Goal: Task Accomplishment & Management: Complete application form

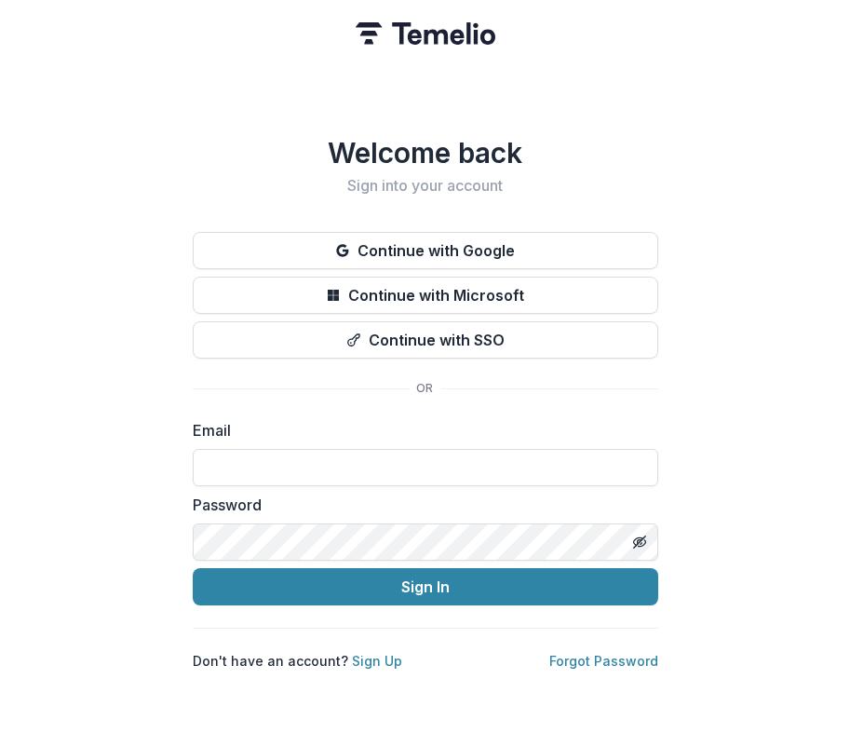
click at [0, 353] on div "Welcome back Sign into your account Continue with Google Continue with Microsof…" at bounding box center [425, 373] width 850 height 747
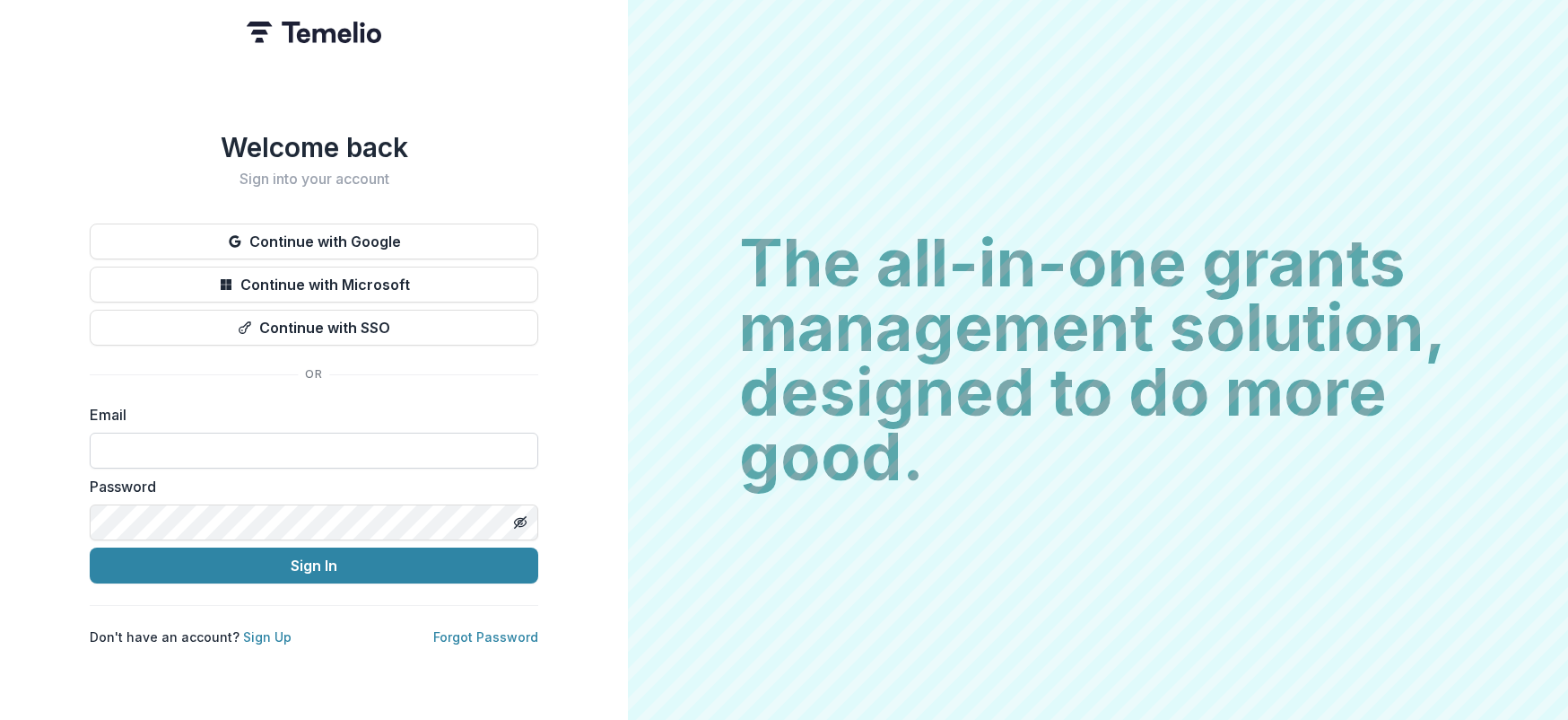
click at [252, 453] on input at bounding box center [314, 450] width 449 height 36
type input "**********"
click at [90, 547] on button "Sign In" at bounding box center [314, 565] width 449 height 36
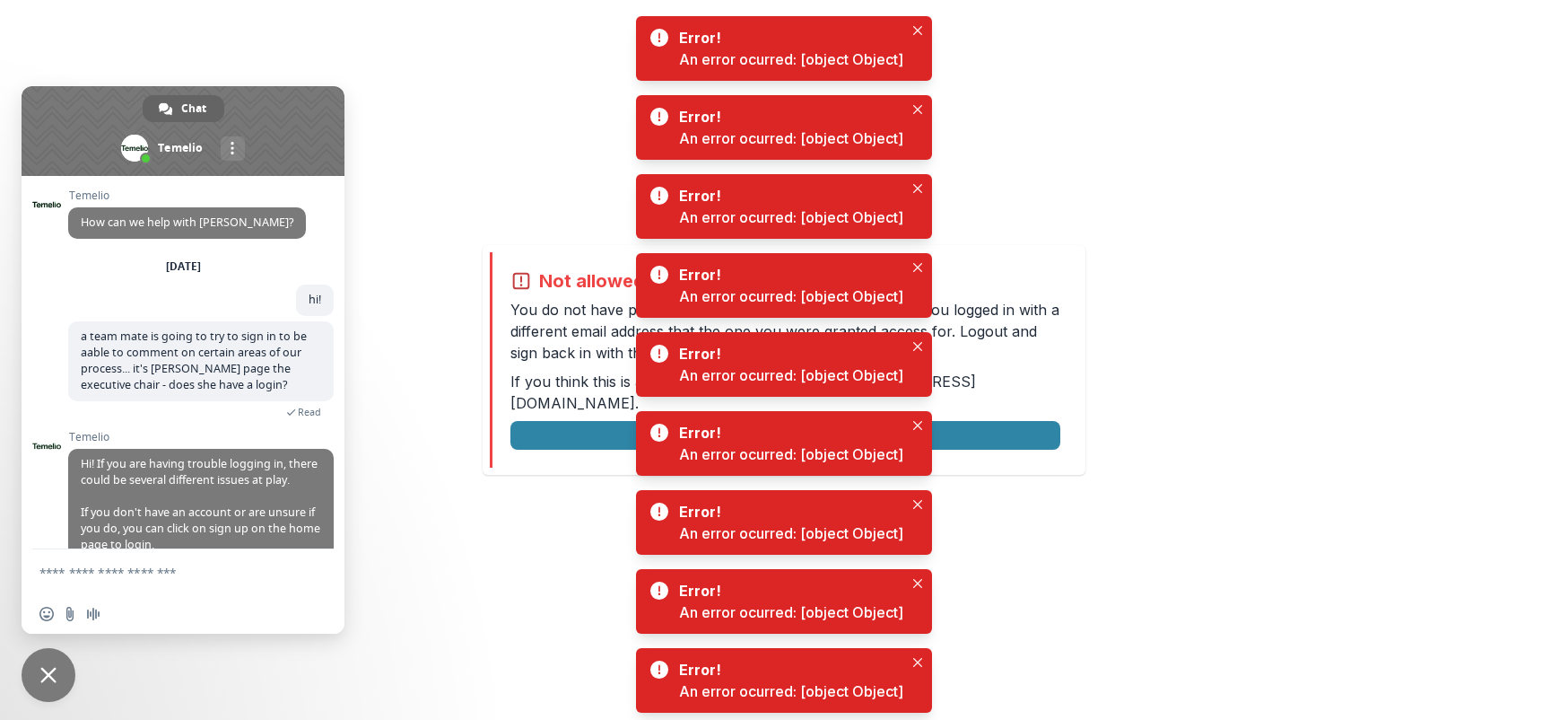
scroll to position [275, 0]
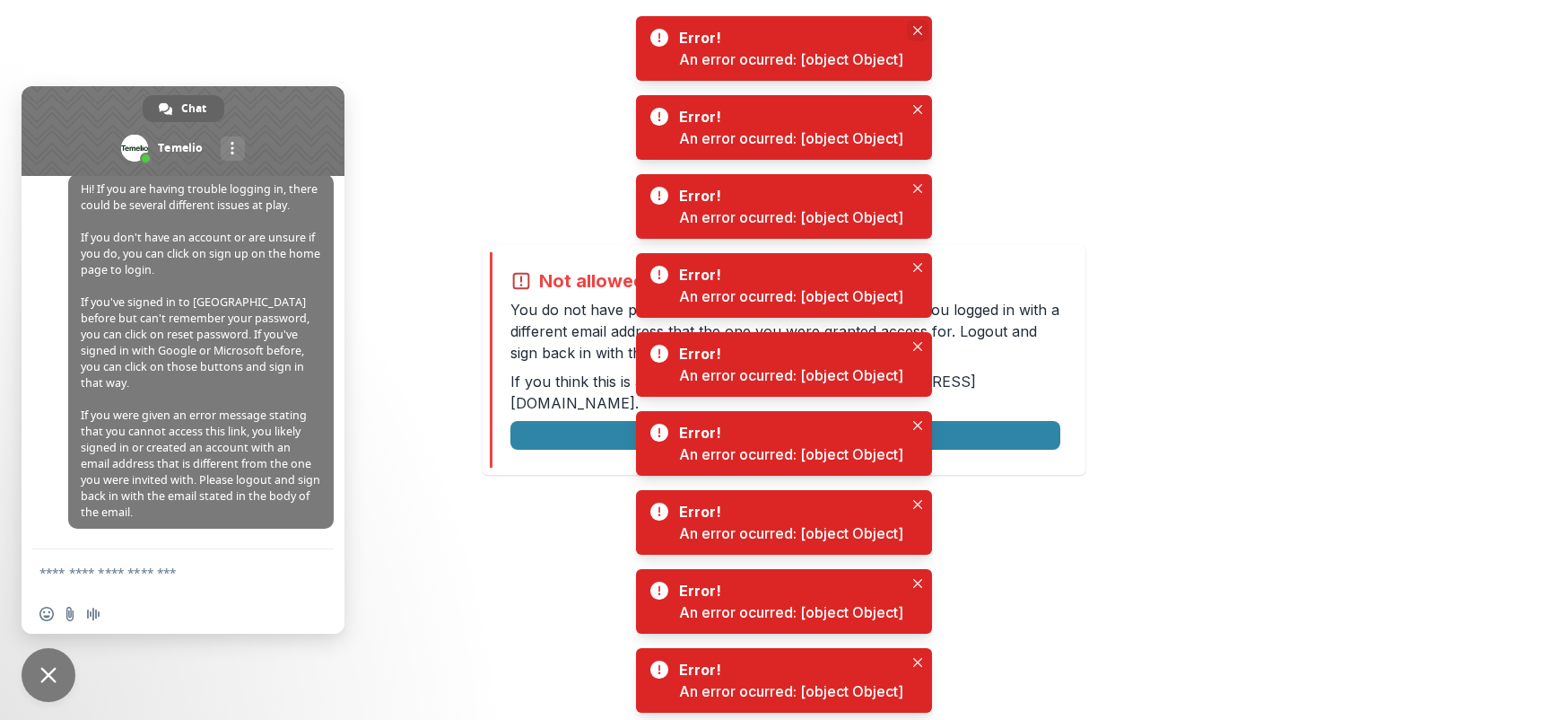
click at [914, 30] on icon "Close" at bounding box center [917, 30] width 9 height 9
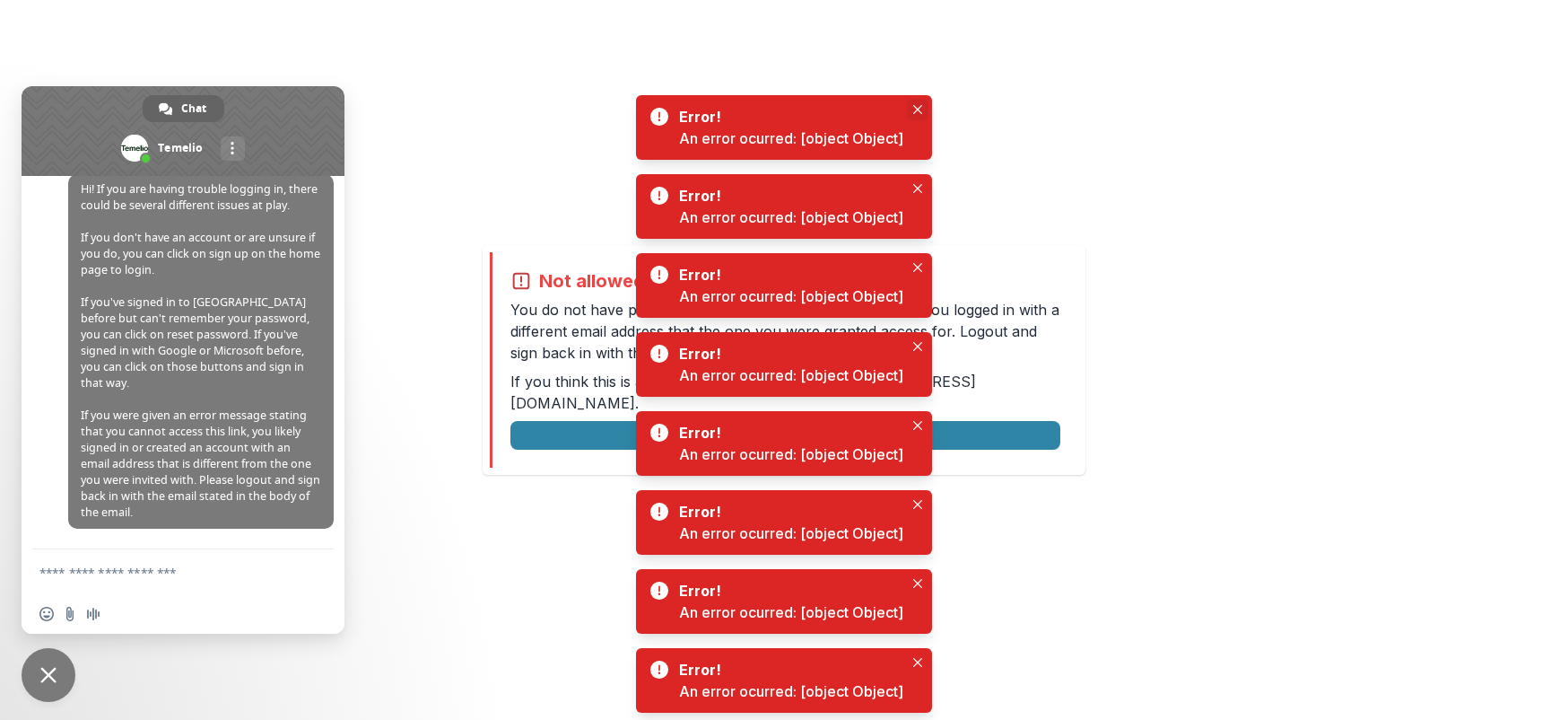
click at [918, 112] on icon "Close" at bounding box center [917, 109] width 9 height 9
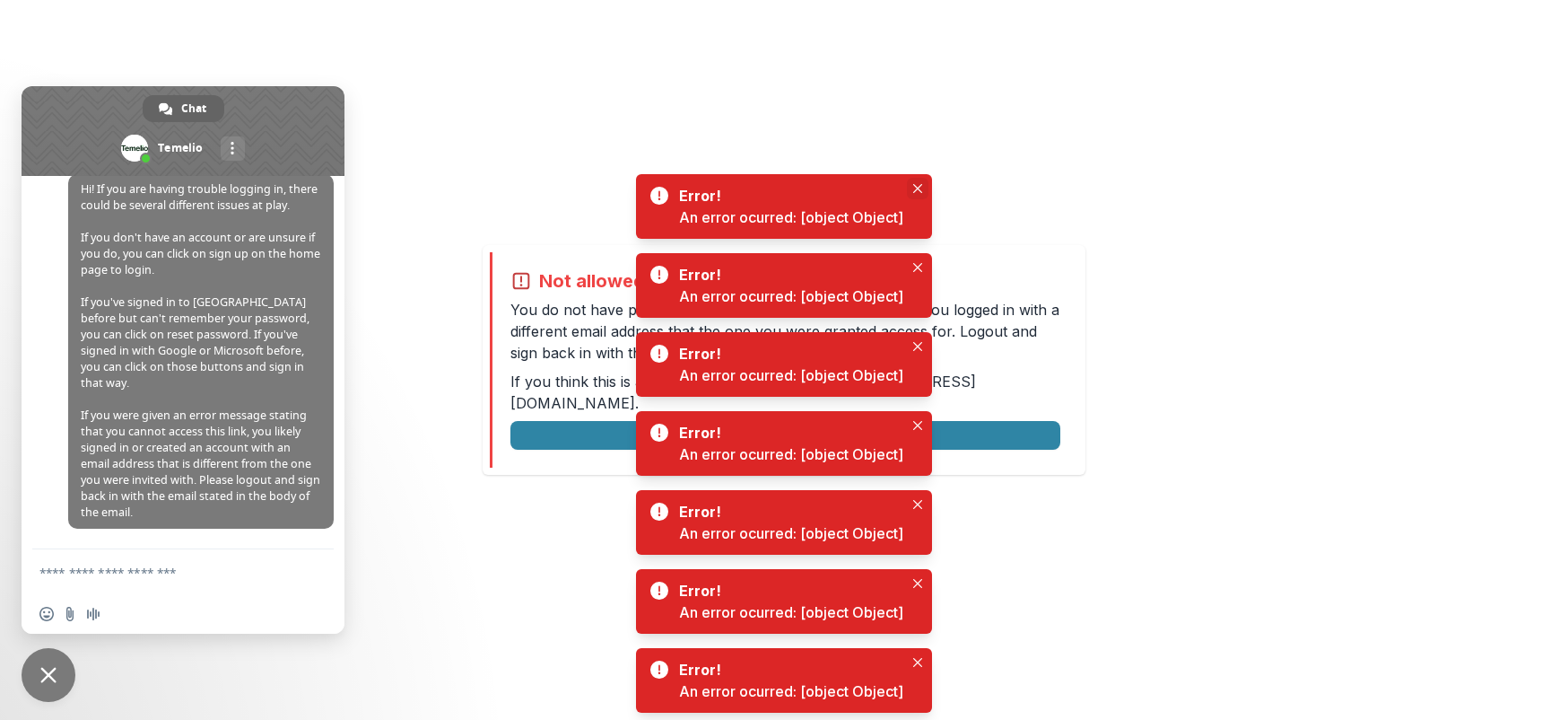
click at [920, 193] on button "Close" at bounding box center [917, 188] width 21 height 21
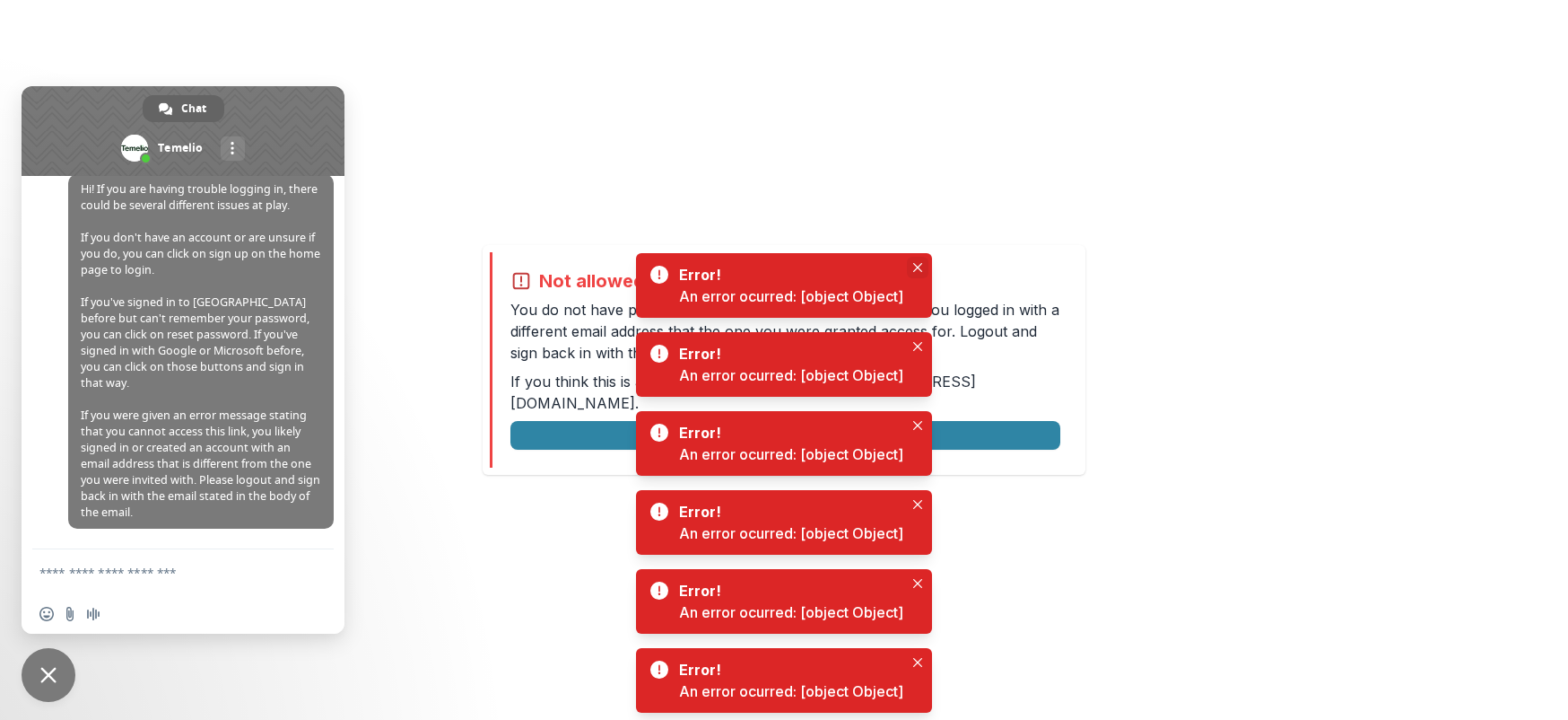
click at [921, 278] on button "Close" at bounding box center [917, 267] width 21 height 21
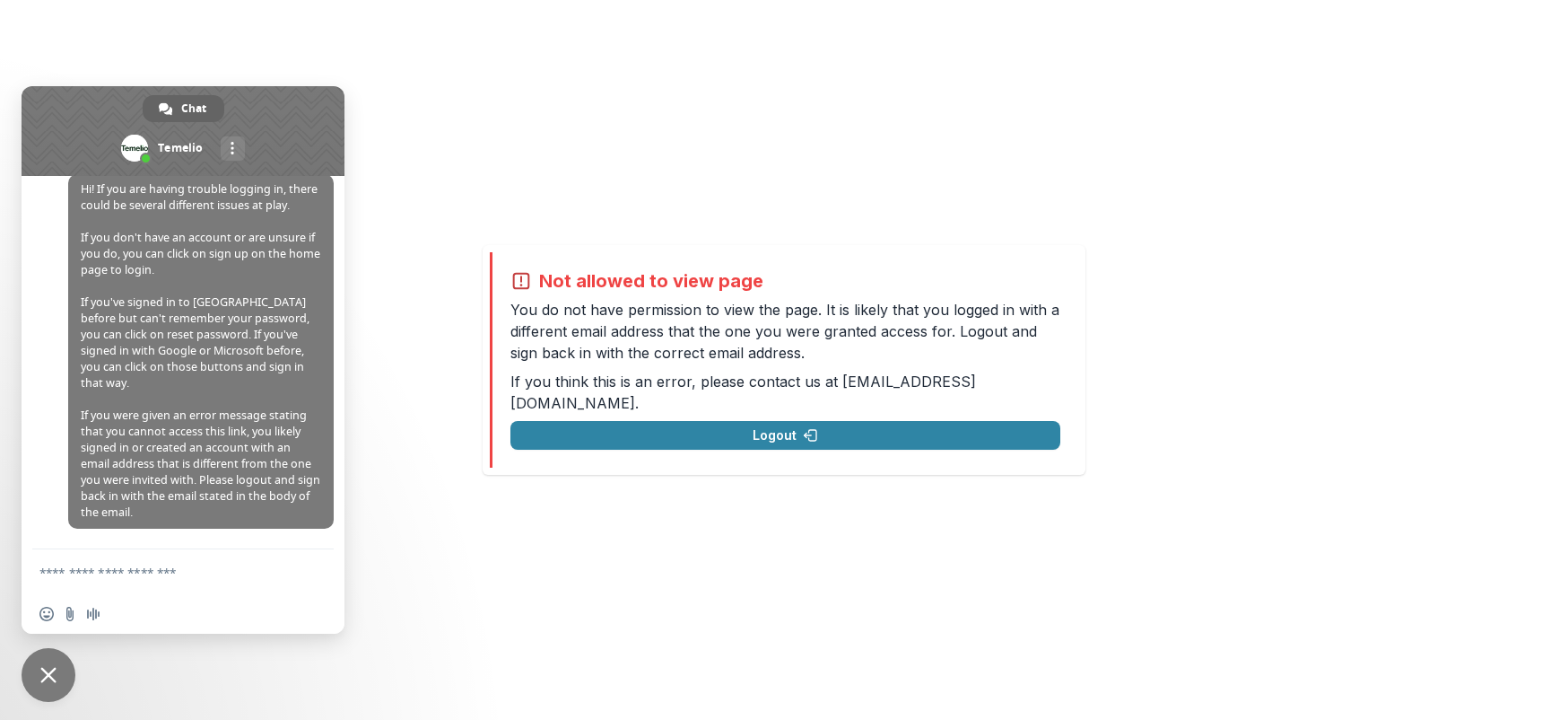
click at [226, 106] on span at bounding box center [182, 130] width 323 height 90
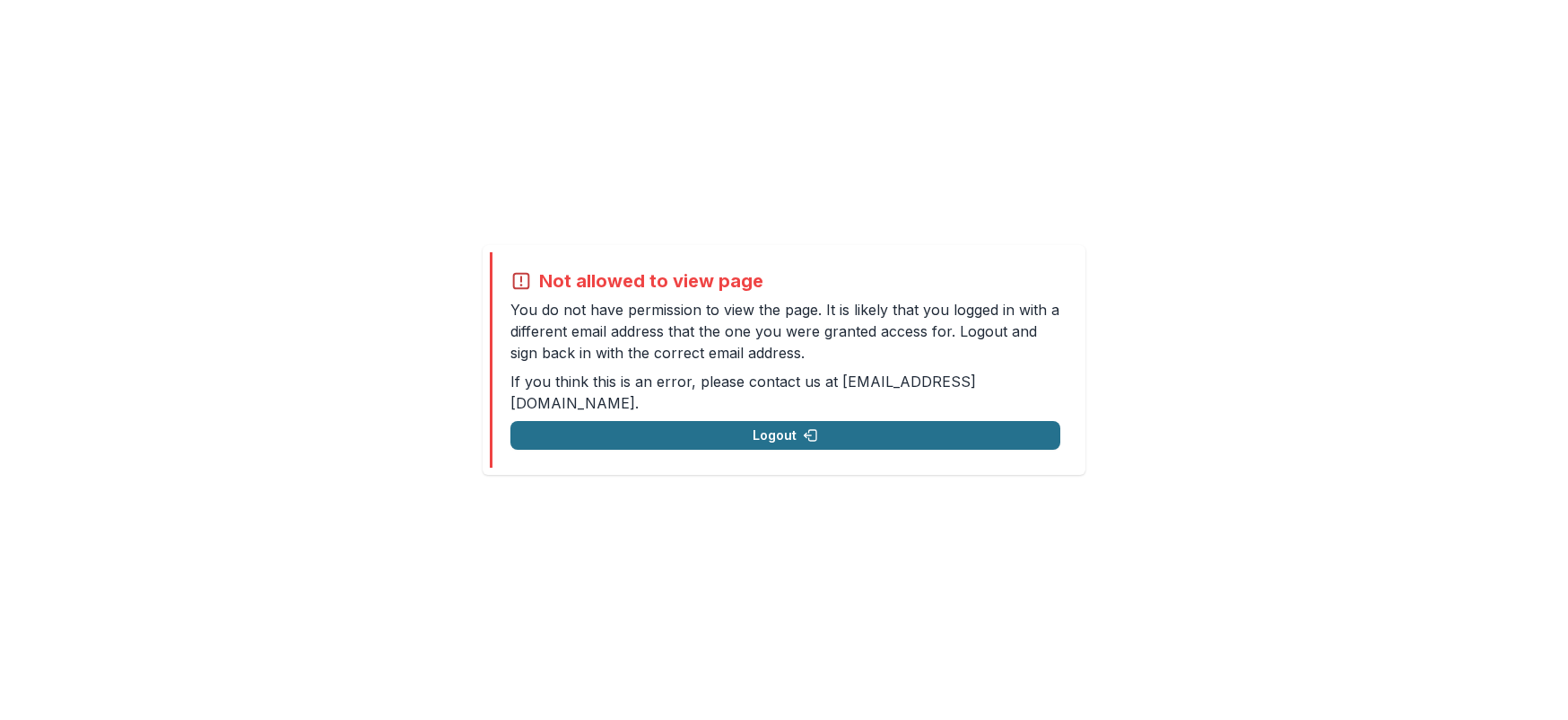
click at [740, 421] on button "Logout" at bounding box center [785, 436] width 550 height 29
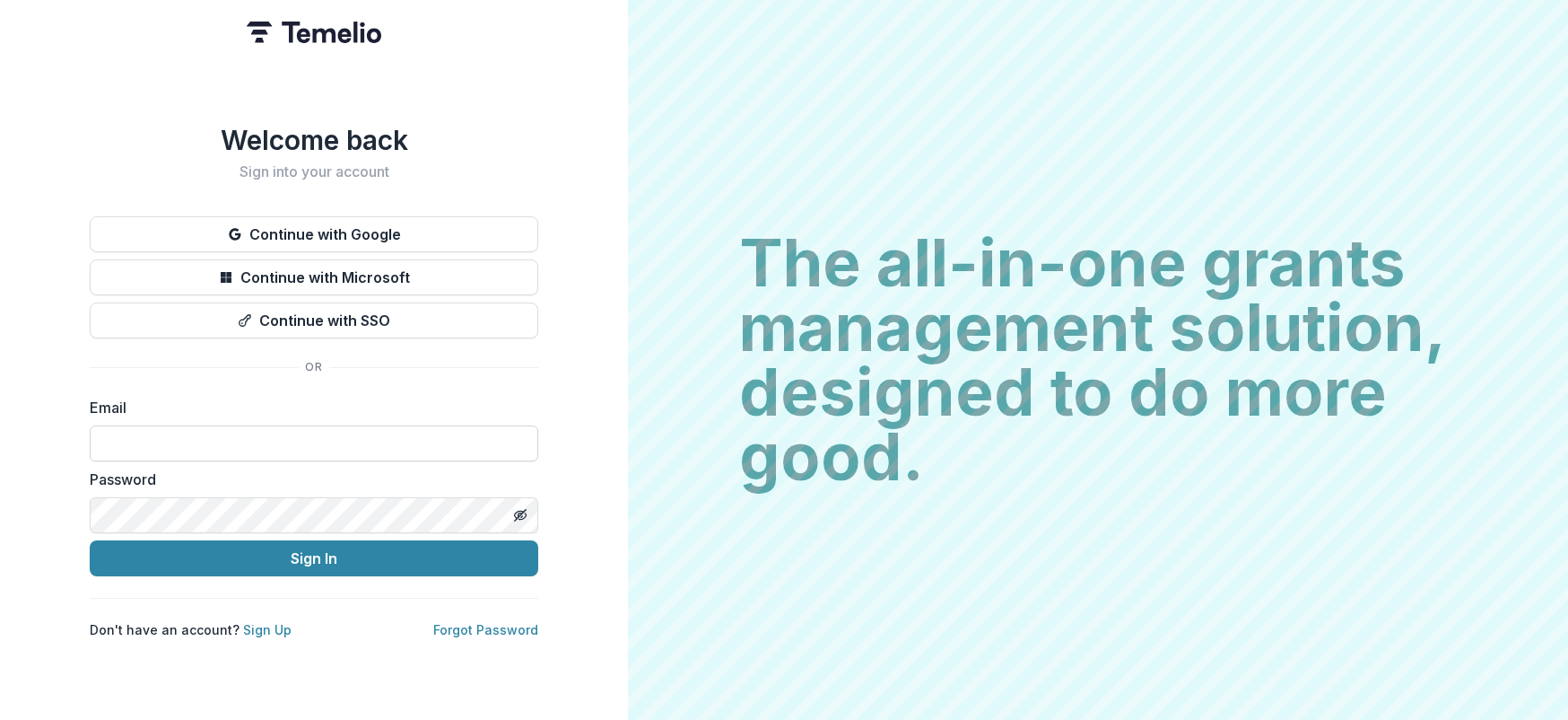
click at [326, 433] on input at bounding box center [314, 442] width 449 height 36
type input "**********"
click at [90, 540] on button "Sign In" at bounding box center [314, 557] width 449 height 36
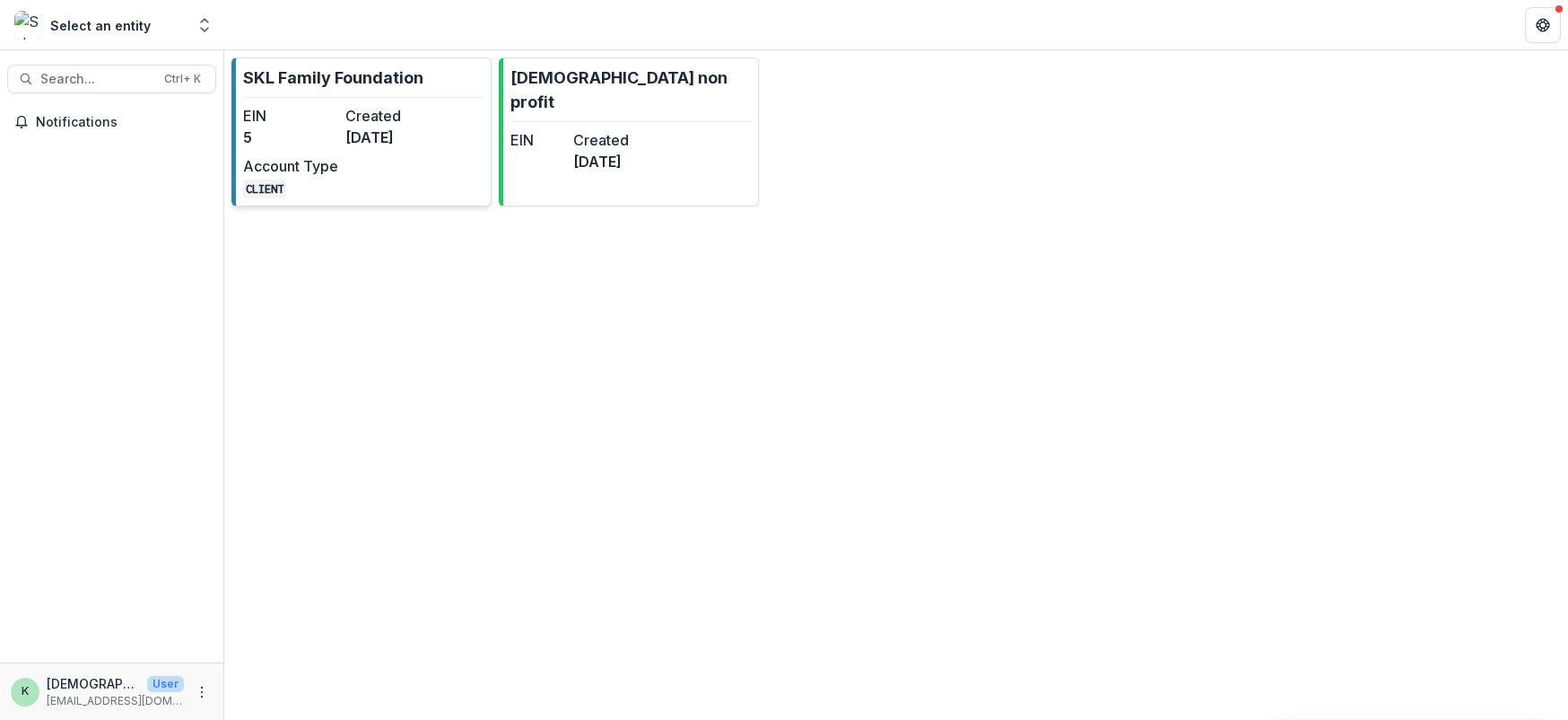
click at [359, 71] on p "SKL Family Foundation" at bounding box center [332, 77] width 180 height 24
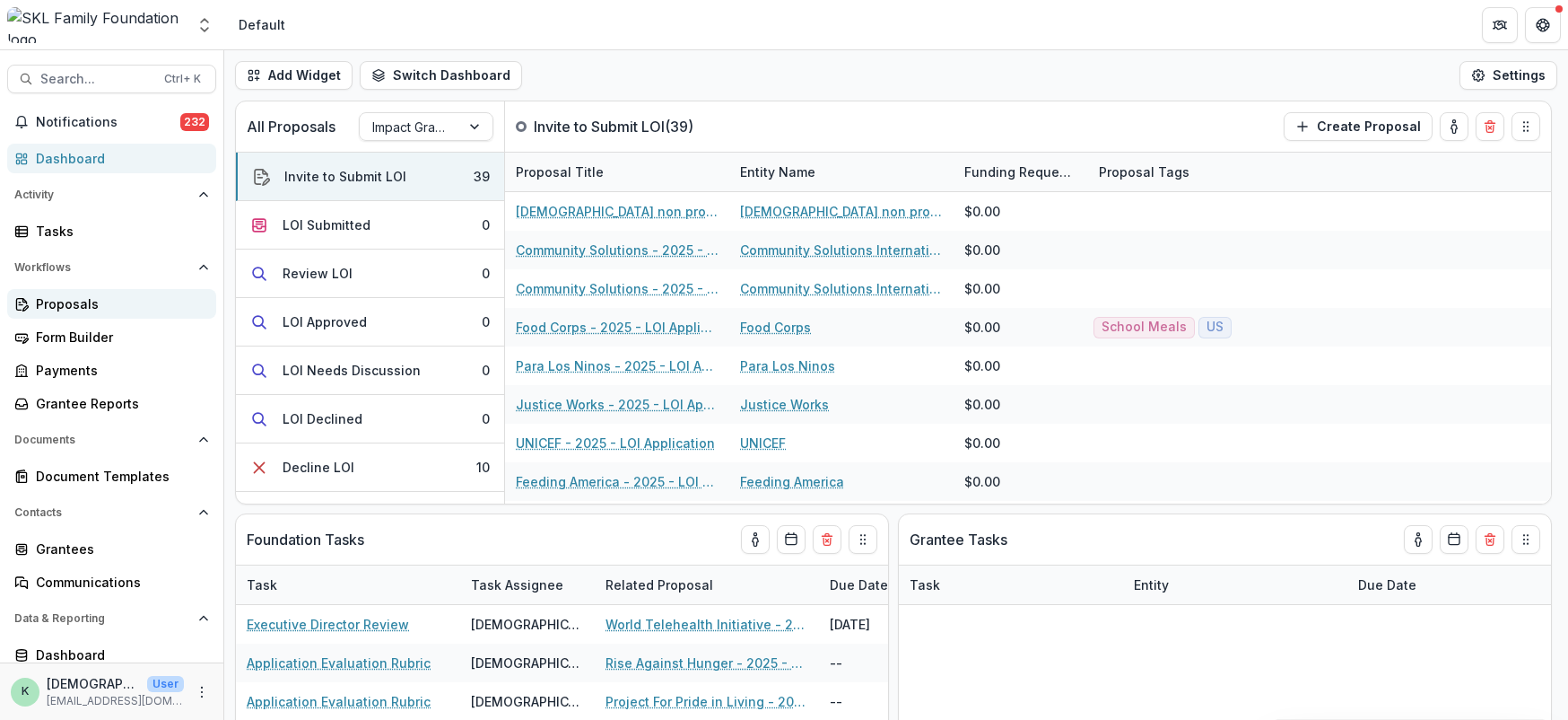
click at [115, 303] on div "Proposals" at bounding box center [119, 304] width 166 height 19
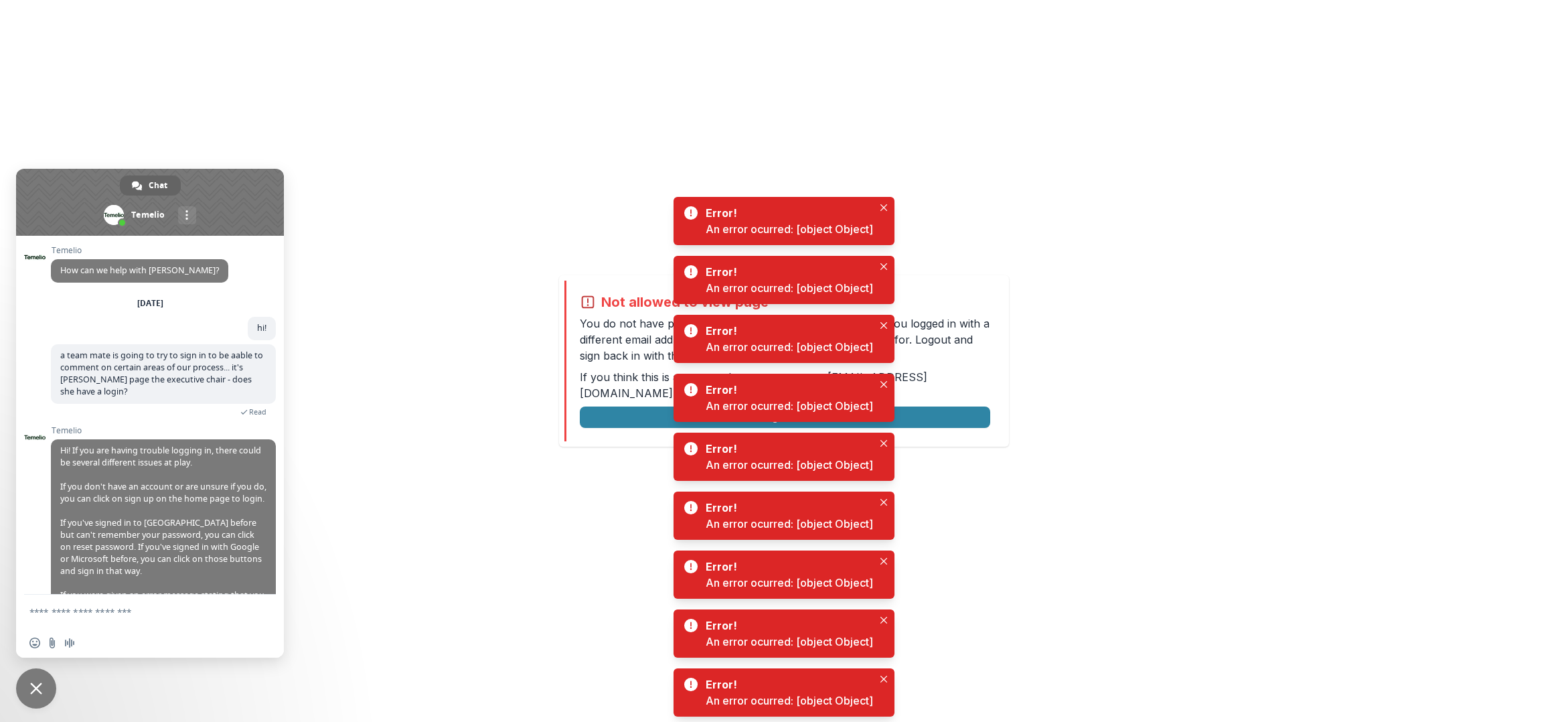
scroll to position [101, 0]
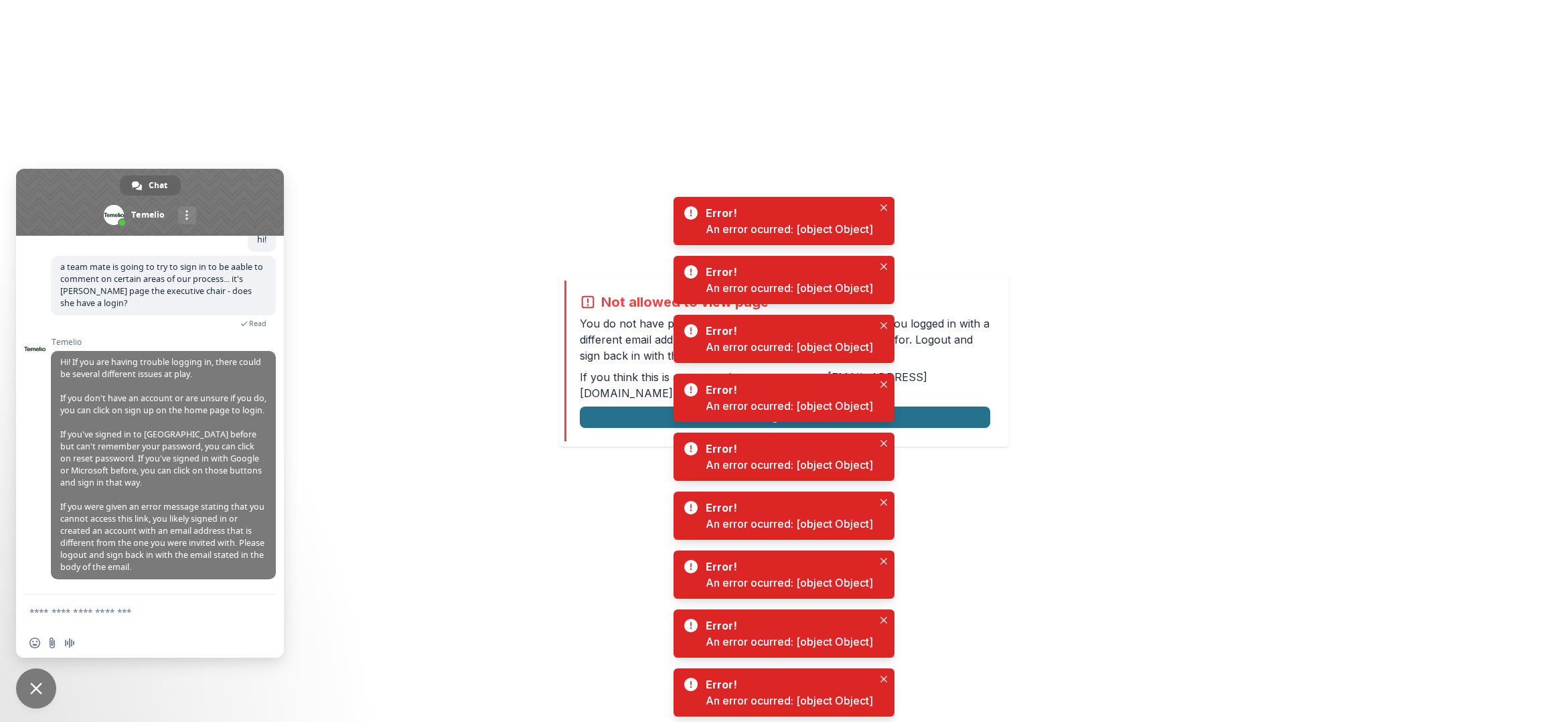
click at [953, 406] on button "Logout" at bounding box center [785, 417] width 411 height 22
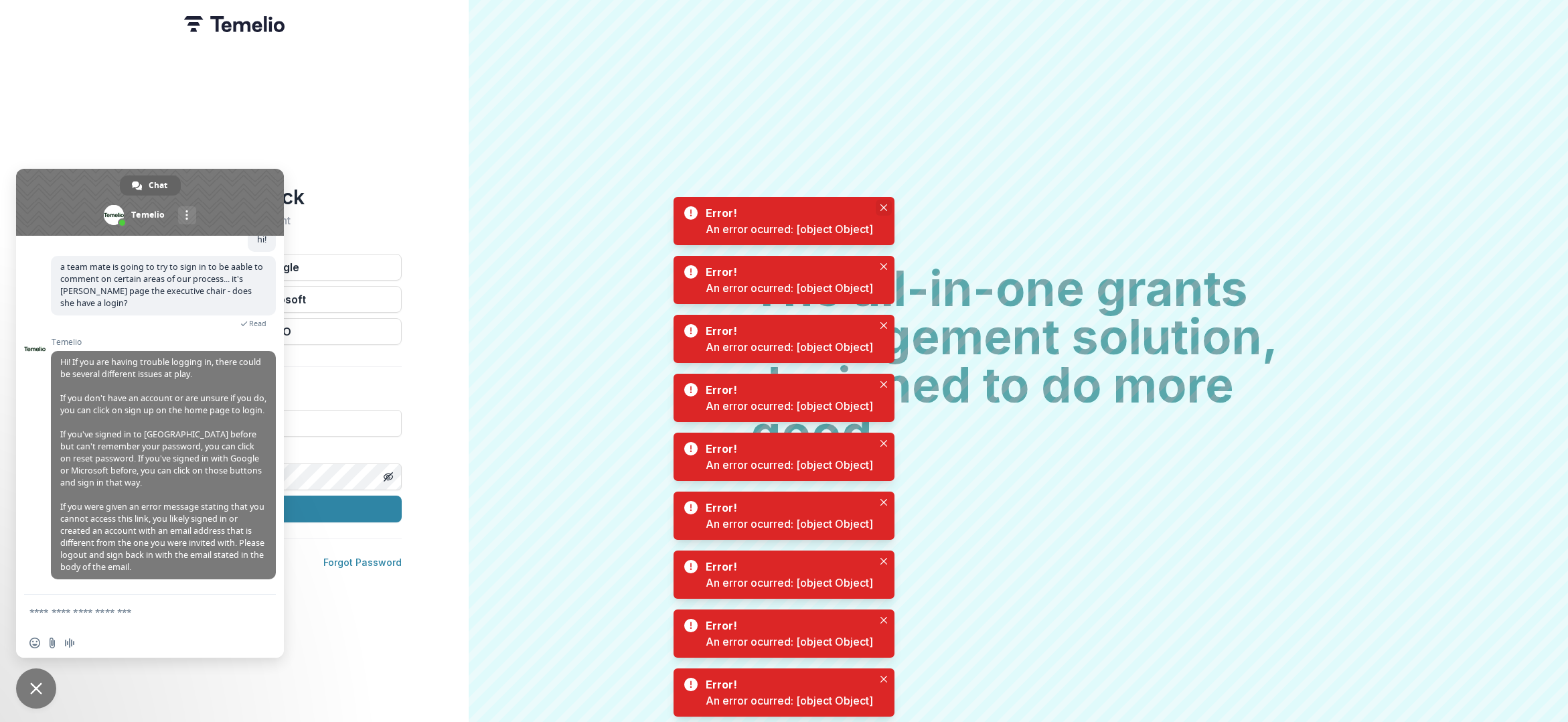
click at [883, 201] on button "Close" at bounding box center [884, 207] width 16 height 16
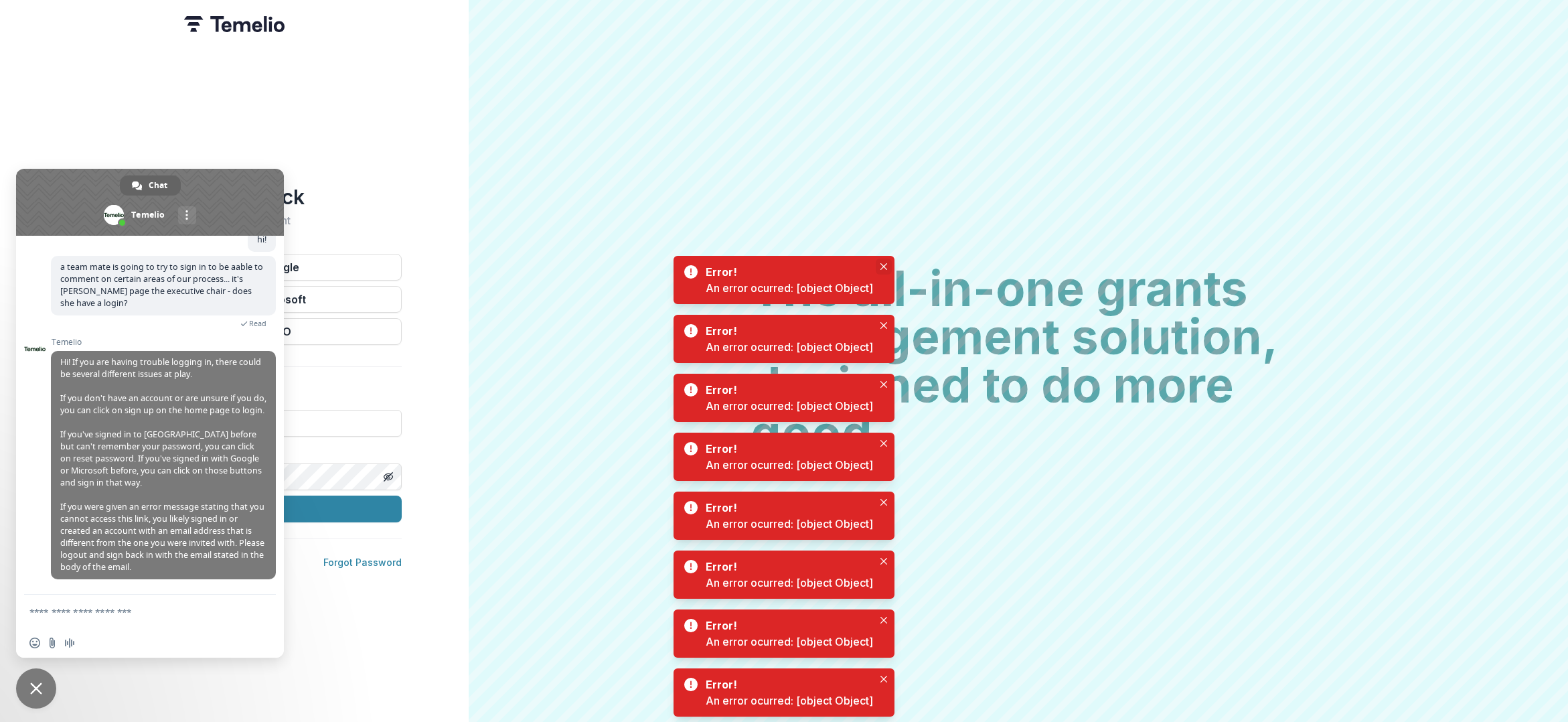
click at [878, 262] on button "Close" at bounding box center [884, 266] width 16 height 16
click at [888, 329] on button "Close" at bounding box center [884, 325] width 16 height 16
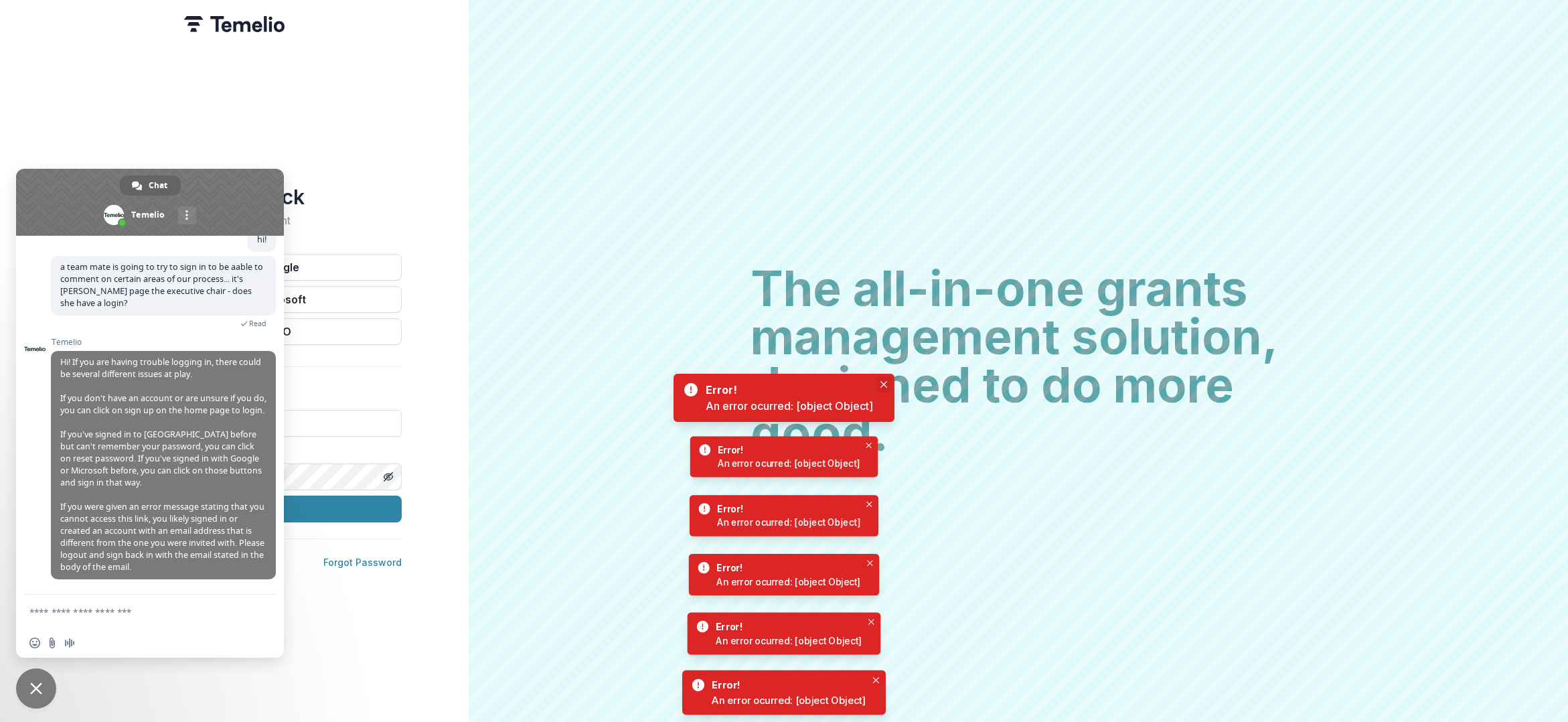
click at [881, 388] on body "Welcome back Sign into your account Continue with Google Continue with Microsof…" at bounding box center [784, 361] width 1568 height 722
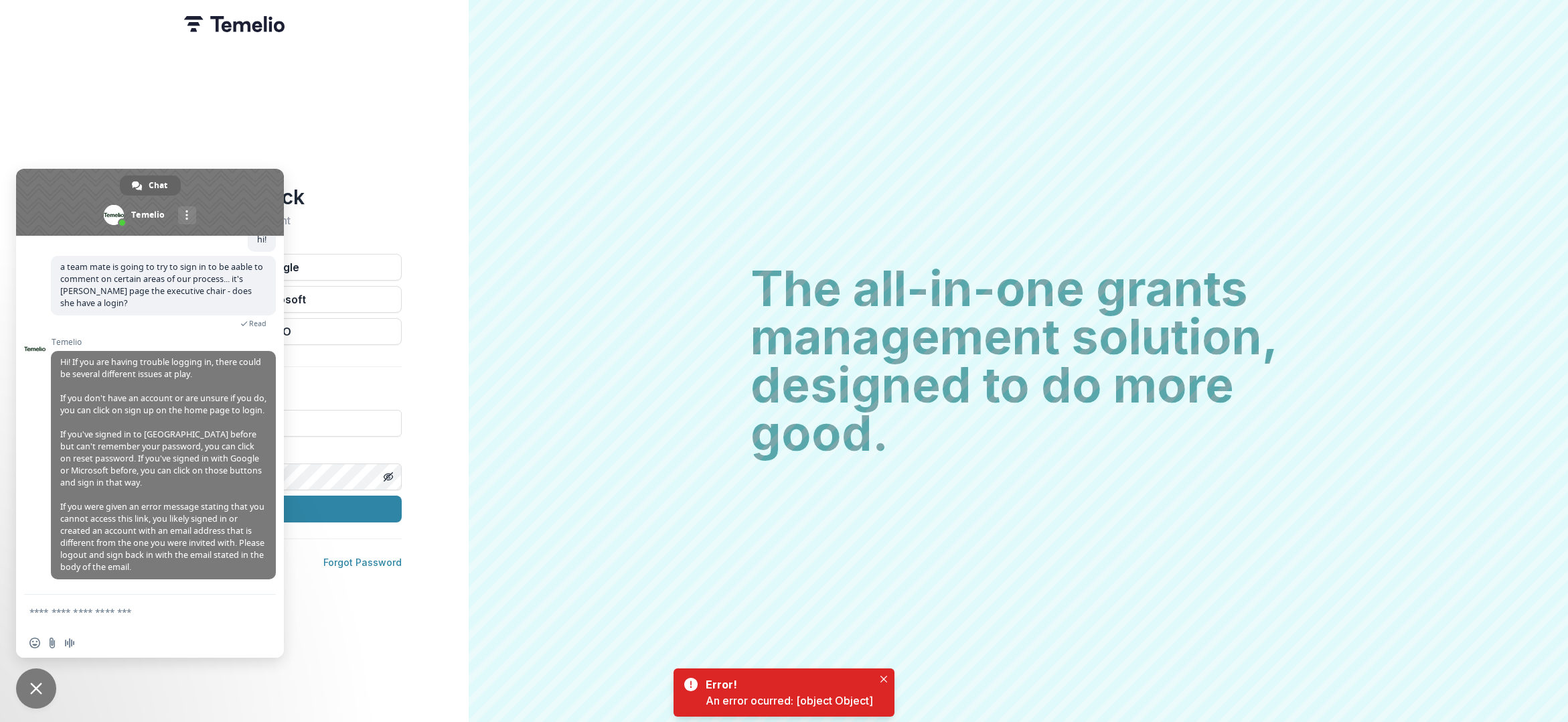
click at [224, 184] on span at bounding box center [150, 202] width 268 height 67
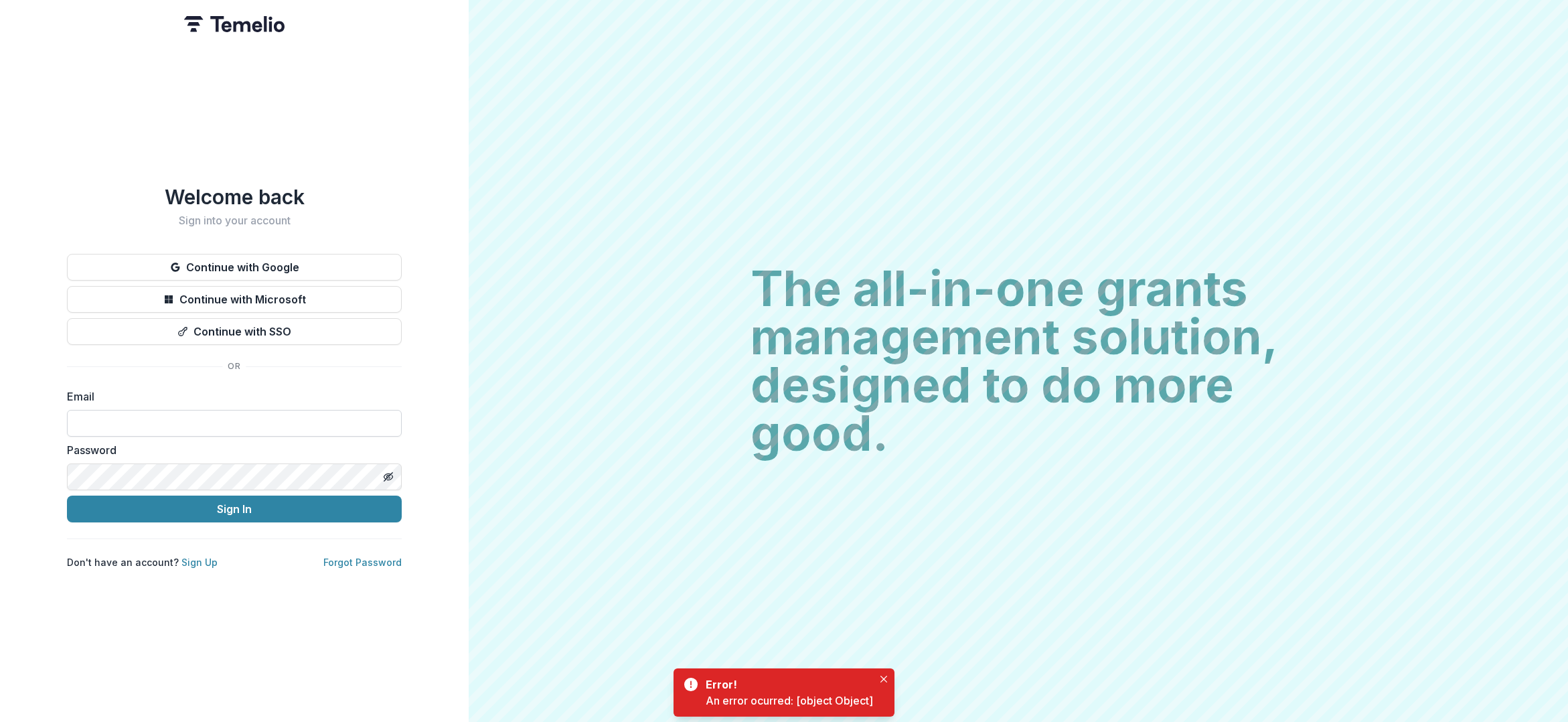
click at [261, 430] on input at bounding box center [234, 423] width 335 height 27
type input "**********"
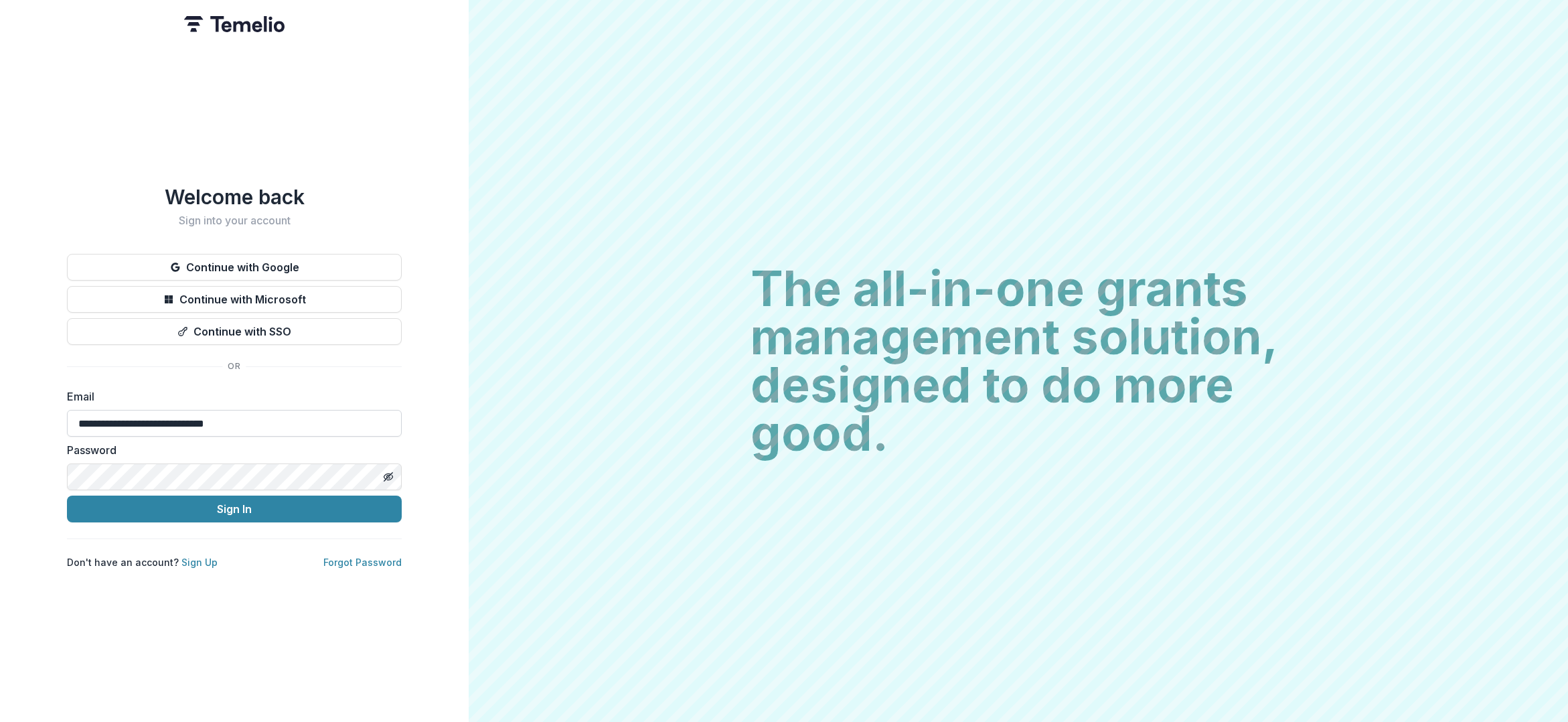
click at [67, 495] on button "Sign In" at bounding box center [234, 508] width 335 height 27
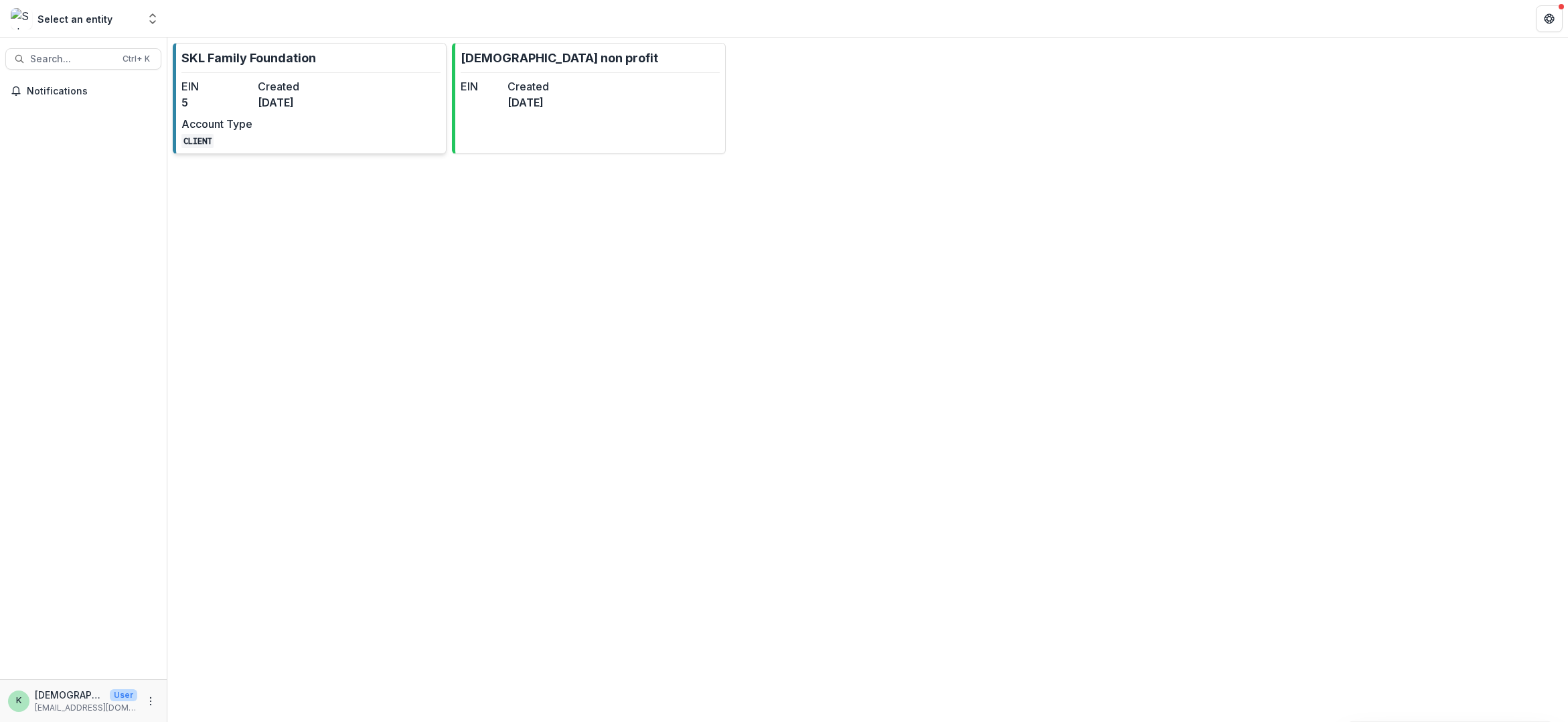
click at [281, 80] on dt "Created" at bounding box center [293, 86] width 71 height 16
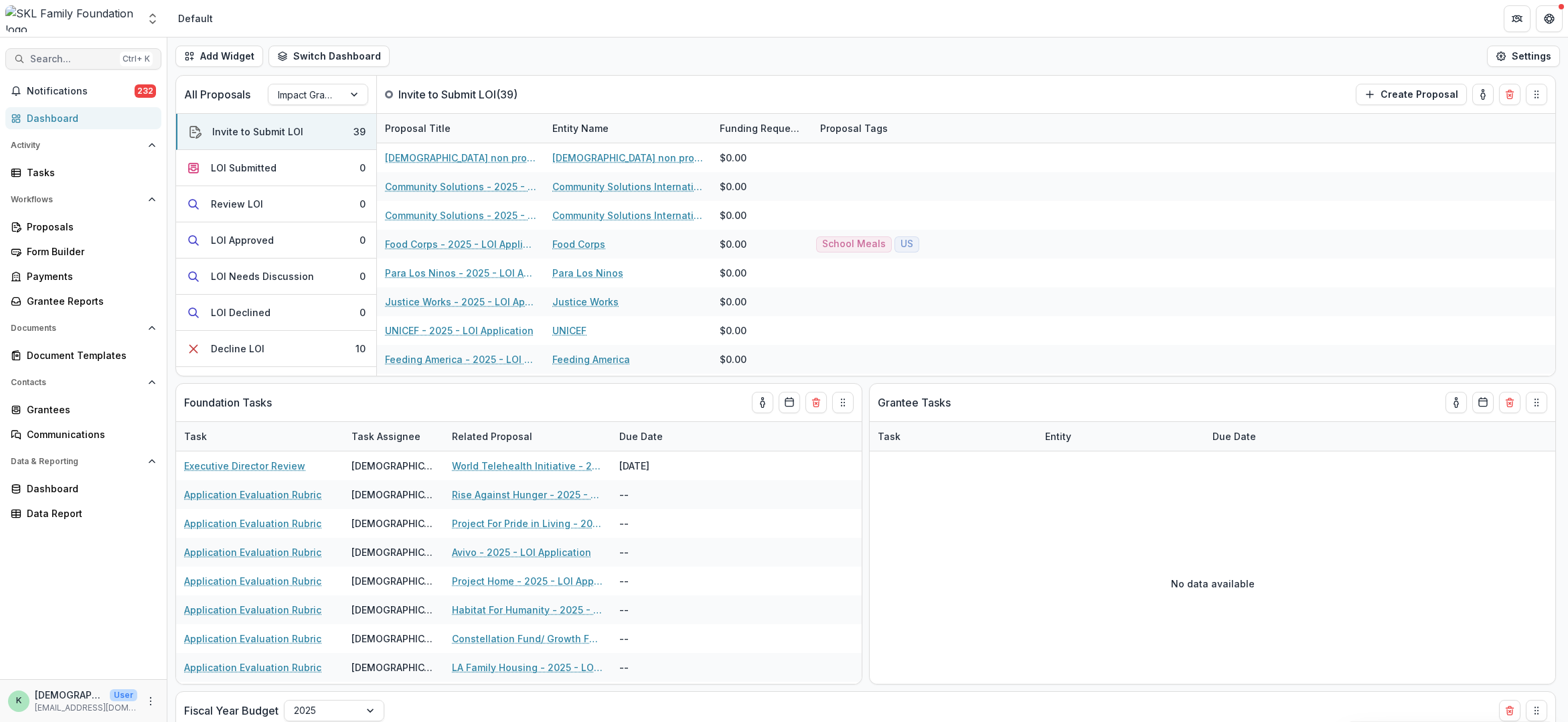
click at [83, 67] on button "Search... Ctrl + K" at bounding box center [83, 59] width 156 height 22
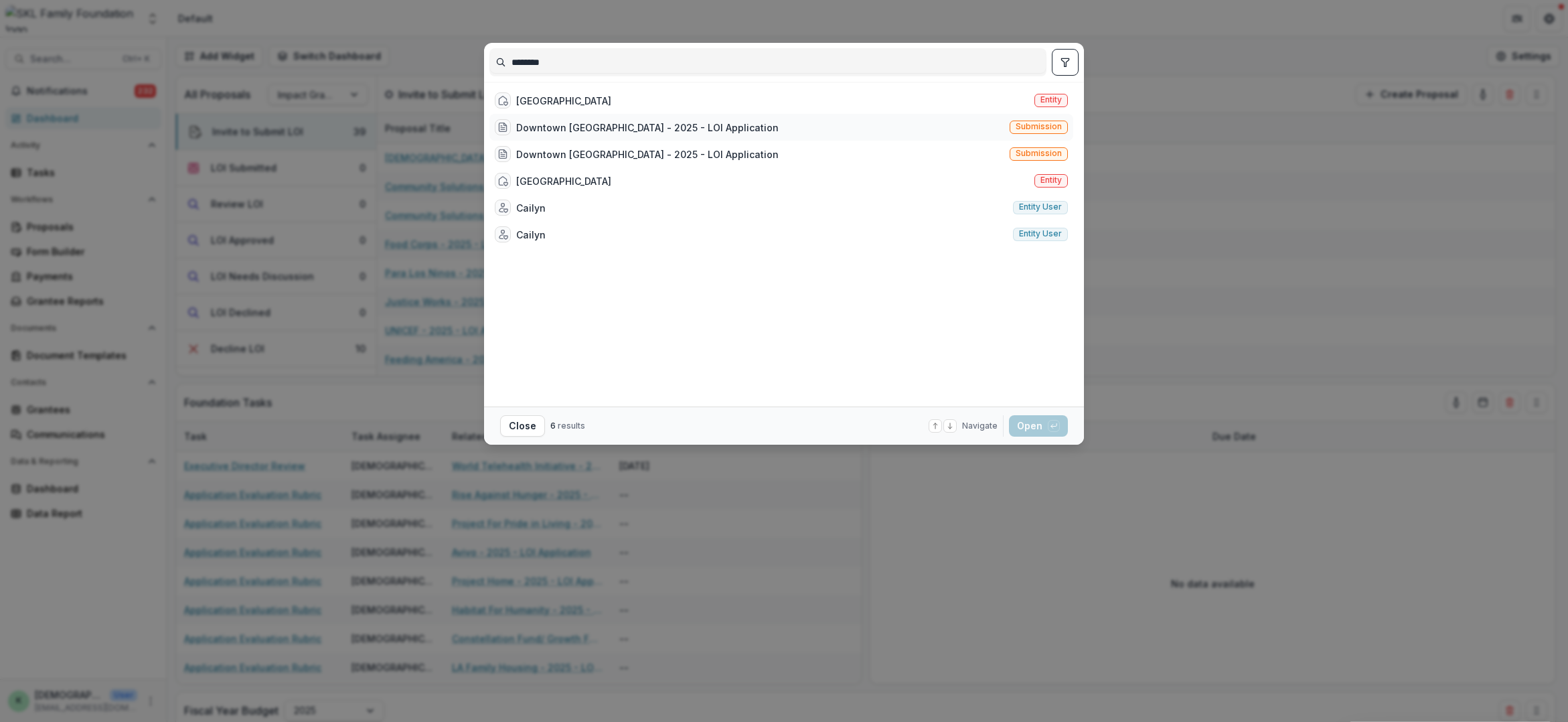
type input "********"
click at [597, 133] on div "Downtown [GEOGRAPHIC_DATA] - 2025 - LOI Application" at bounding box center [647, 128] width 263 height 14
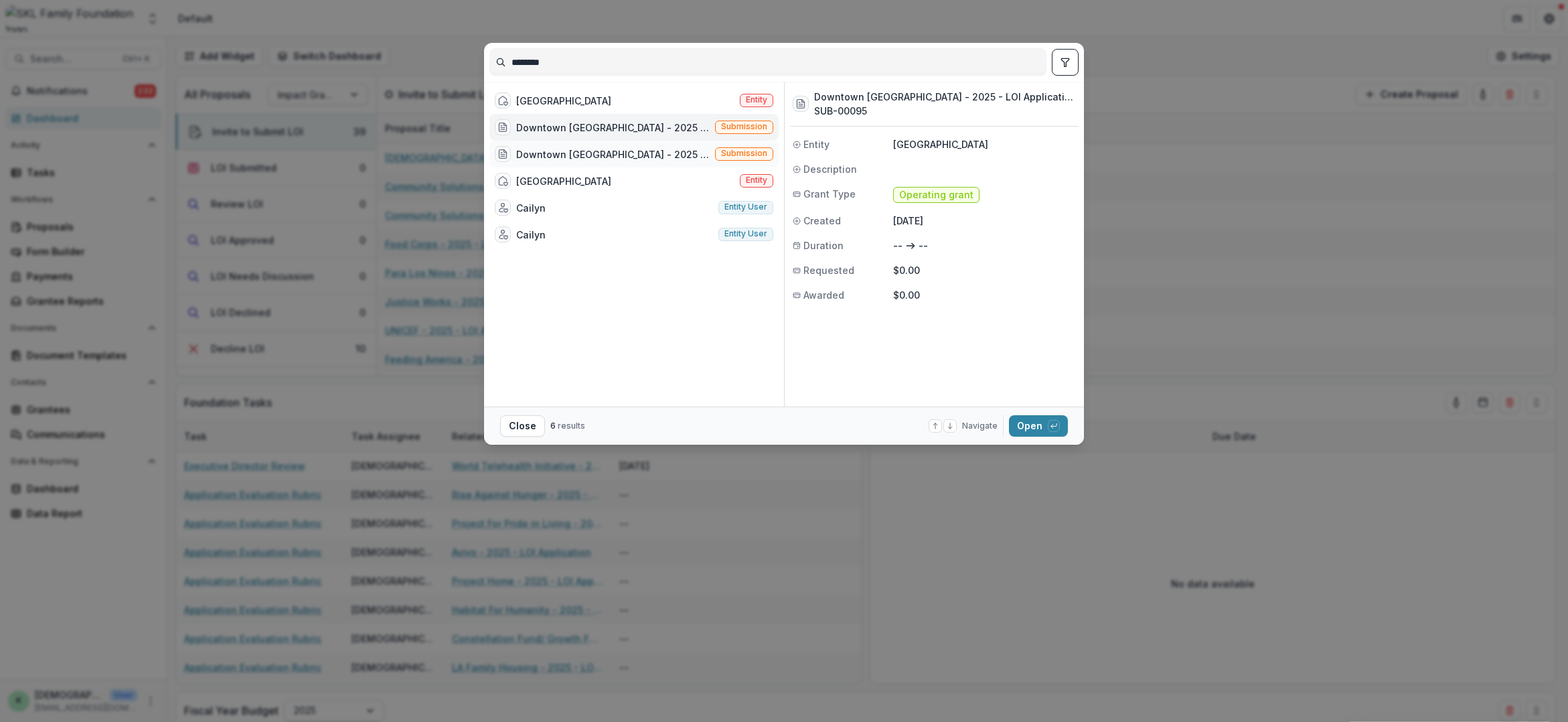
click at [599, 163] on div "Downtown [GEOGRAPHIC_DATA] - 2025 - LOI Application Submission" at bounding box center [634, 154] width 289 height 27
click at [1038, 427] on button "Open with enter key" at bounding box center [1039, 426] width 59 height 22
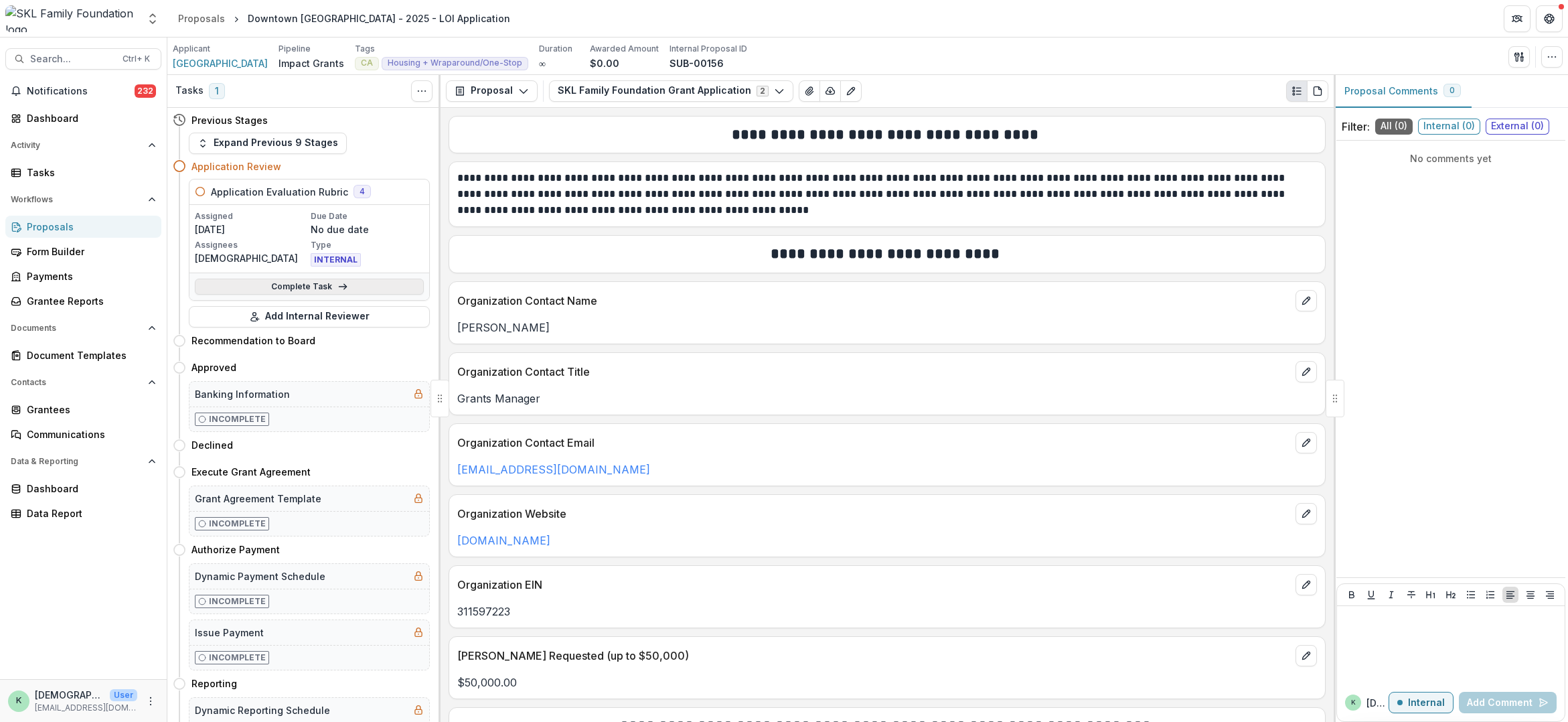
click at [293, 288] on link "Complete Task" at bounding box center [309, 286] width 229 height 16
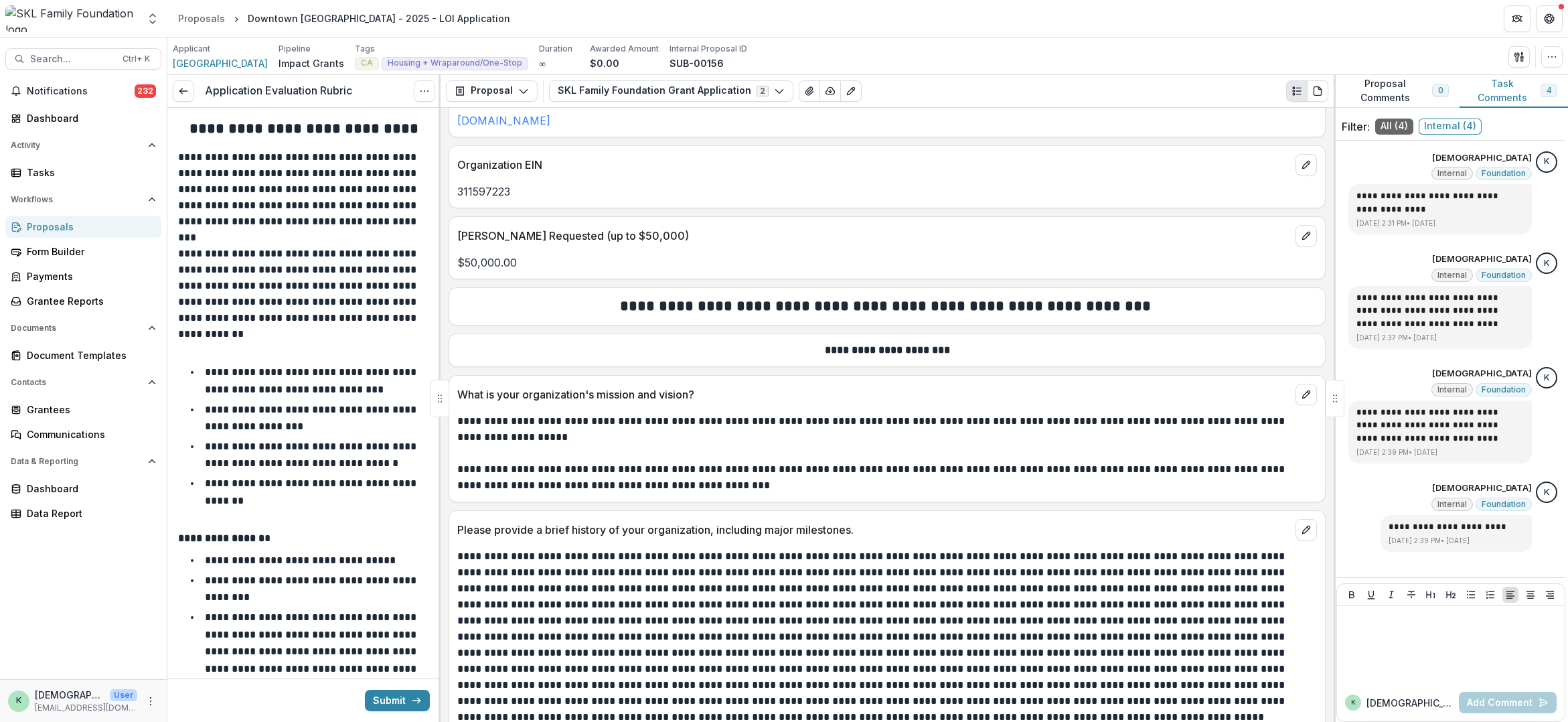
scroll to position [469, 0]
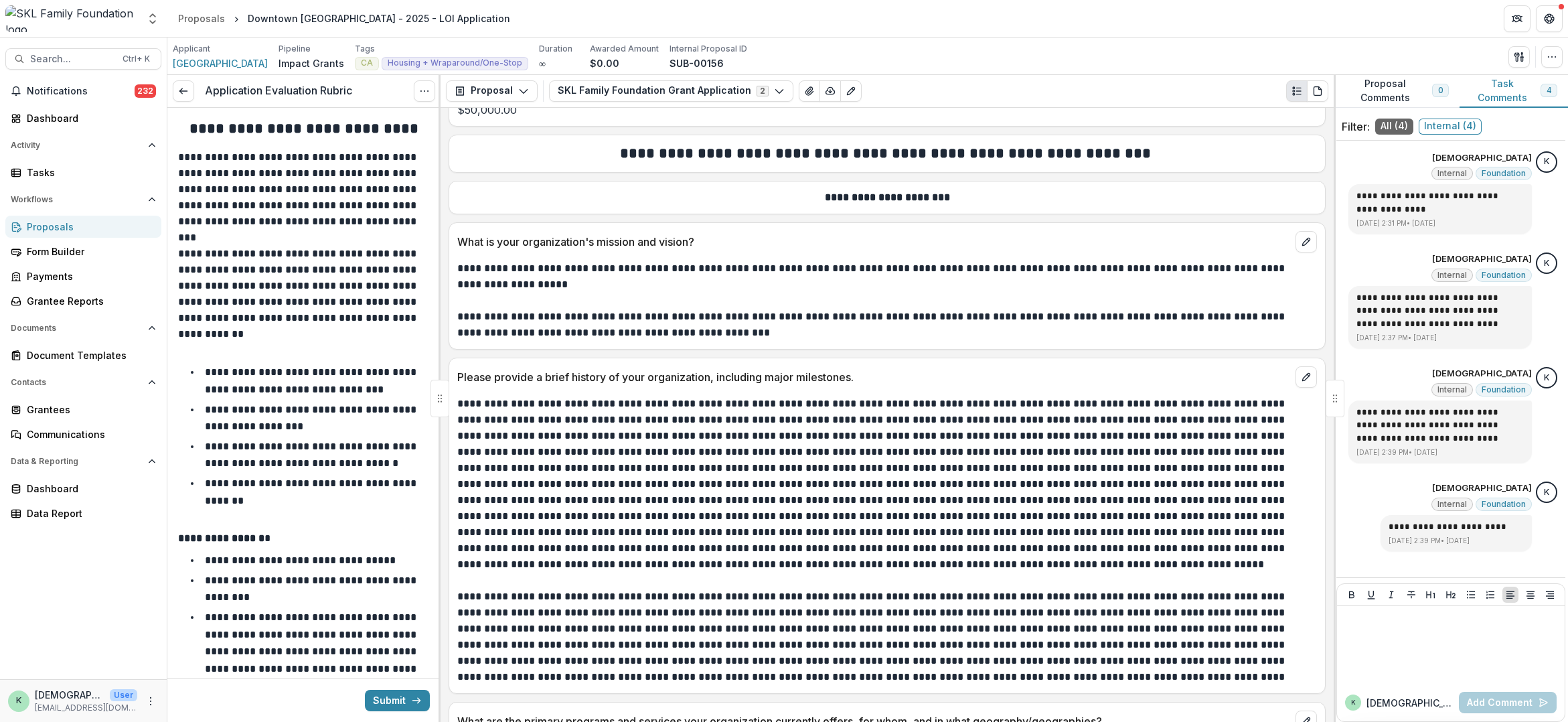
scroll to position [603, 0]
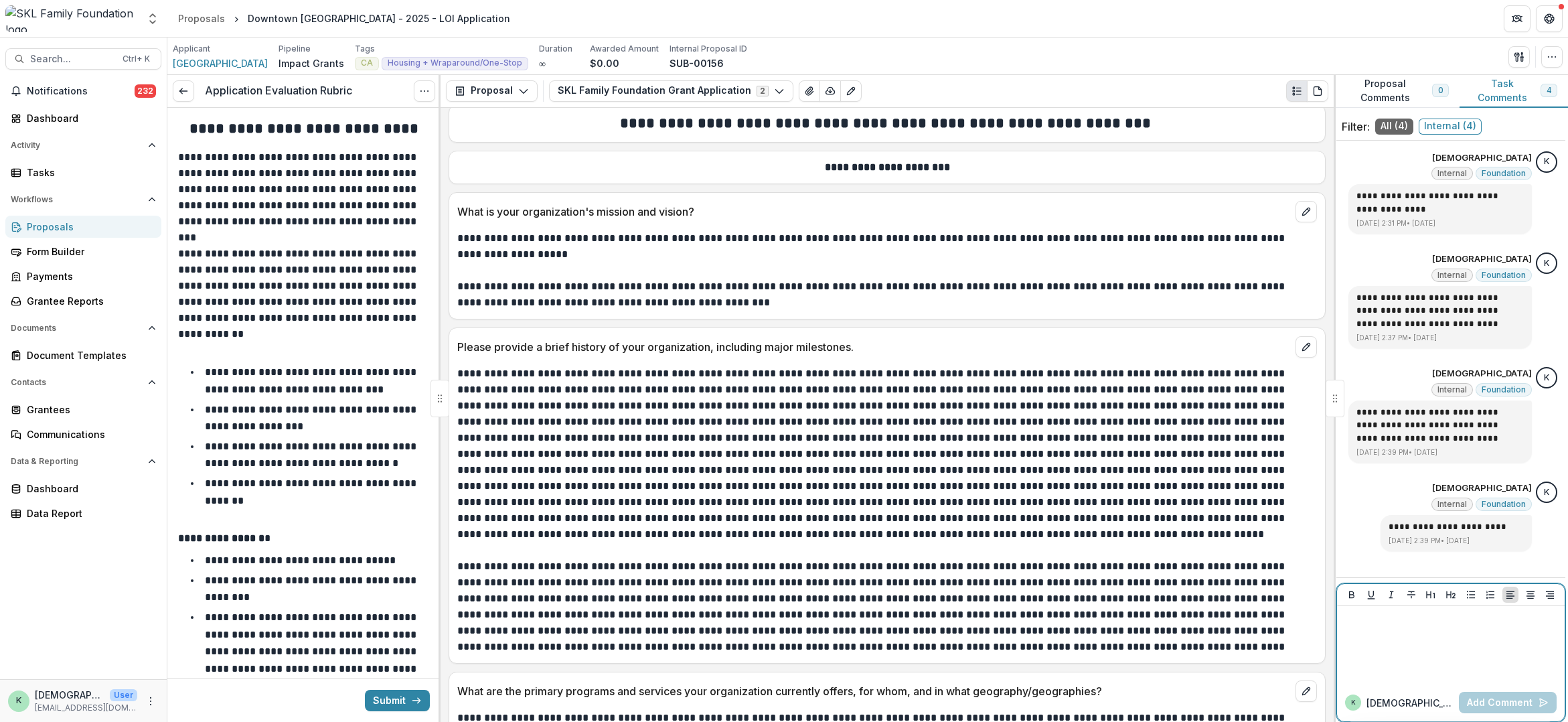
click at [1441, 636] on div at bounding box center [1451, 644] width 217 height 67
click at [1509, 703] on button "Add Comment" at bounding box center [1508, 703] width 98 height 22
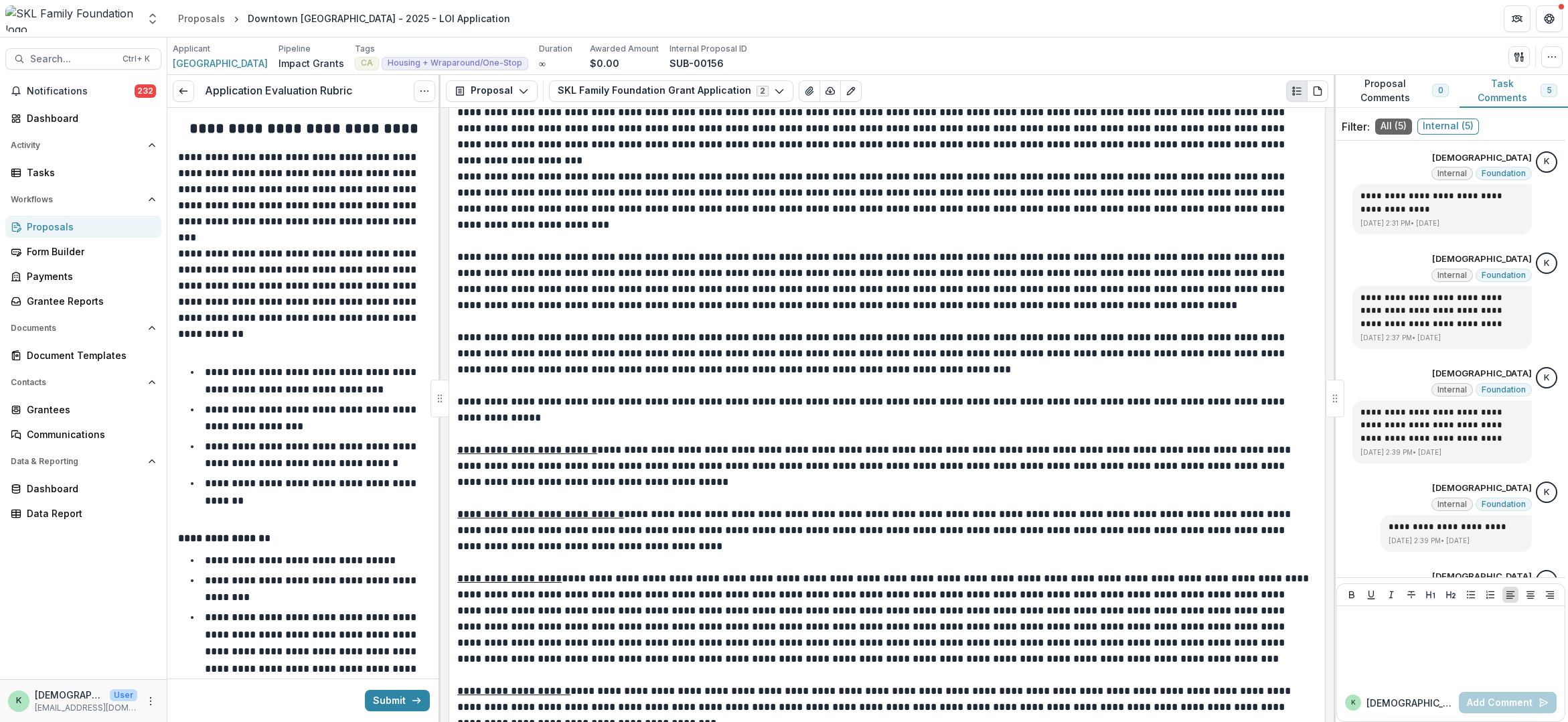
scroll to position [1339, 0]
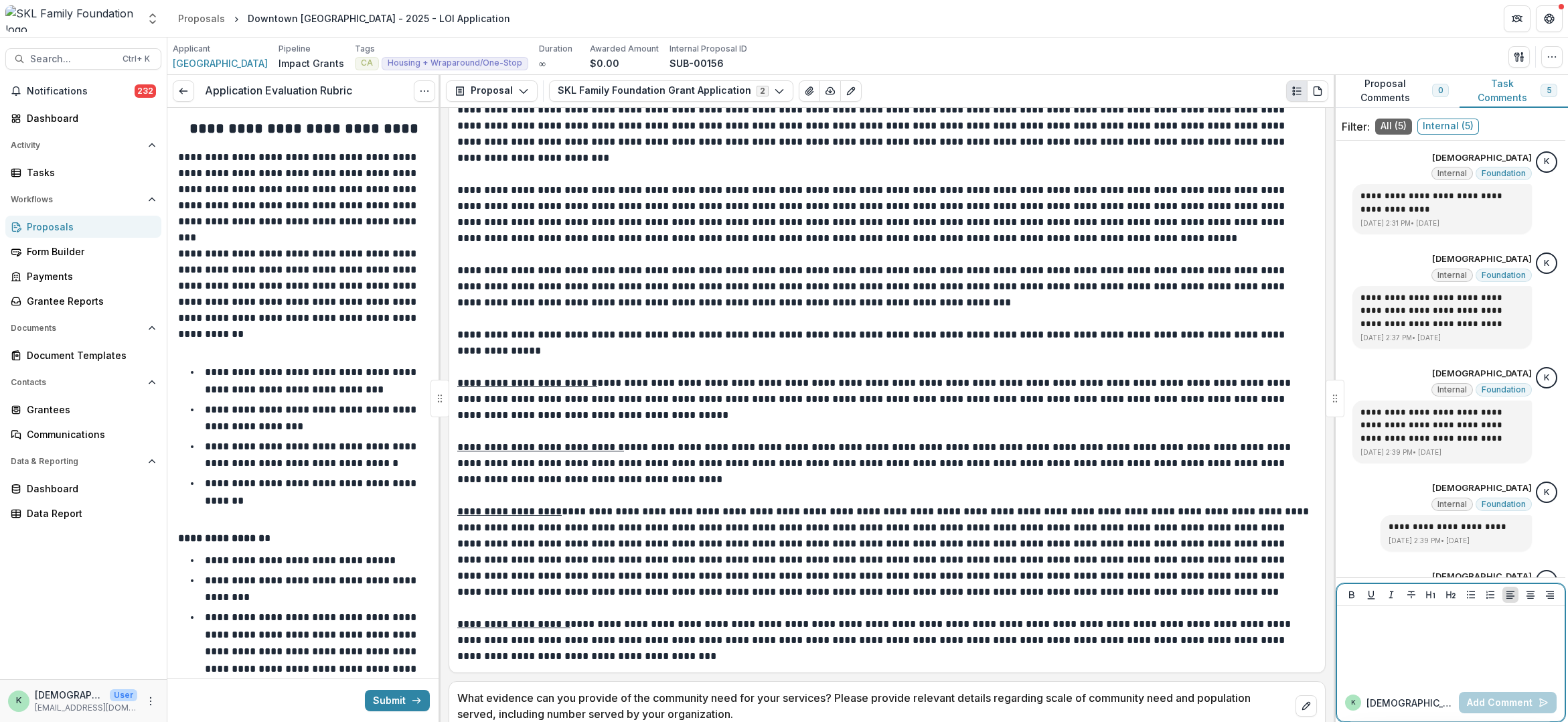
click at [1460, 640] on div at bounding box center [1451, 644] width 217 height 67
click at [1490, 703] on button "Add Comment" at bounding box center [1508, 703] width 98 height 22
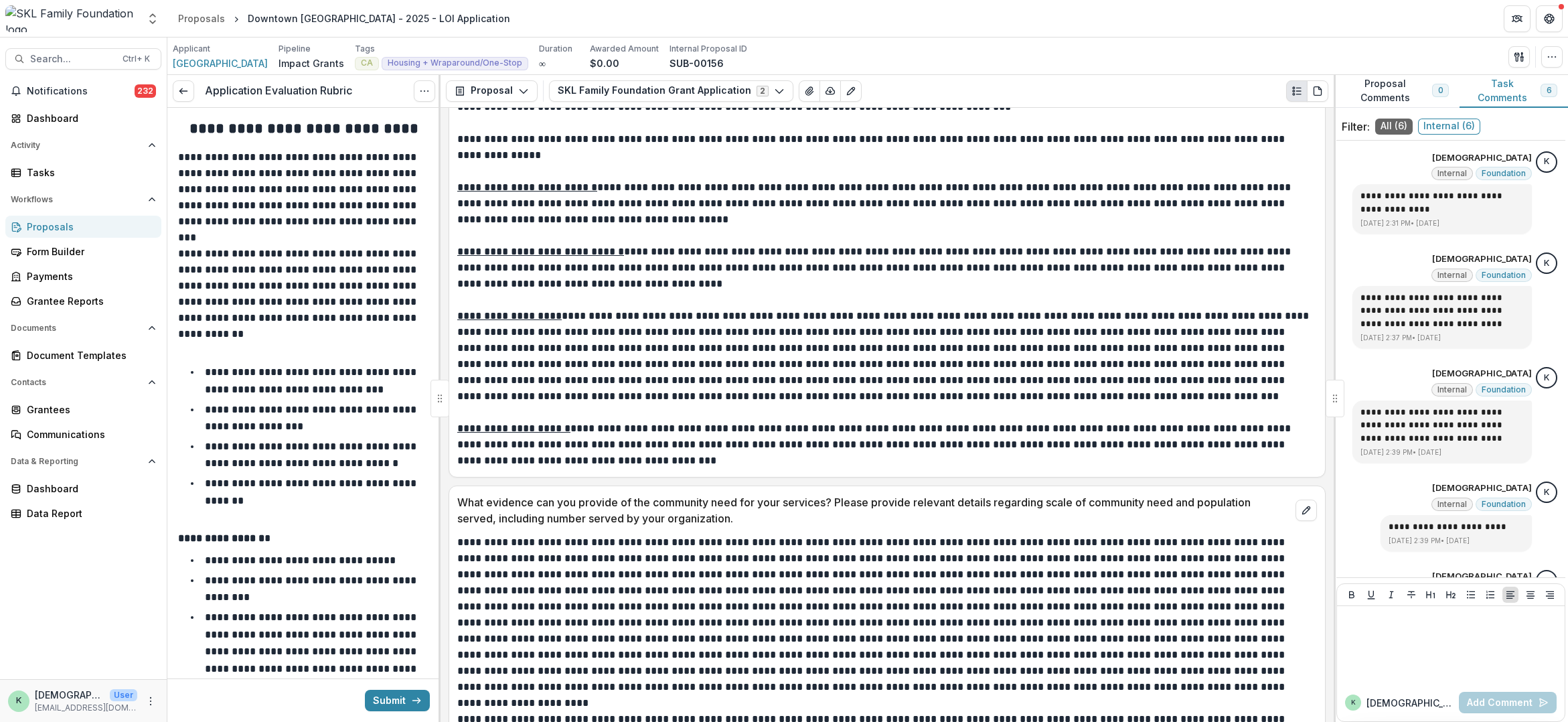
scroll to position [1540, 0]
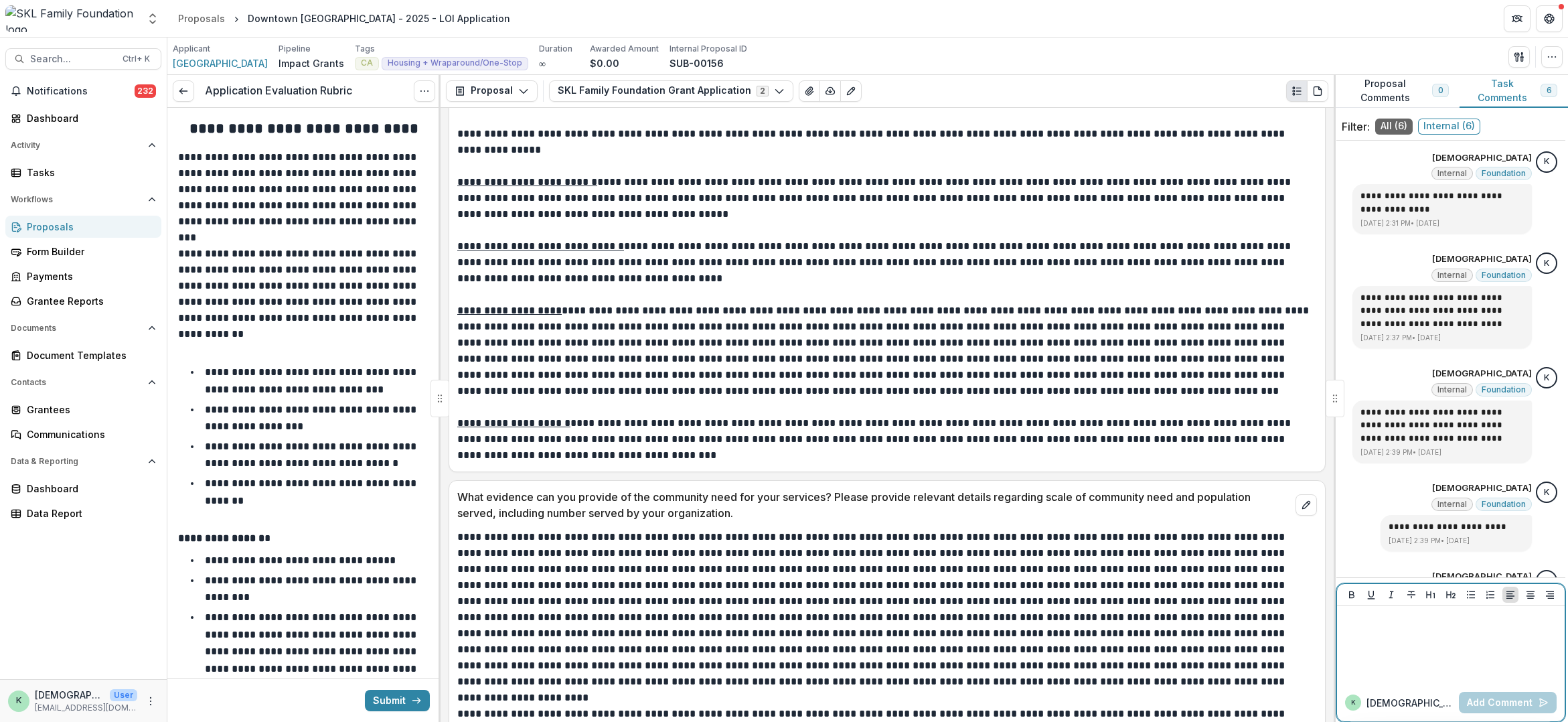
click at [1466, 648] on div at bounding box center [1451, 644] width 217 height 67
click at [1490, 701] on button "Add Comment" at bounding box center [1508, 703] width 98 height 22
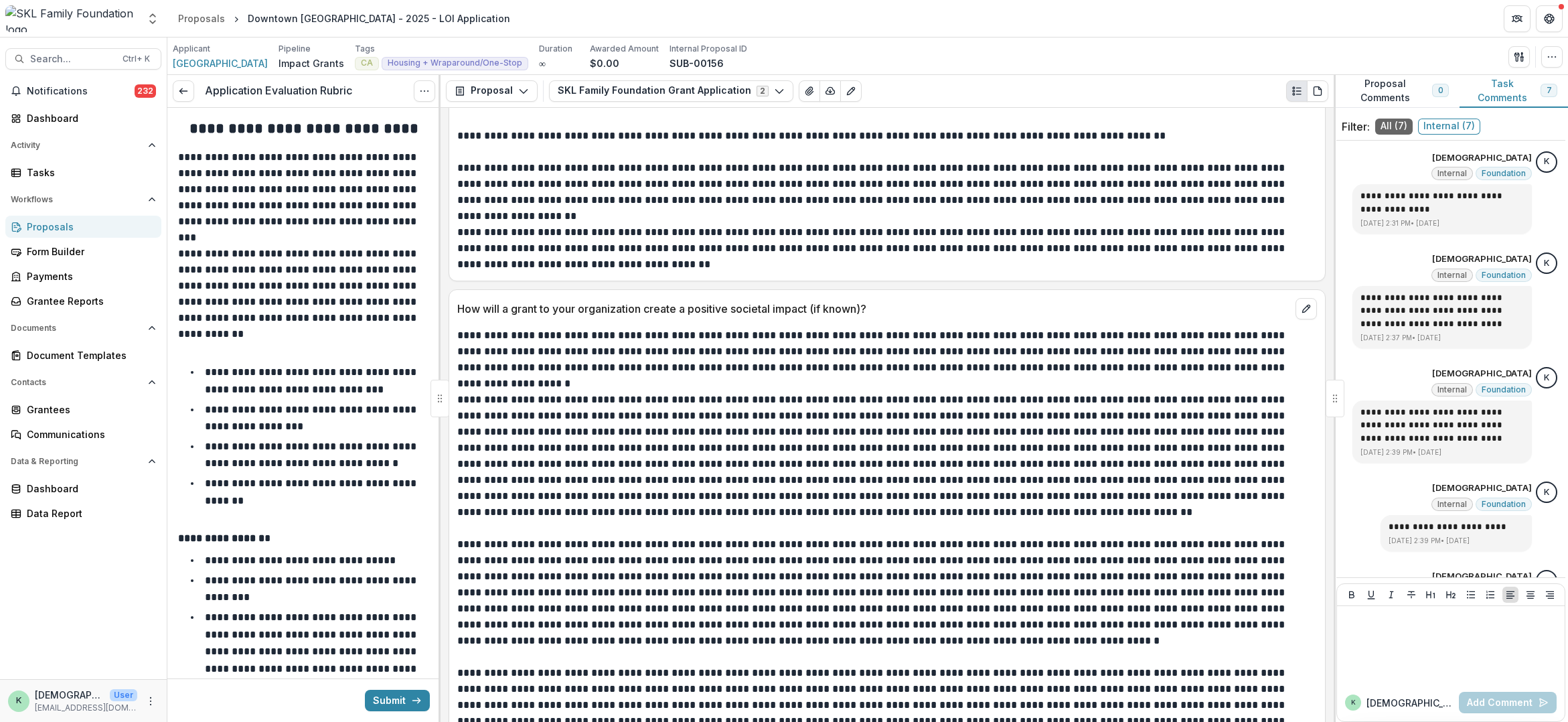
scroll to position [4687, 0]
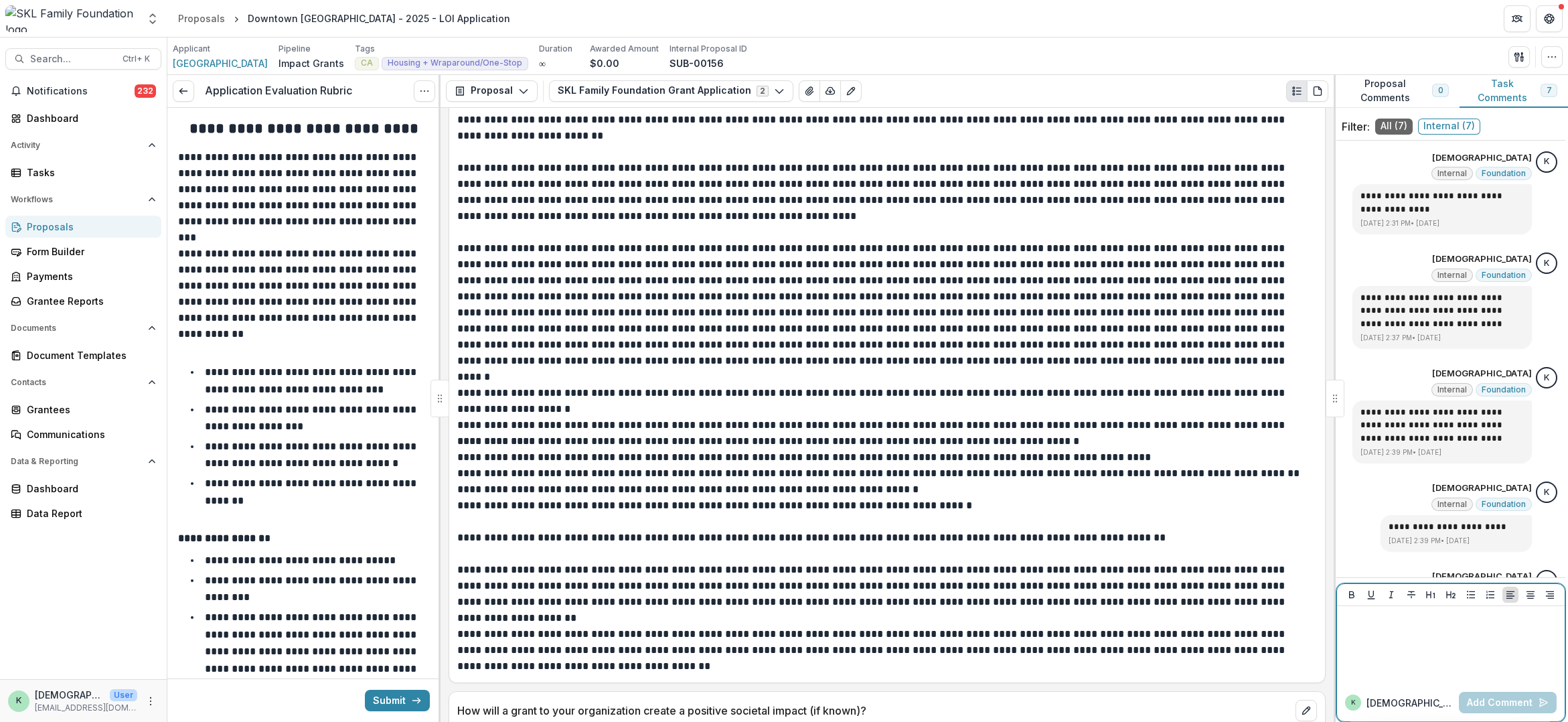
click at [1392, 629] on div at bounding box center [1451, 644] width 217 height 67
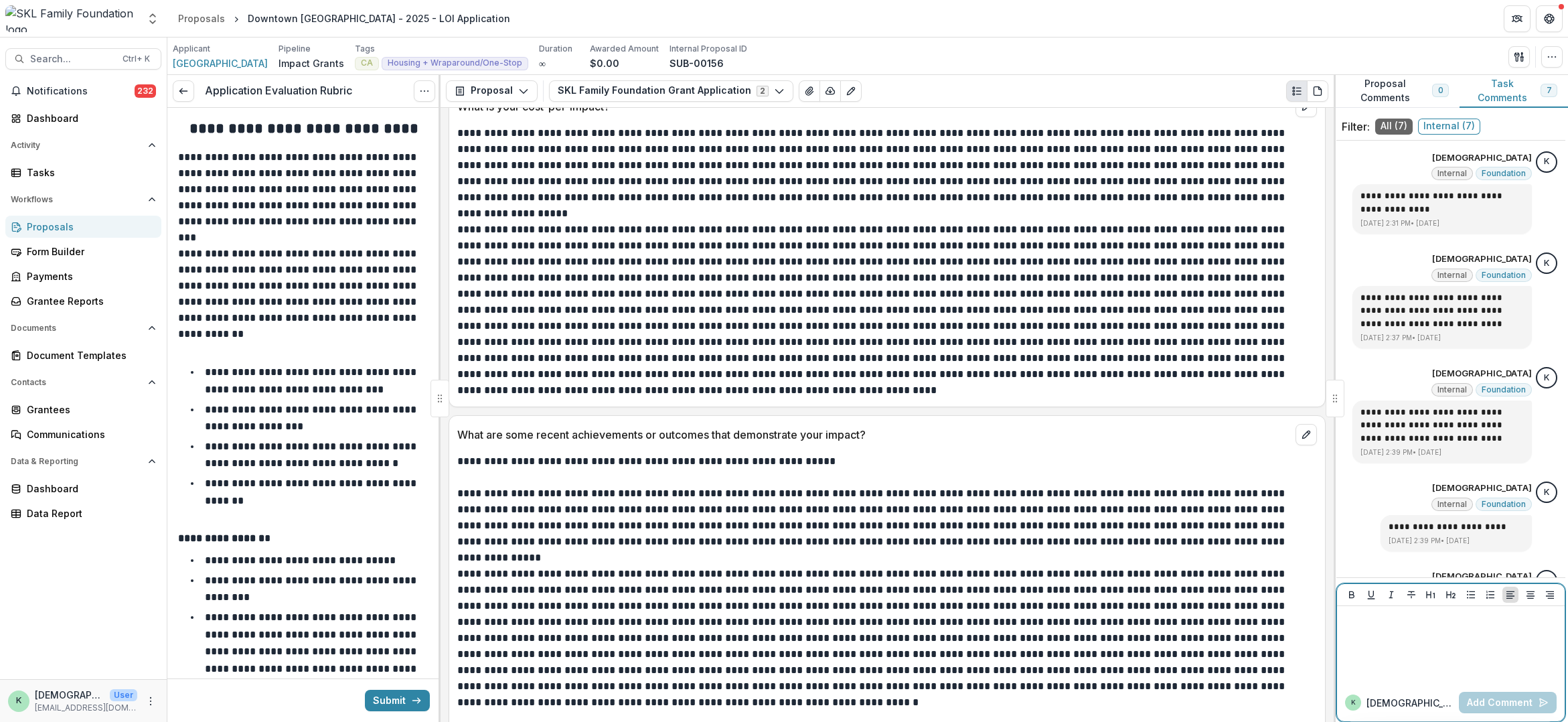
scroll to position [8503, 0]
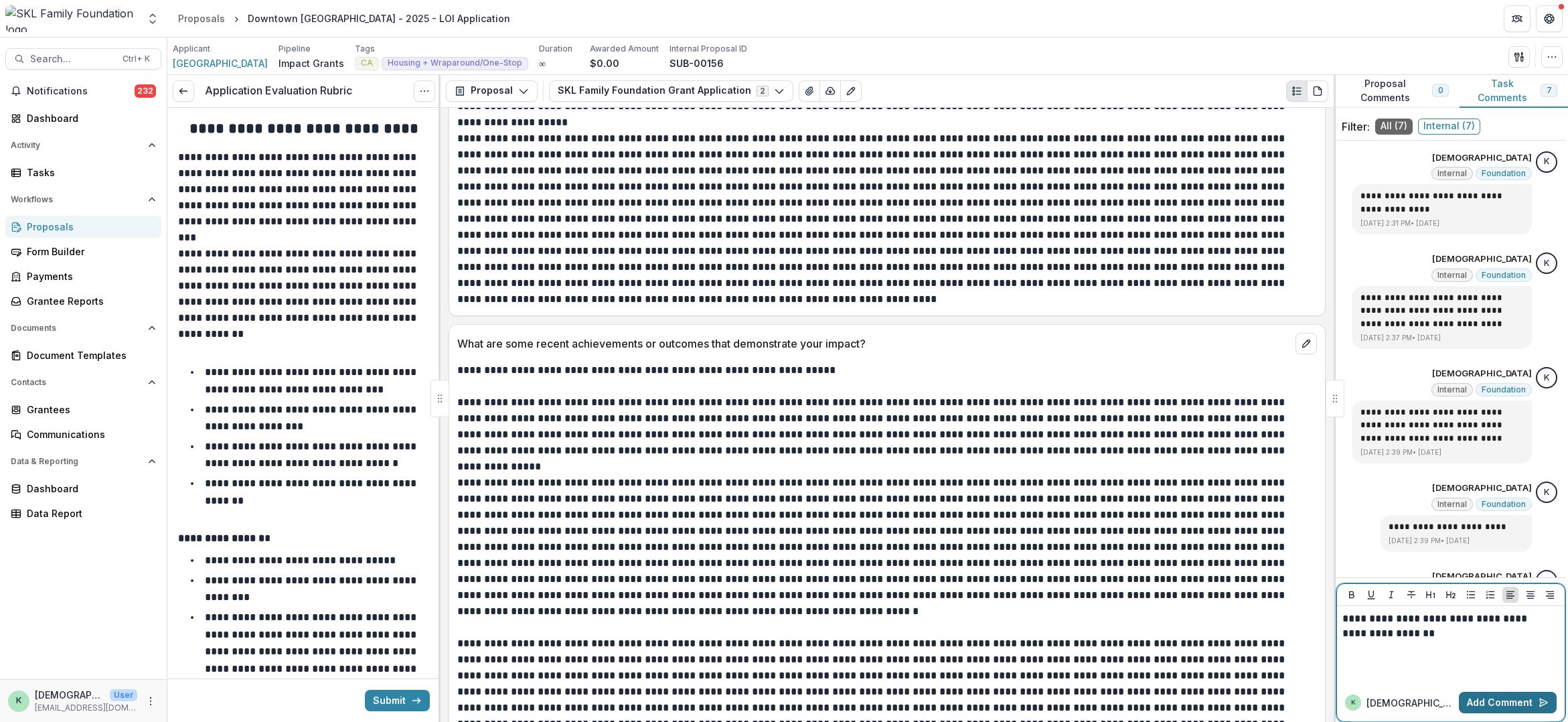
click at [1514, 702] on button "Add Comment" at bounding box center [1508, 703] width 98 height 22
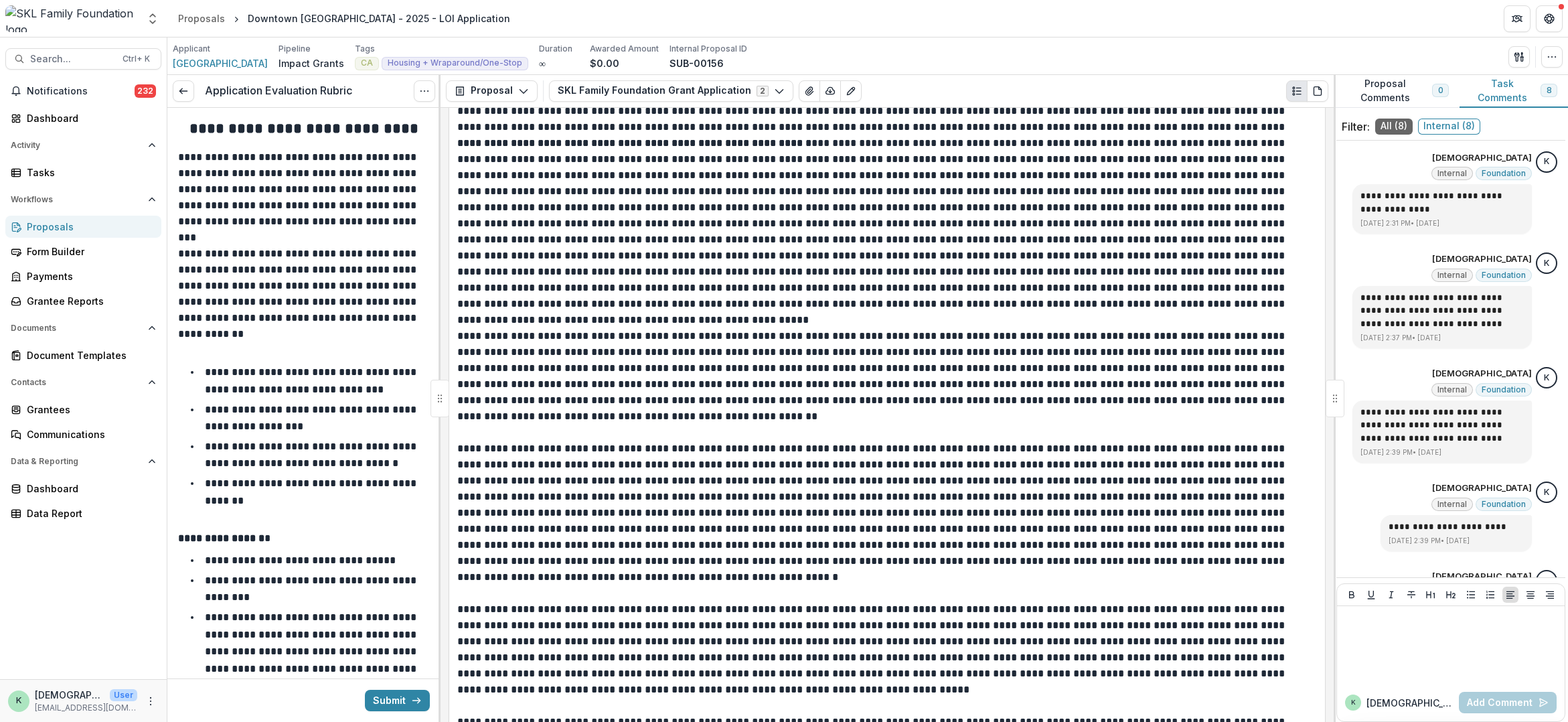
scroll to position [13926, 0]
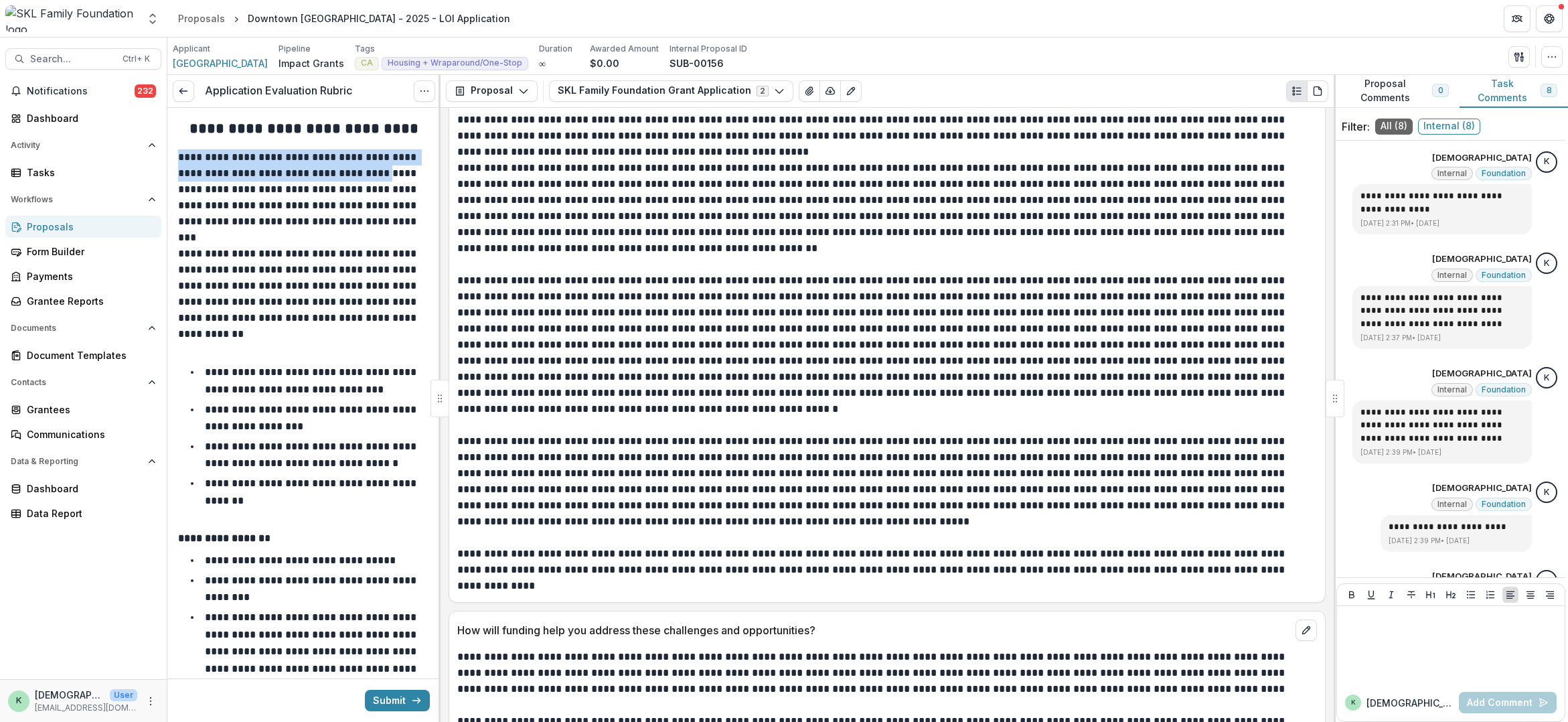
drag, startPoint x: 436, startPoint y: 122, endPoint x: 430, endPoint y: 165, distance: 43.4
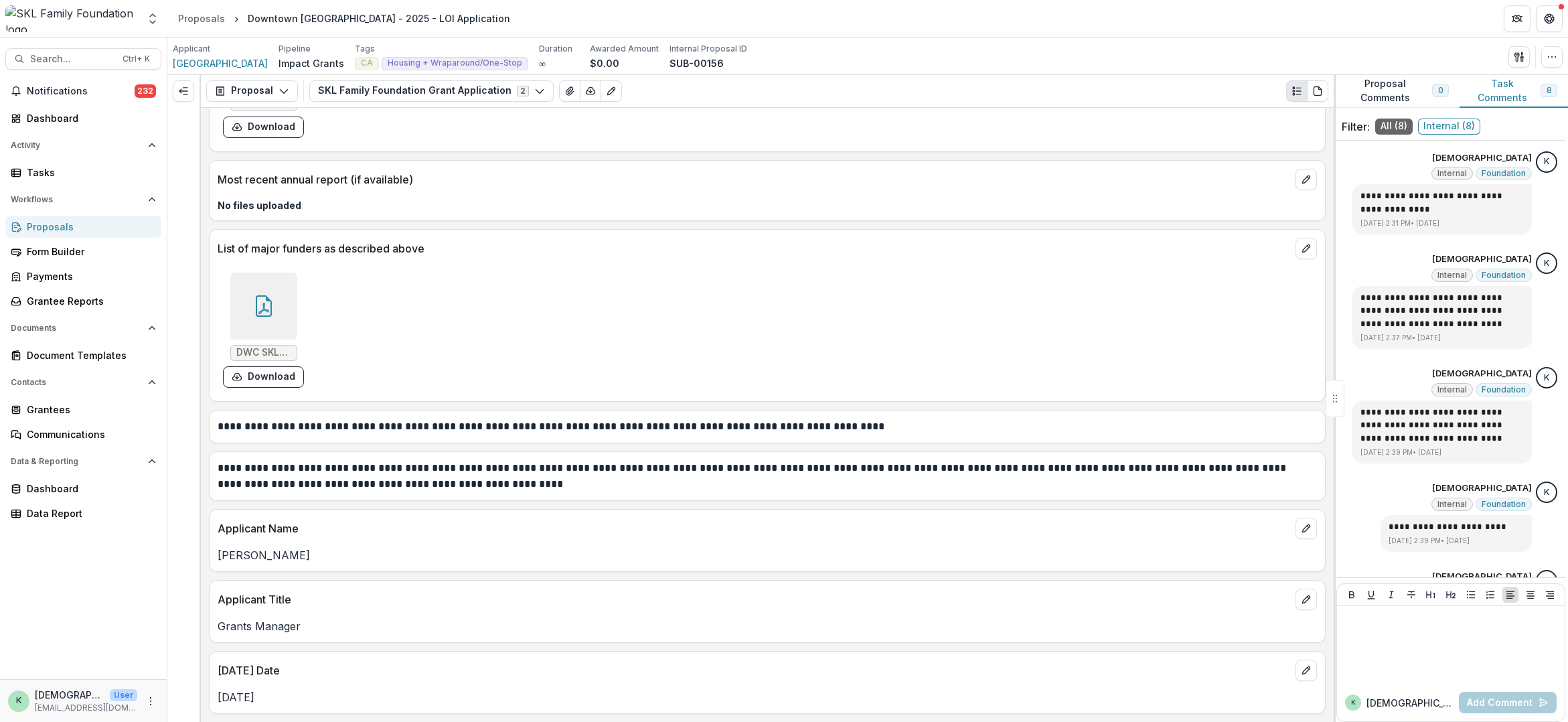
scroll to position [12046, 0]
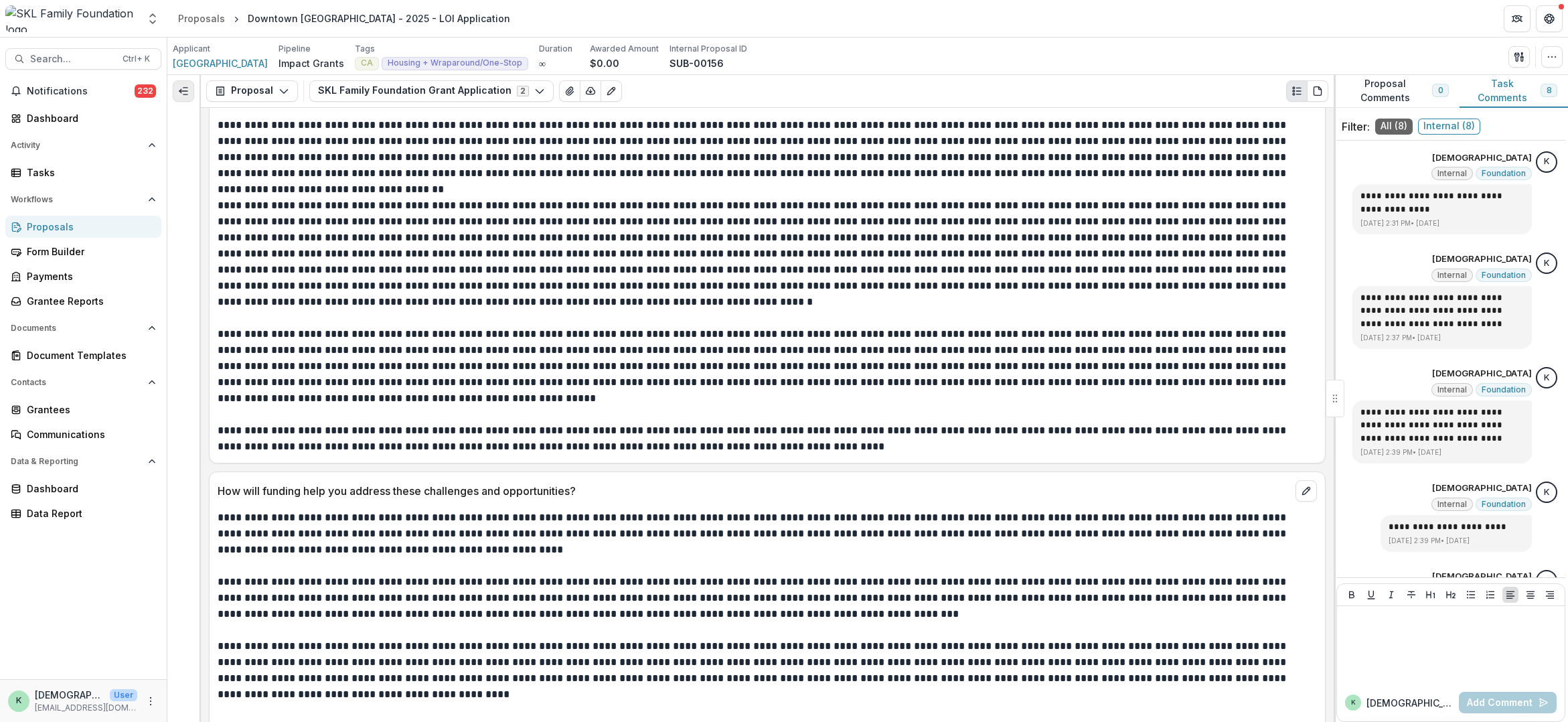
click at [187, 91] on icon "Expand left" at bounding box center [183, 91] width 11 height 11
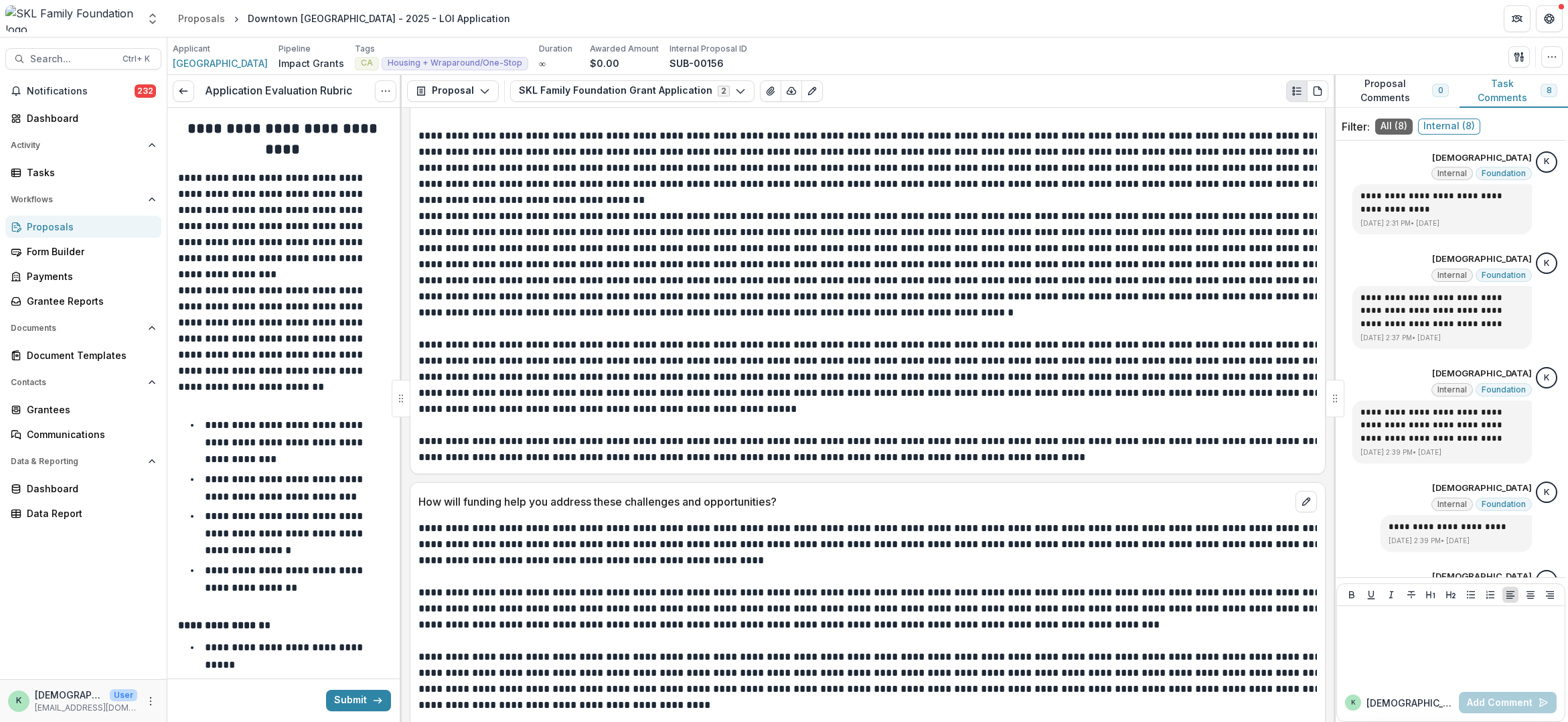
scroll to position [13589, 0]
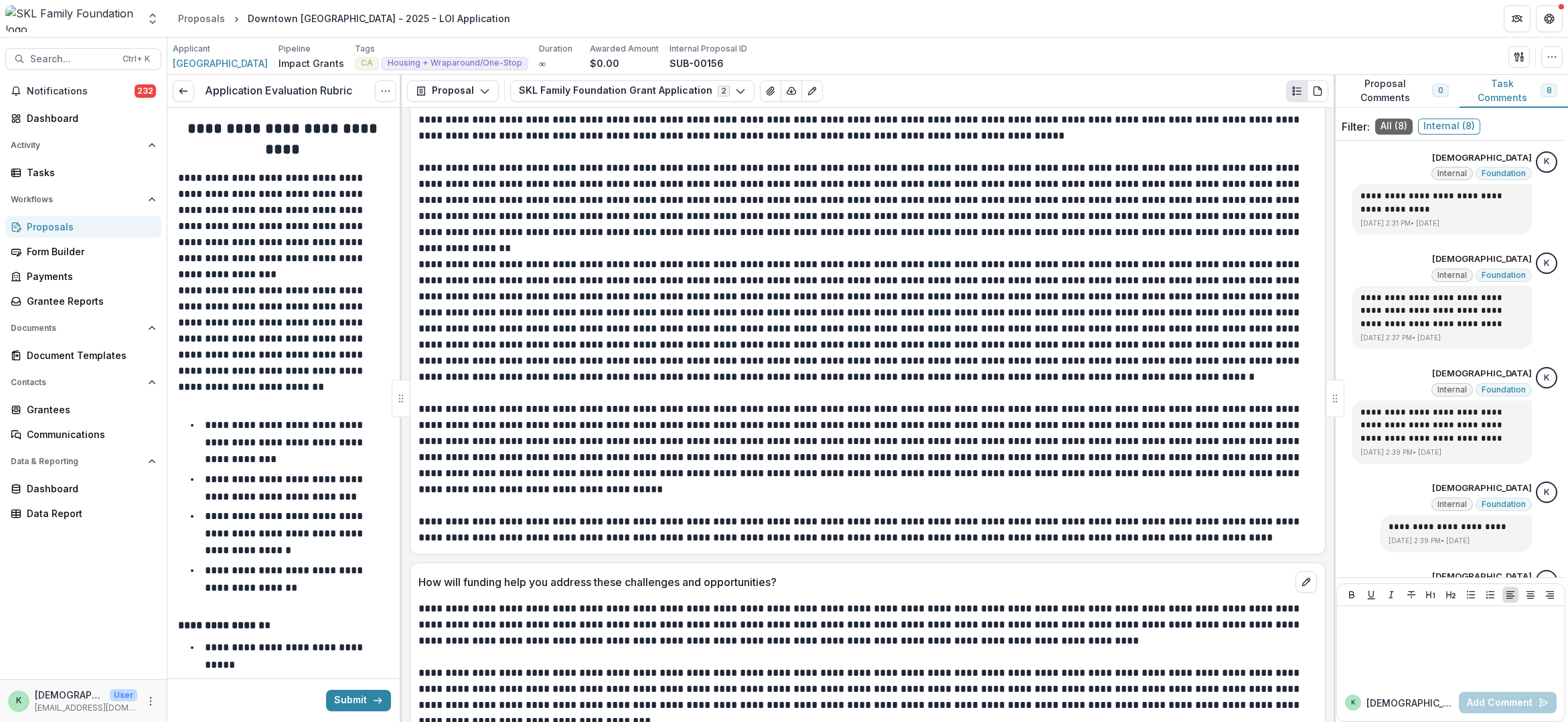
click at [64, 229] on div "Proposals" at bounding box center [88, 227] width 124 height 14
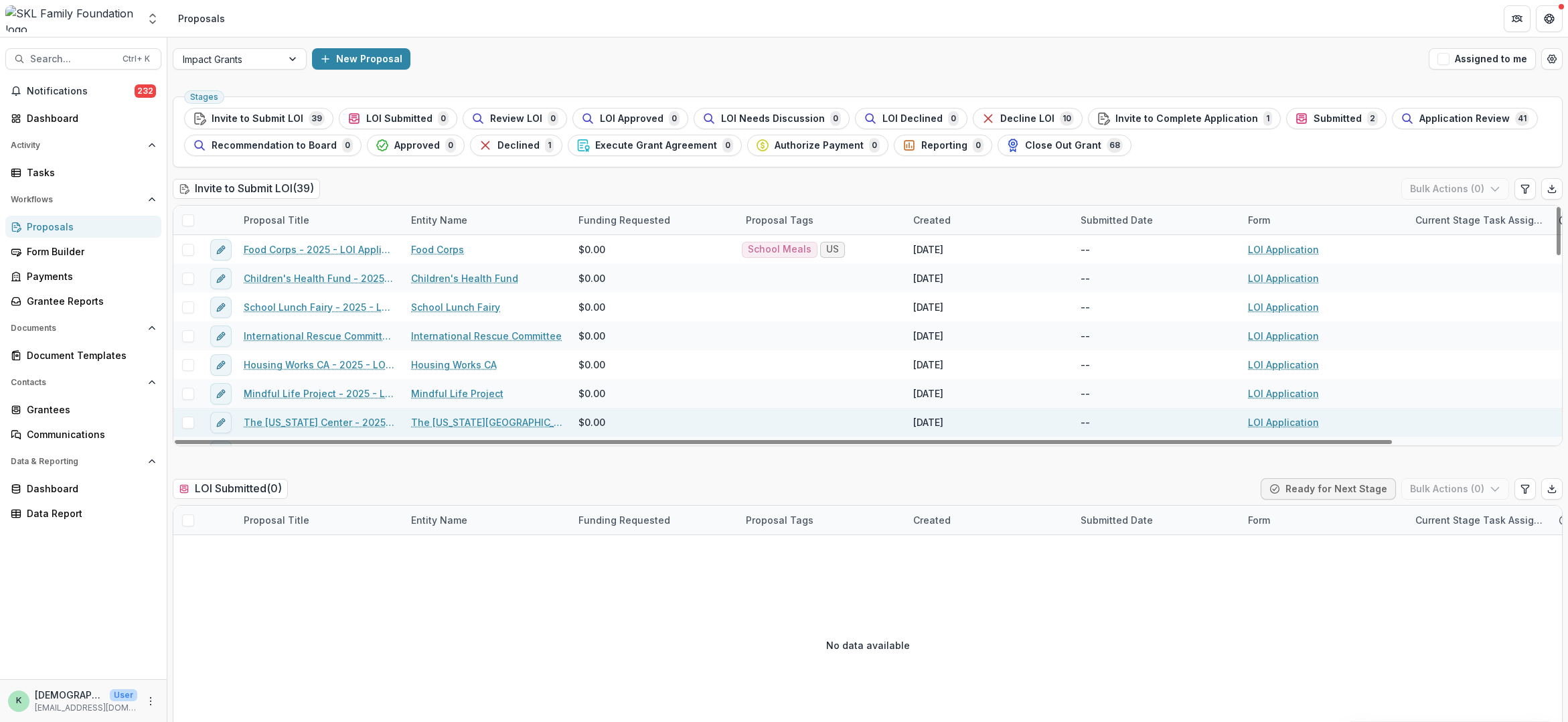
drag, startPoint x: 221, startPoint y: 595, endPoint x: 355, endPoint y: 435, distance: 208.7
click at [221, 595] on div "No data available" at bounding box center [867, 644] width 1389 height 201
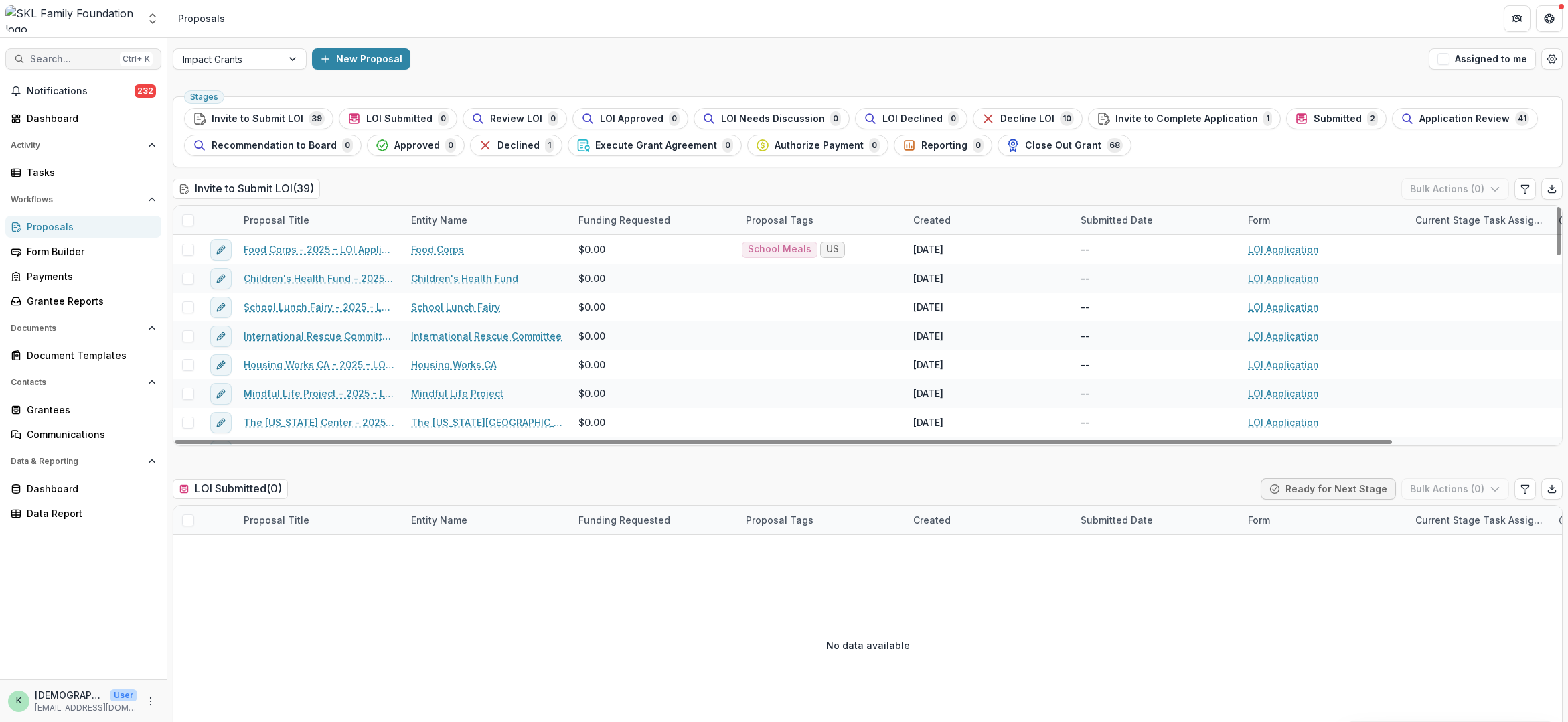
click at [73, 63] on span "Search..." at bounding box center [72, 59] width 84 height 12
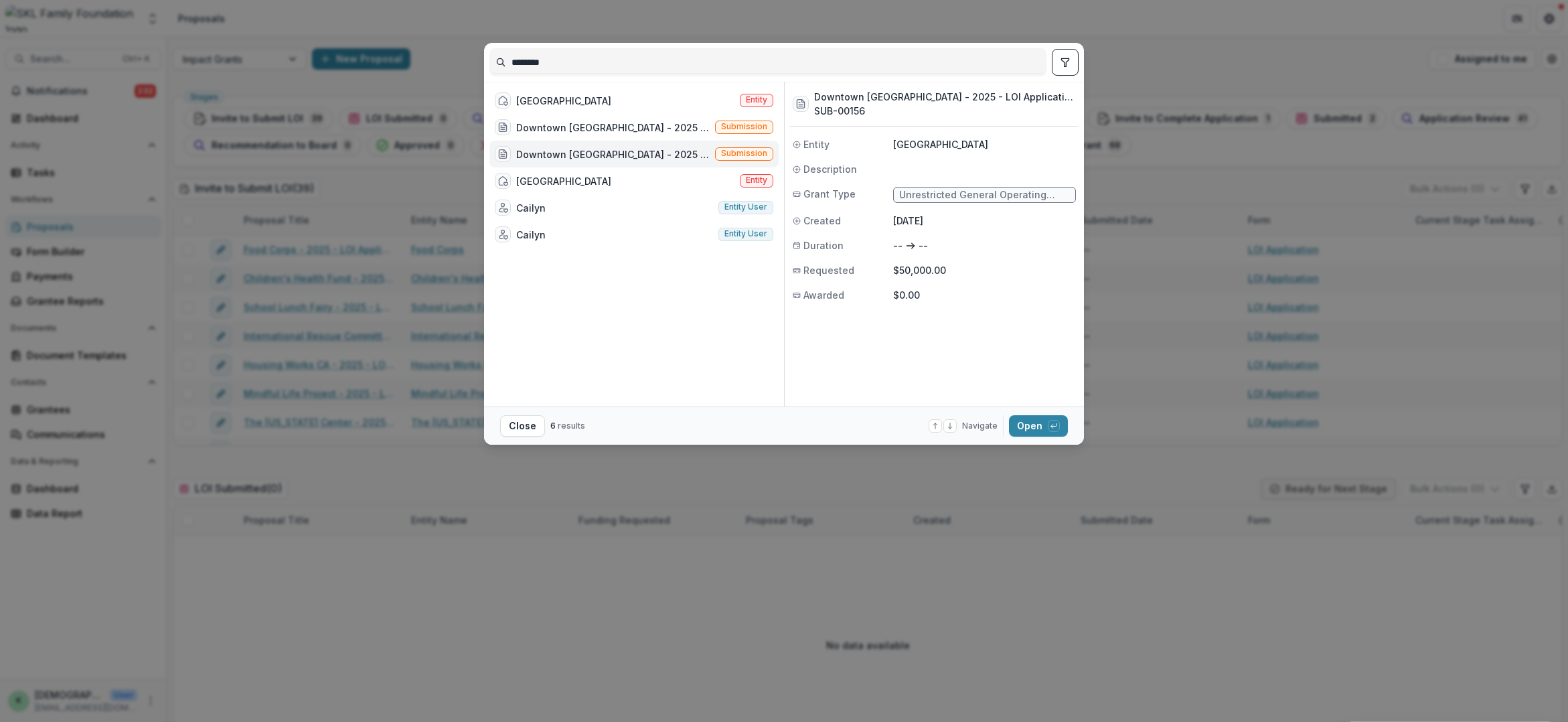
click at [547, 164] on div "Downtown [GEOGRAPHIC_DATA] - 2025 - LOI Application Submission" at bounding box center [634, 154] width 289 height 27
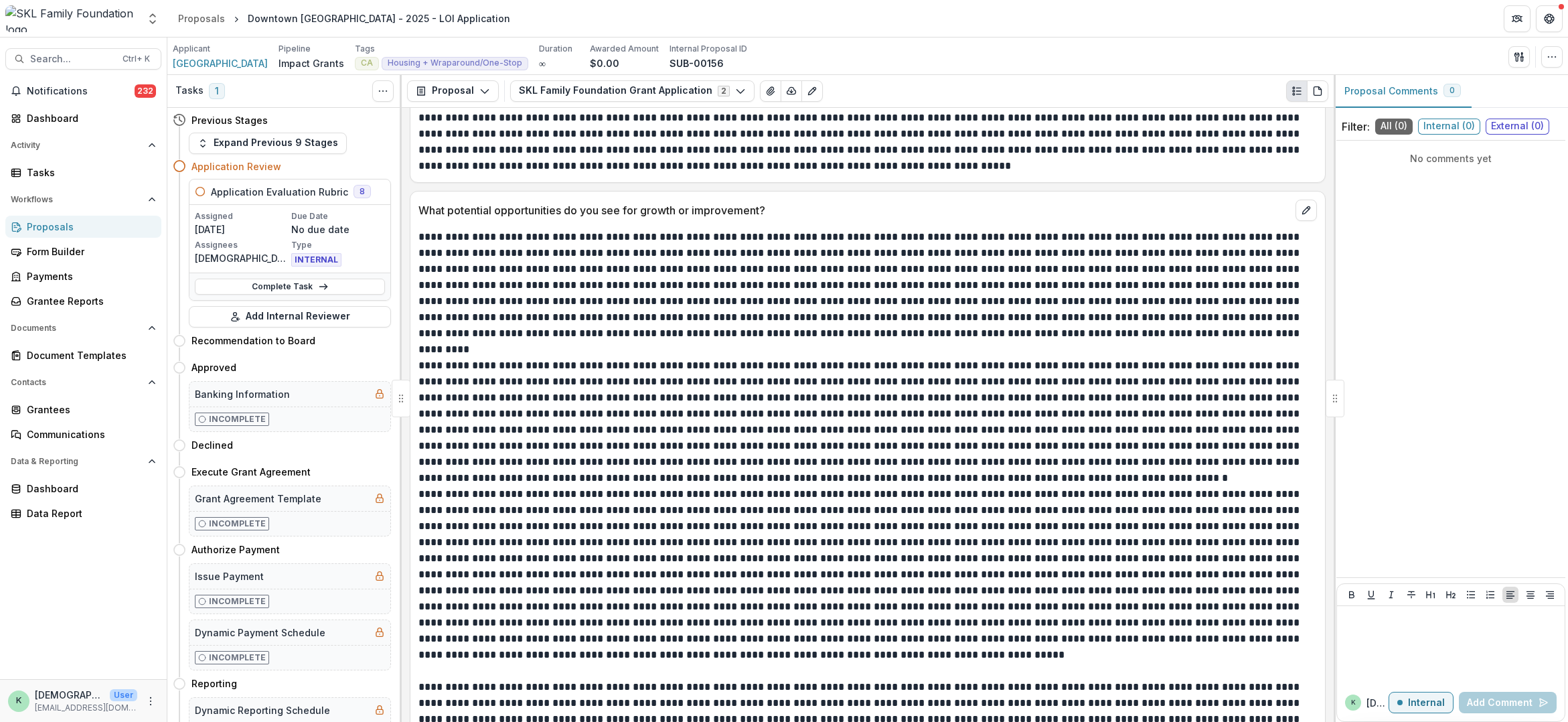
scroll to position [13087, 0]
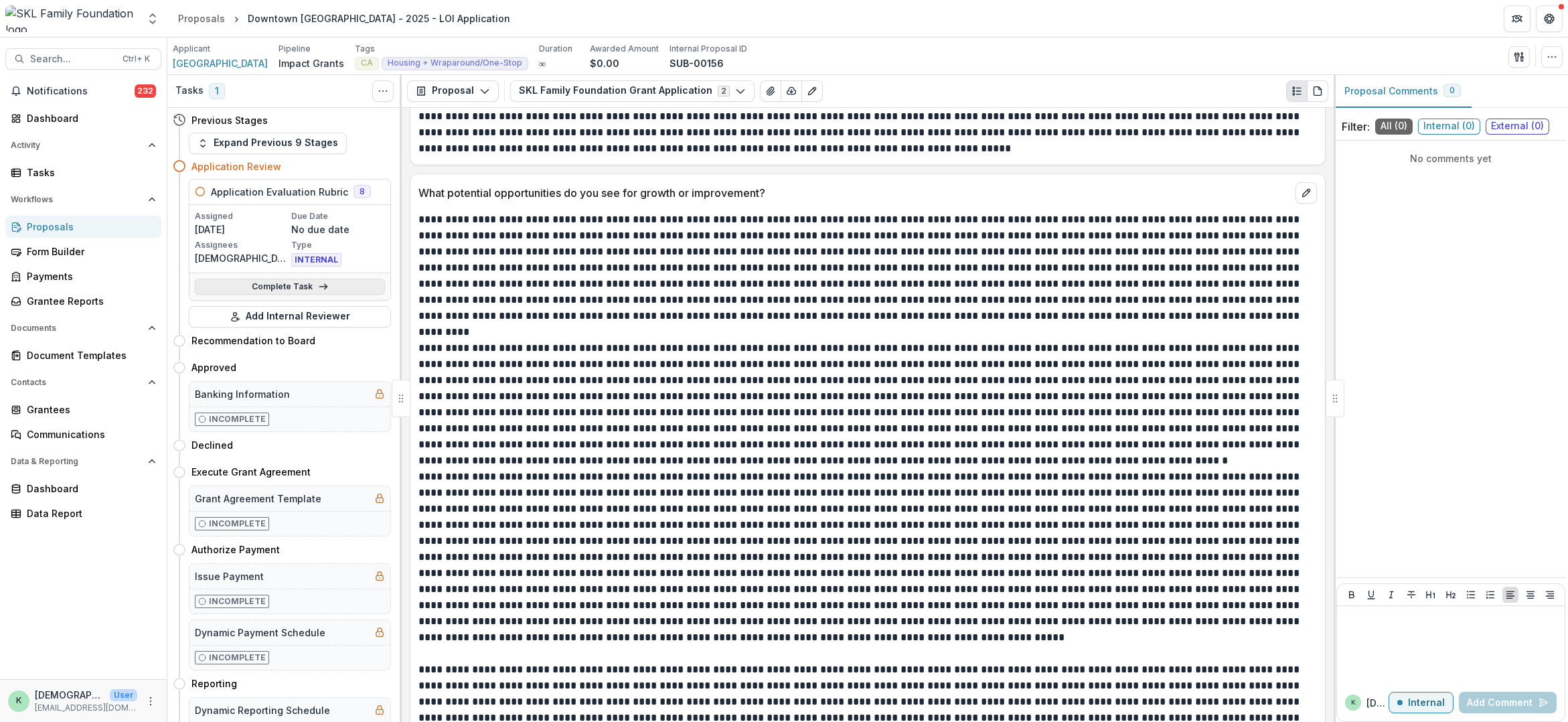
click at [304, 291] on link "Complete Task" at bounding box center [290, 286] width 190 height 16
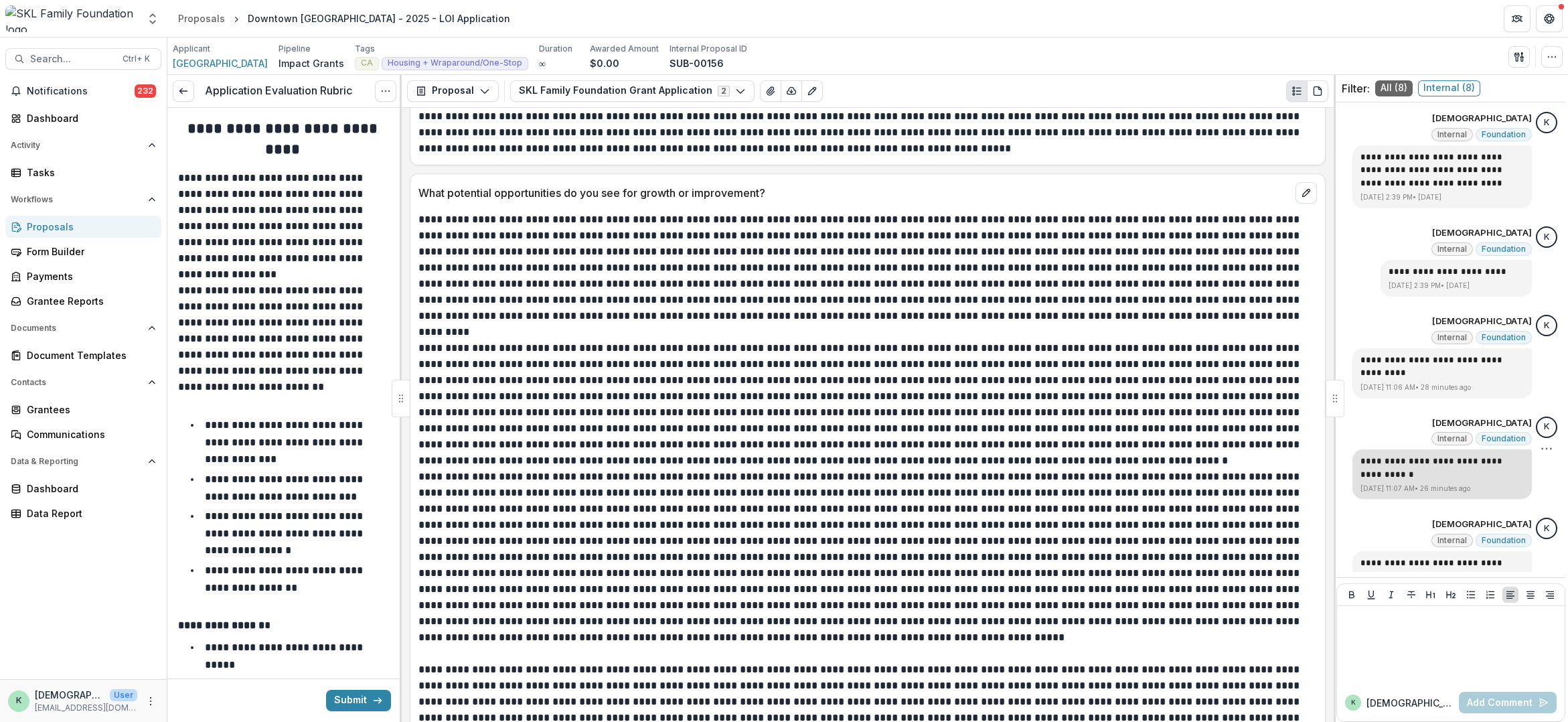
scroll to position [186, 0]
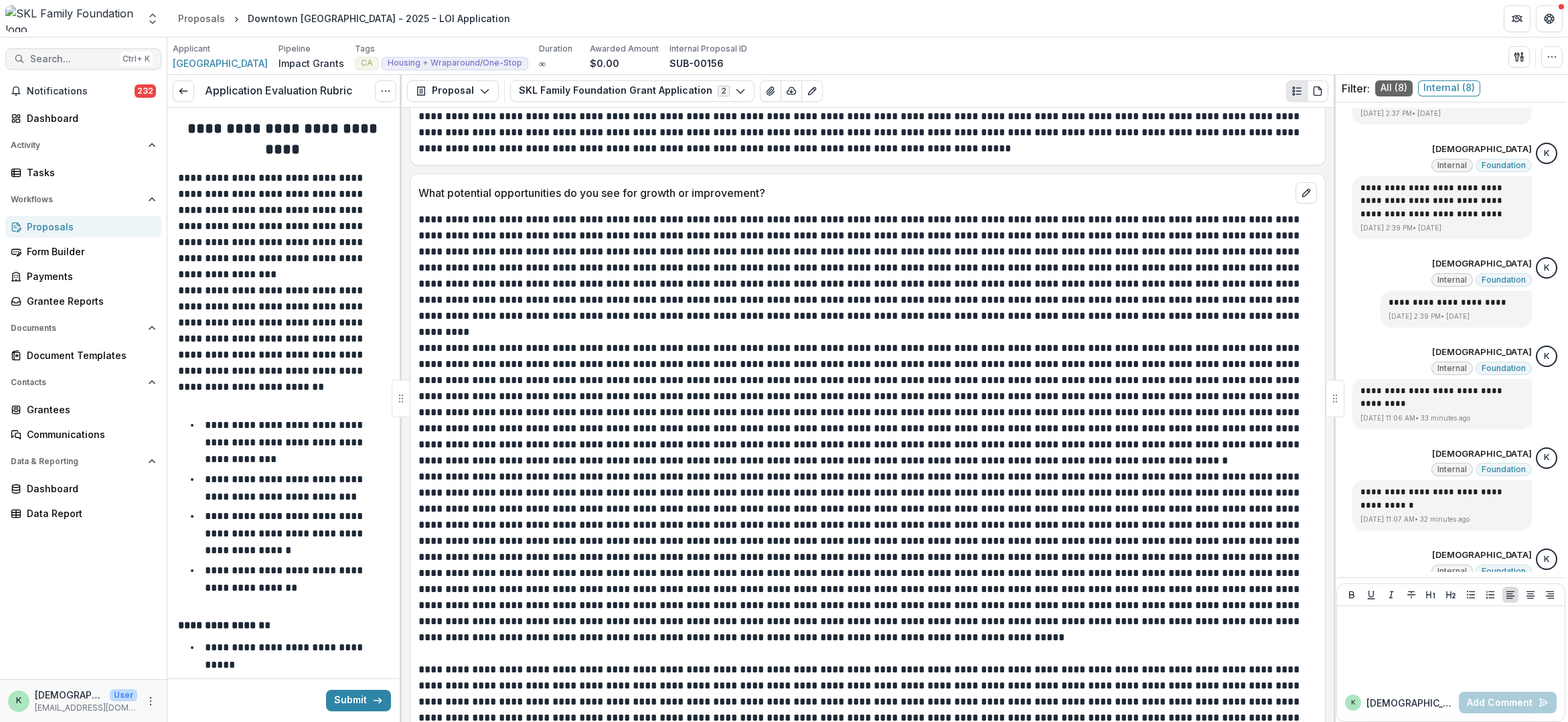
click at [75, 60] on span "Search..." at bounding box center [72, 59] width 84 height 12
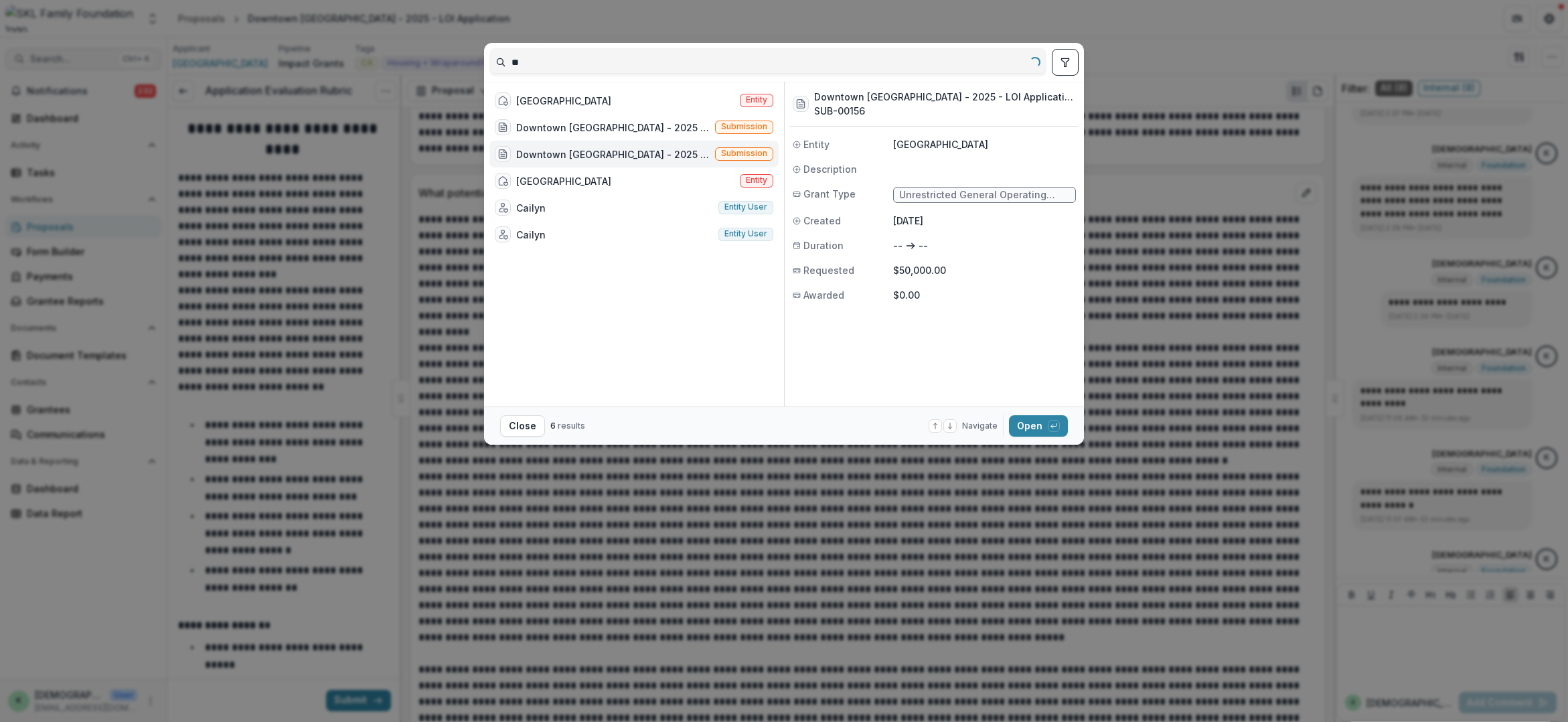
type input "*"
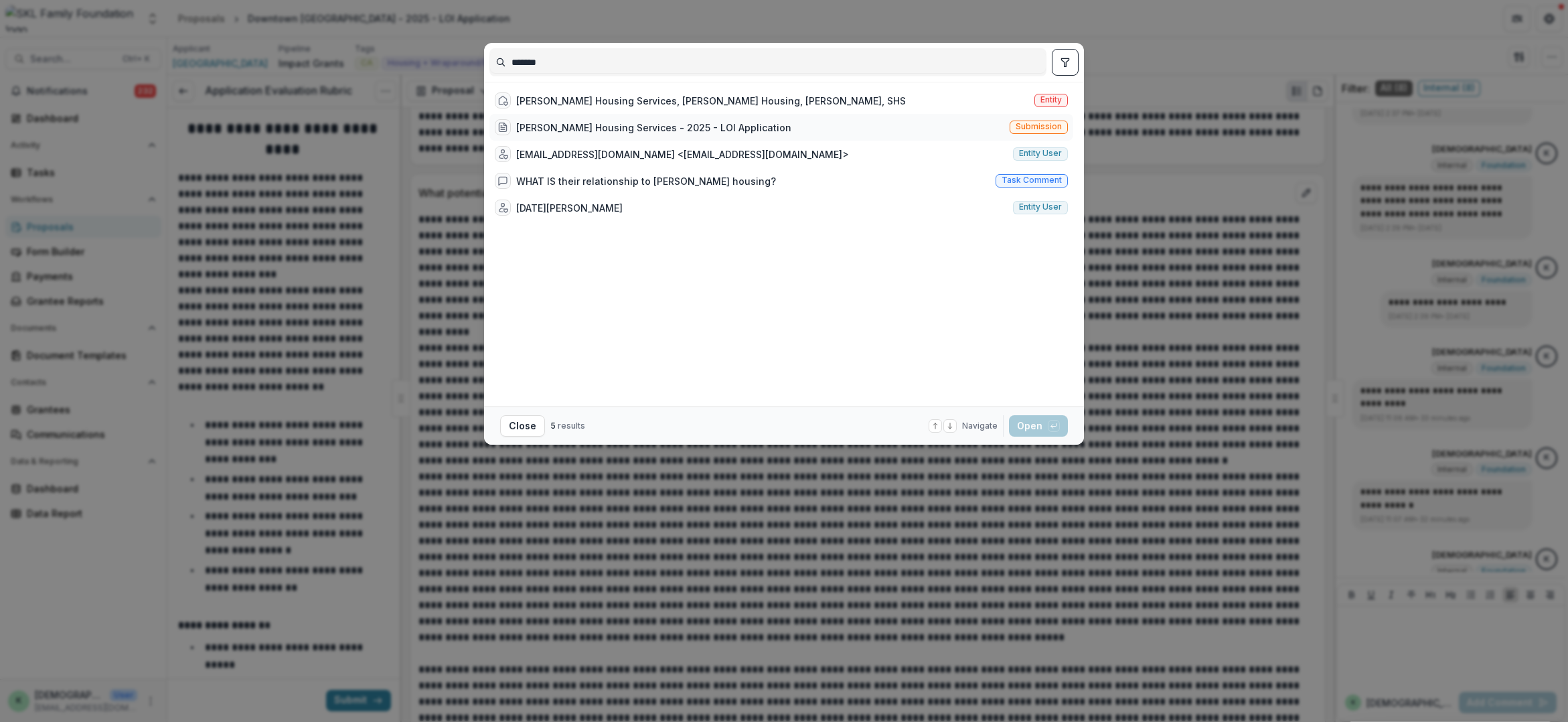
type input "*******"
click at [651, 122] on div "[PERSON_NAME] Housing Services - 2025 - LOI Application" at bounding box center [654, 128] width 275 height 14
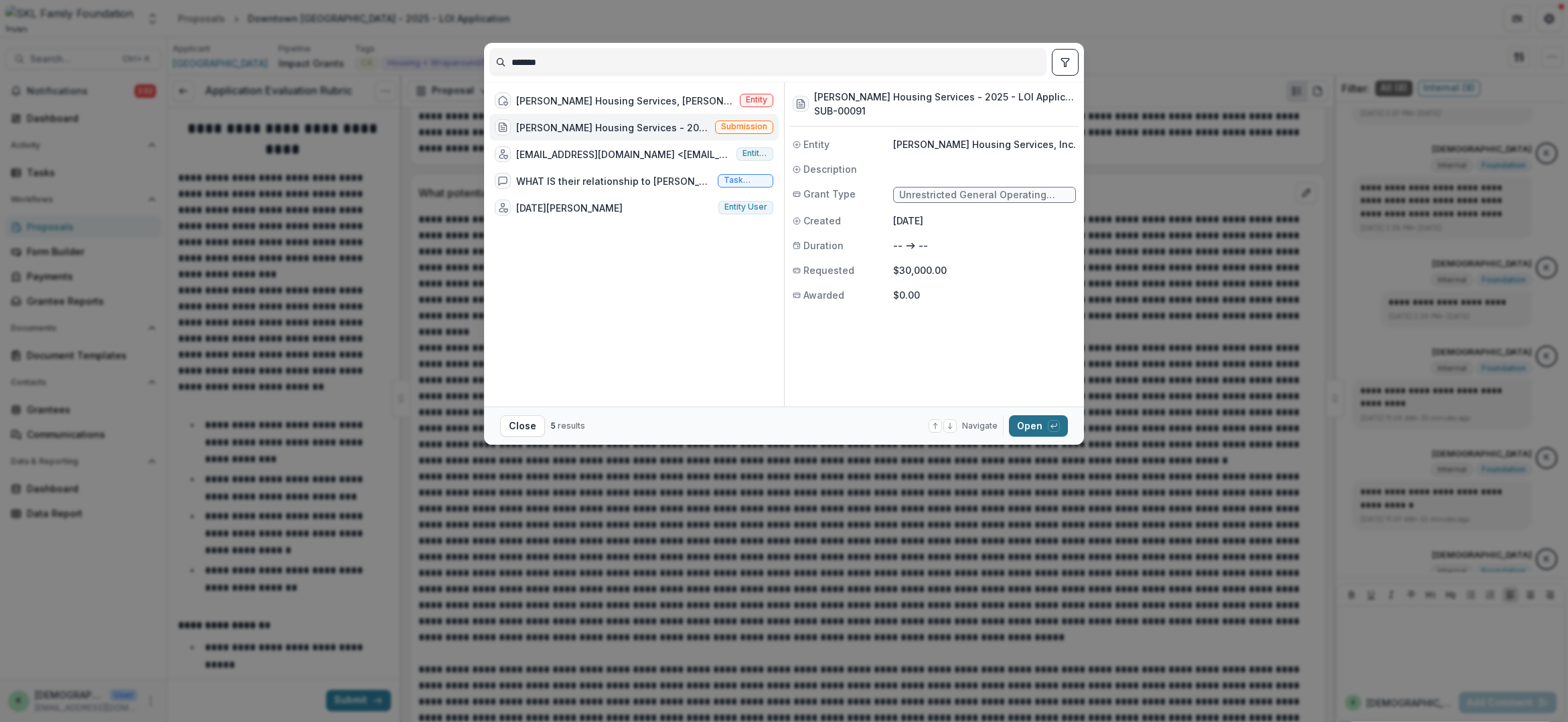
click at [1034, 434] on button "Open with enter key" at bounding box center [1039, 426] width 59 height 22
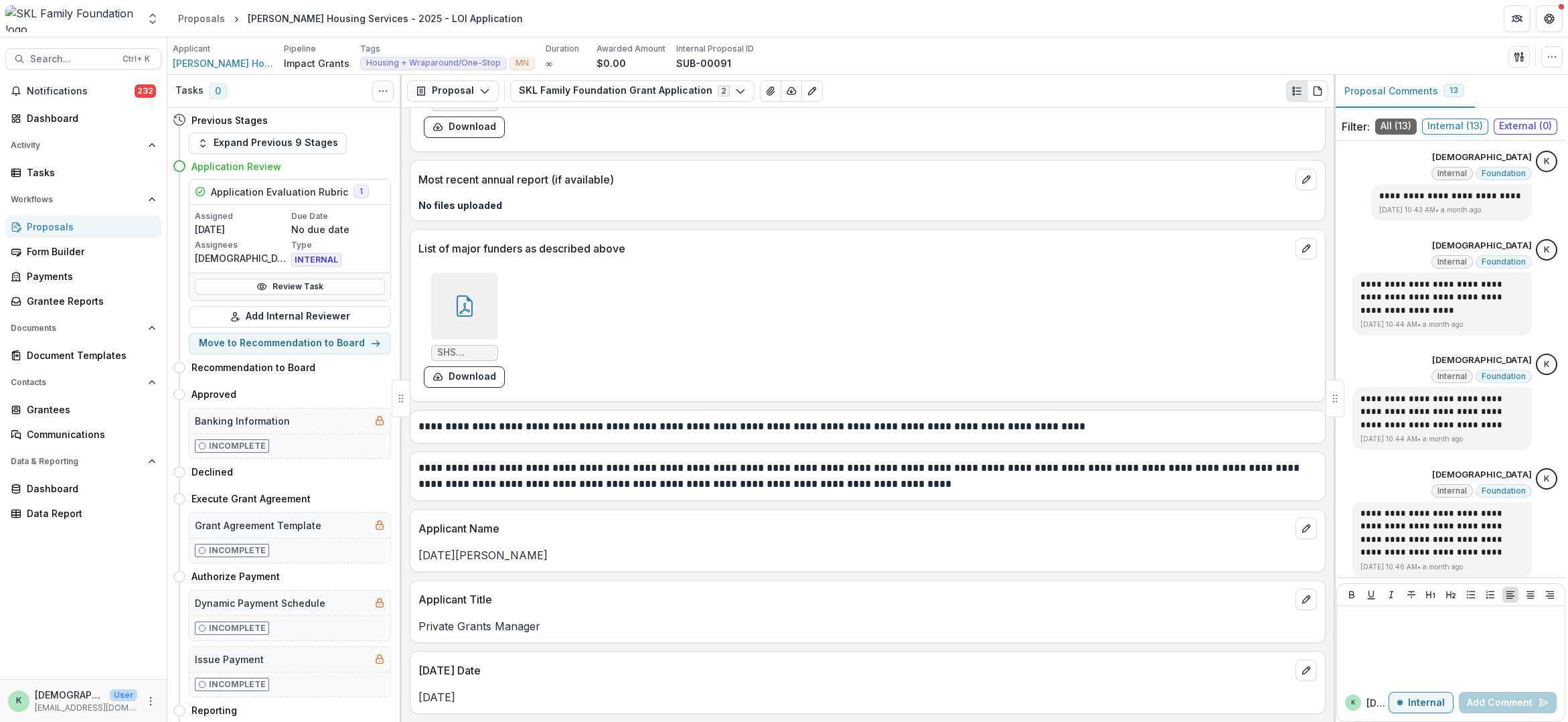
scroll to position [946, 0]
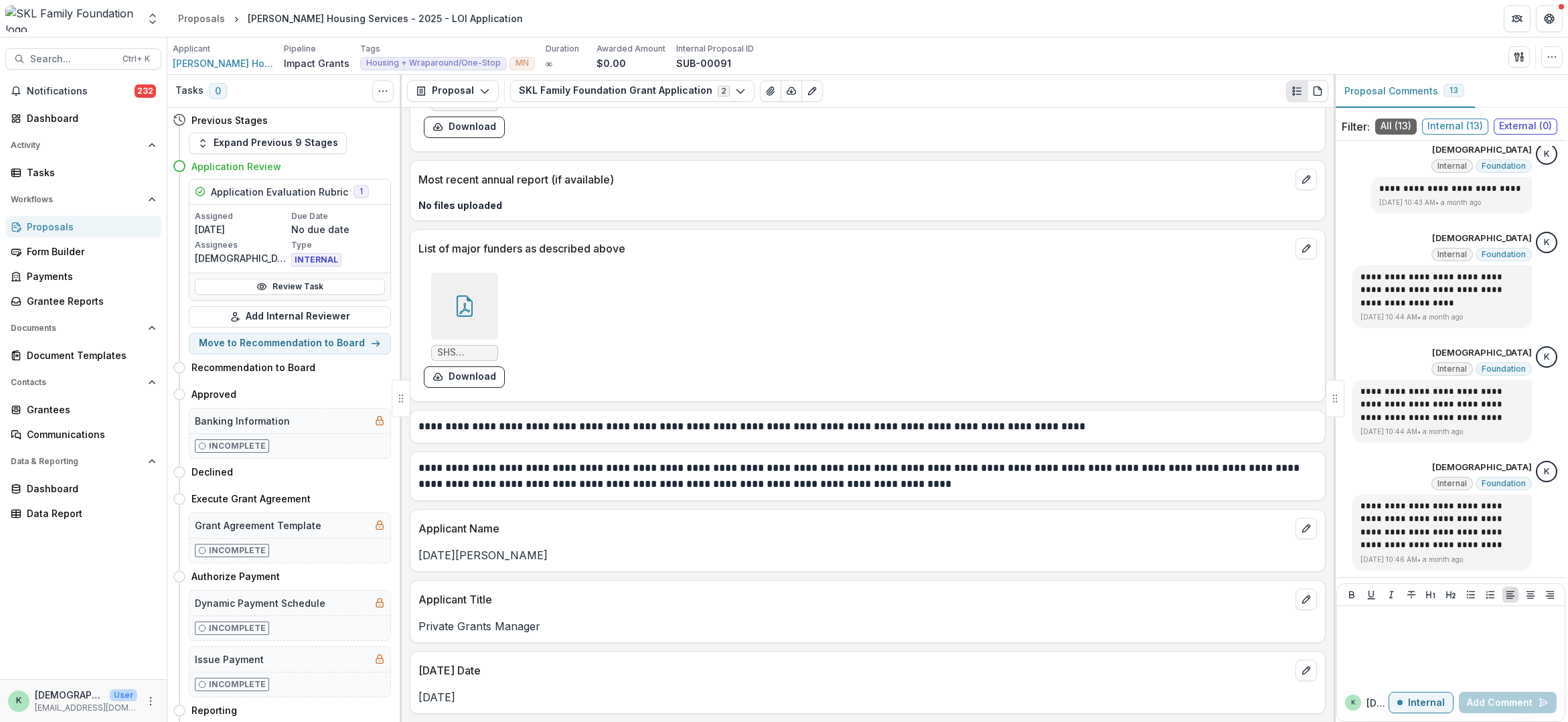
click at [890, 585] on div "Applicant Title" at bounding box center [868, 595] width 915 height 29
click at [296, 295] on div "Review Task" at bounding box center [289, 286] width 201 height 27
click at [296, 286] on link "Review Task" at bounding box center [290, 286] width 190 height 16
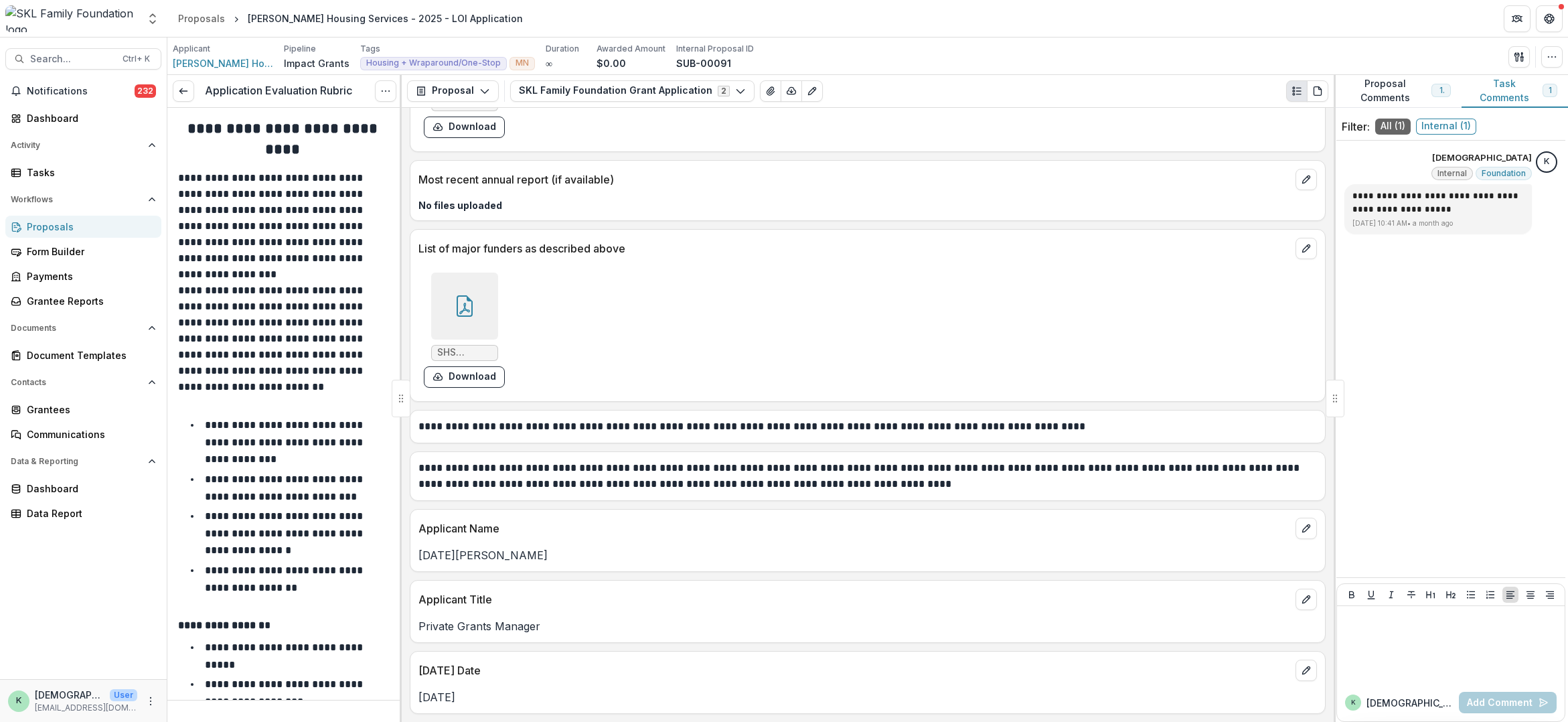
click at [1143, 351] on div "SHS Funding List (SKL)_as of [DATE]_FINAL.pdf Download" at bounding box center [867, 329] width 898 height 126
click at [1383, 90] on button "Proposal Comments 13" at bounding box center [1398, 91] width 128 height 33
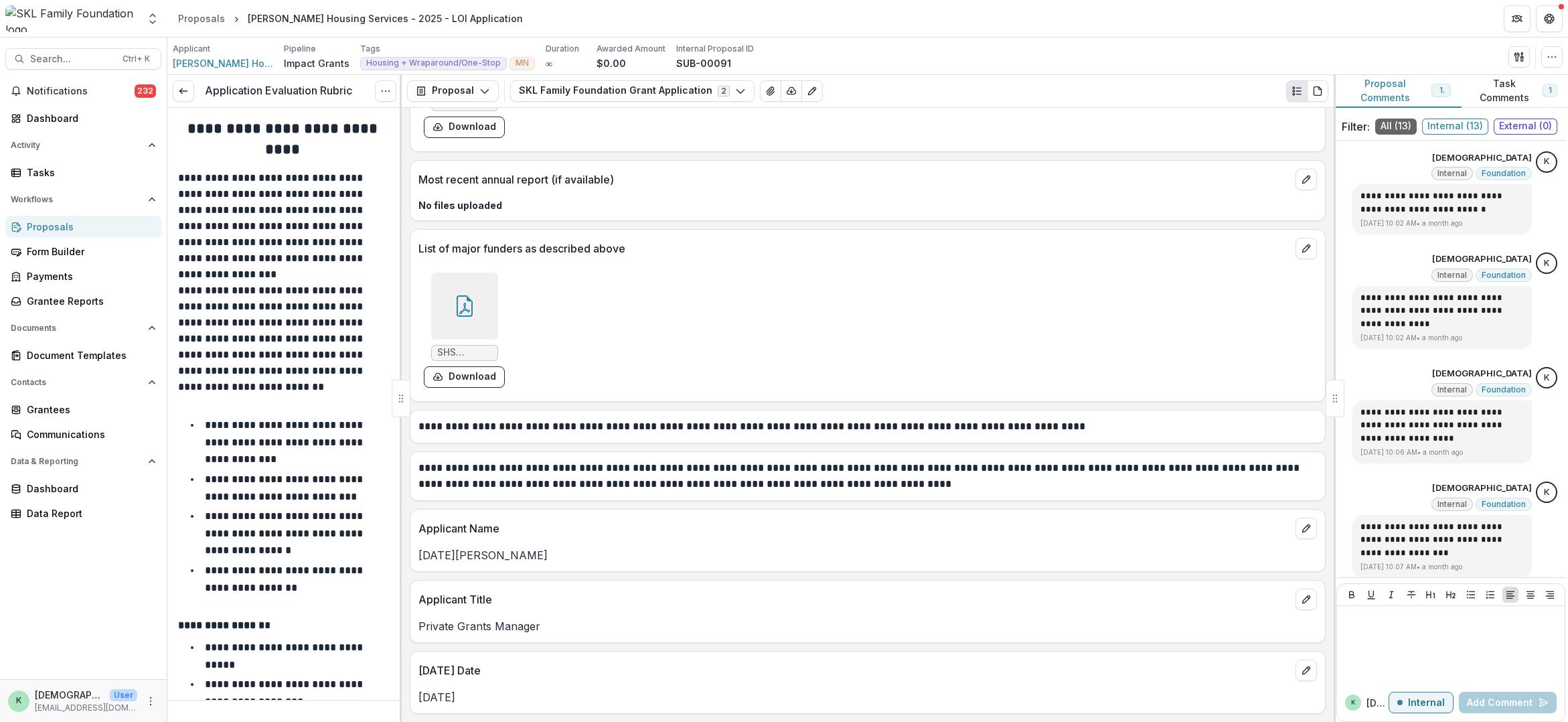
click at [1034, 472] on p "**********" at bounding box center [866, 476] width 895 height 32
click at [1148, 525] on p "Applicant Name" at bounding box center [854, 528] width 872 height 16
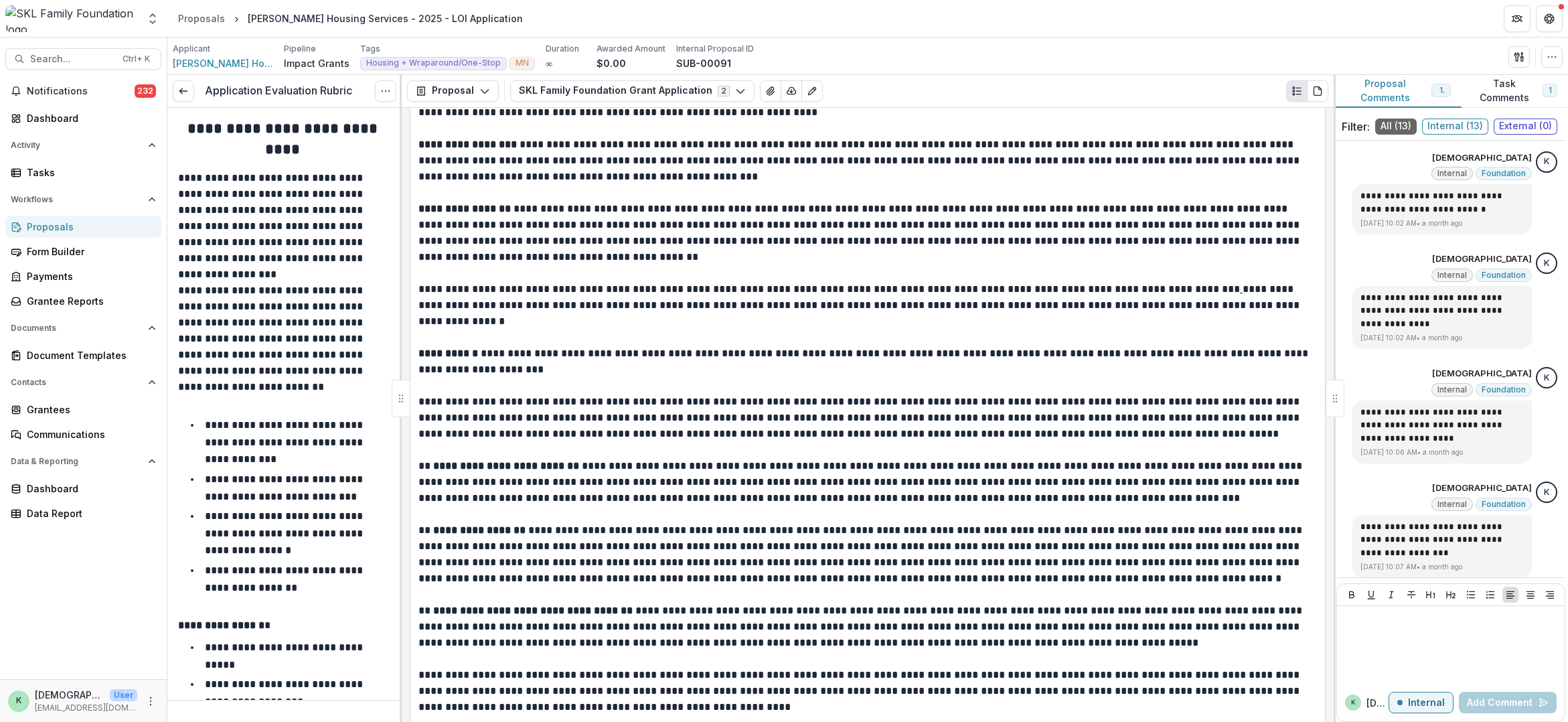
scroll to position [2678, 0]
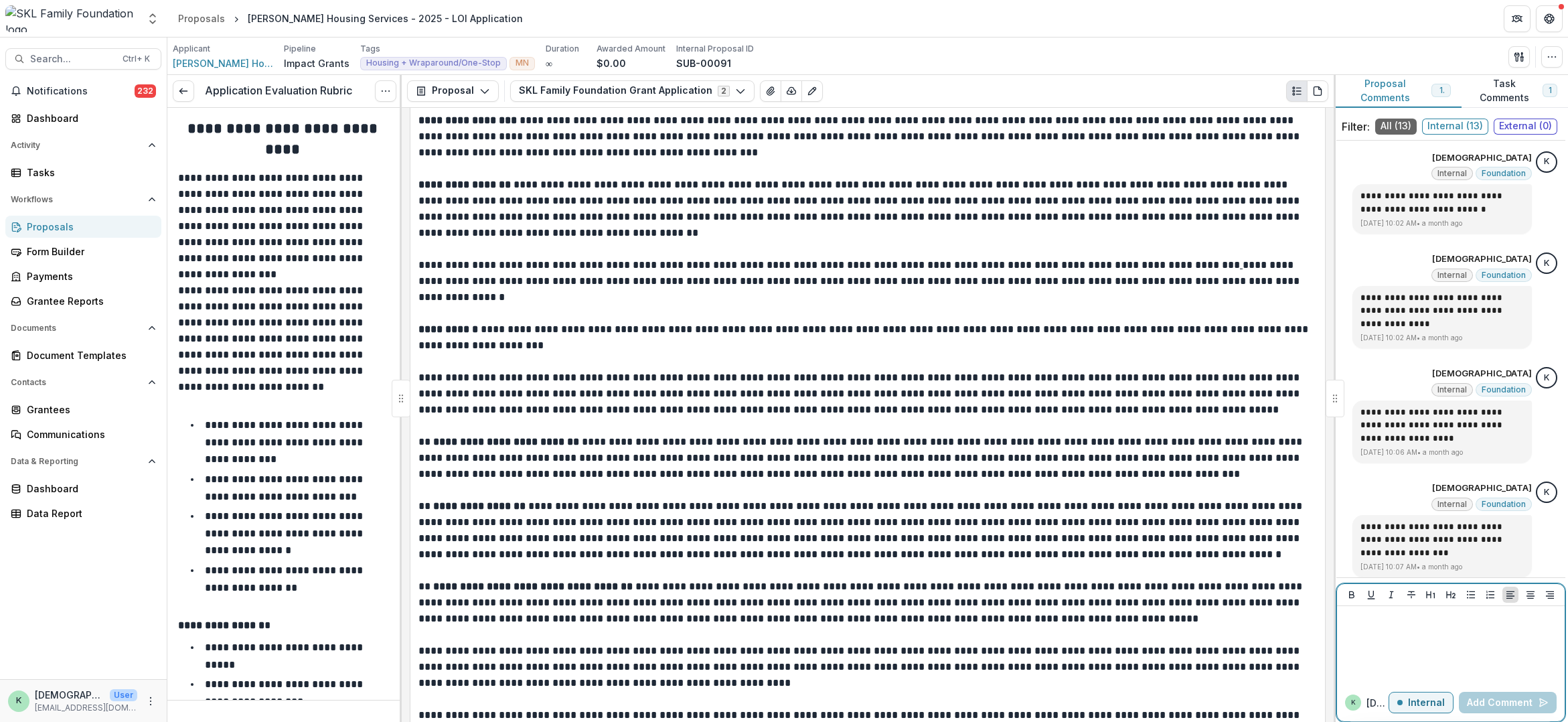
click at [1458, 661] on div at bounding box center [1451, 644] width 217 height 67
click at [1508, 695] on button "Add Comment" at bounding box center [1508, 703] width 98 height 22
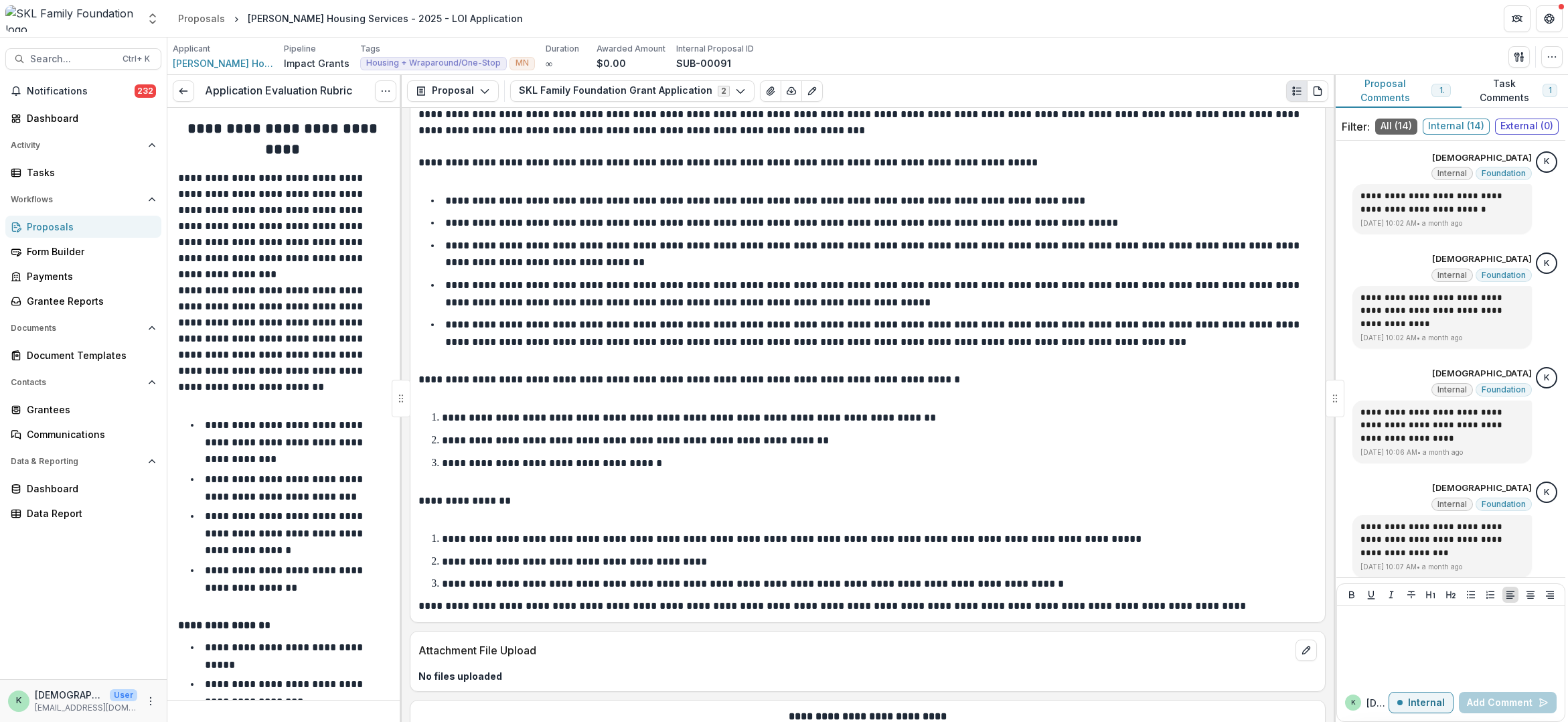
scroll to position [4887, 0]
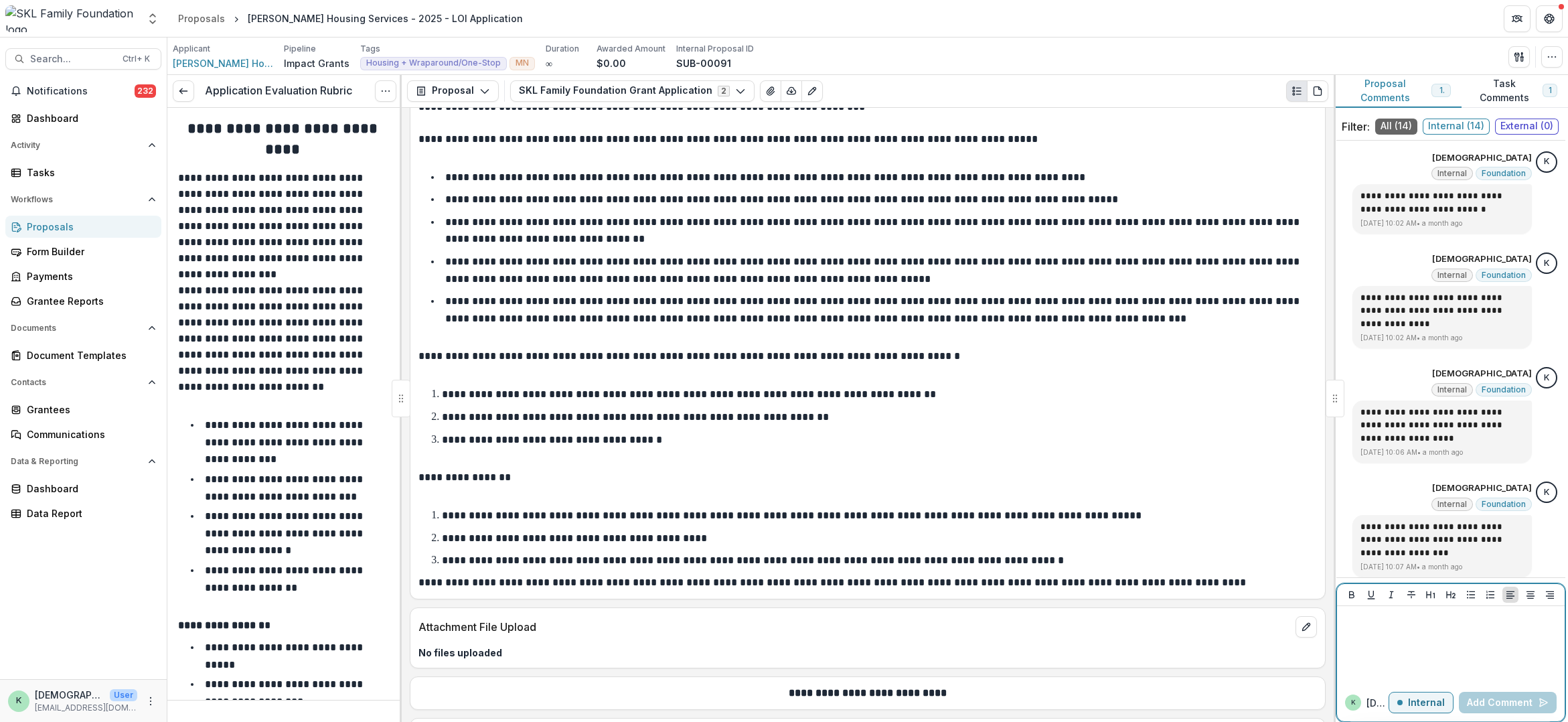
click at [1444, 633] on div at bounding box center [1451, 644] width 217 height 67
click at [1492, 703] on button "Add Comment" at bounding box center [1508, 703] width 98 height 22
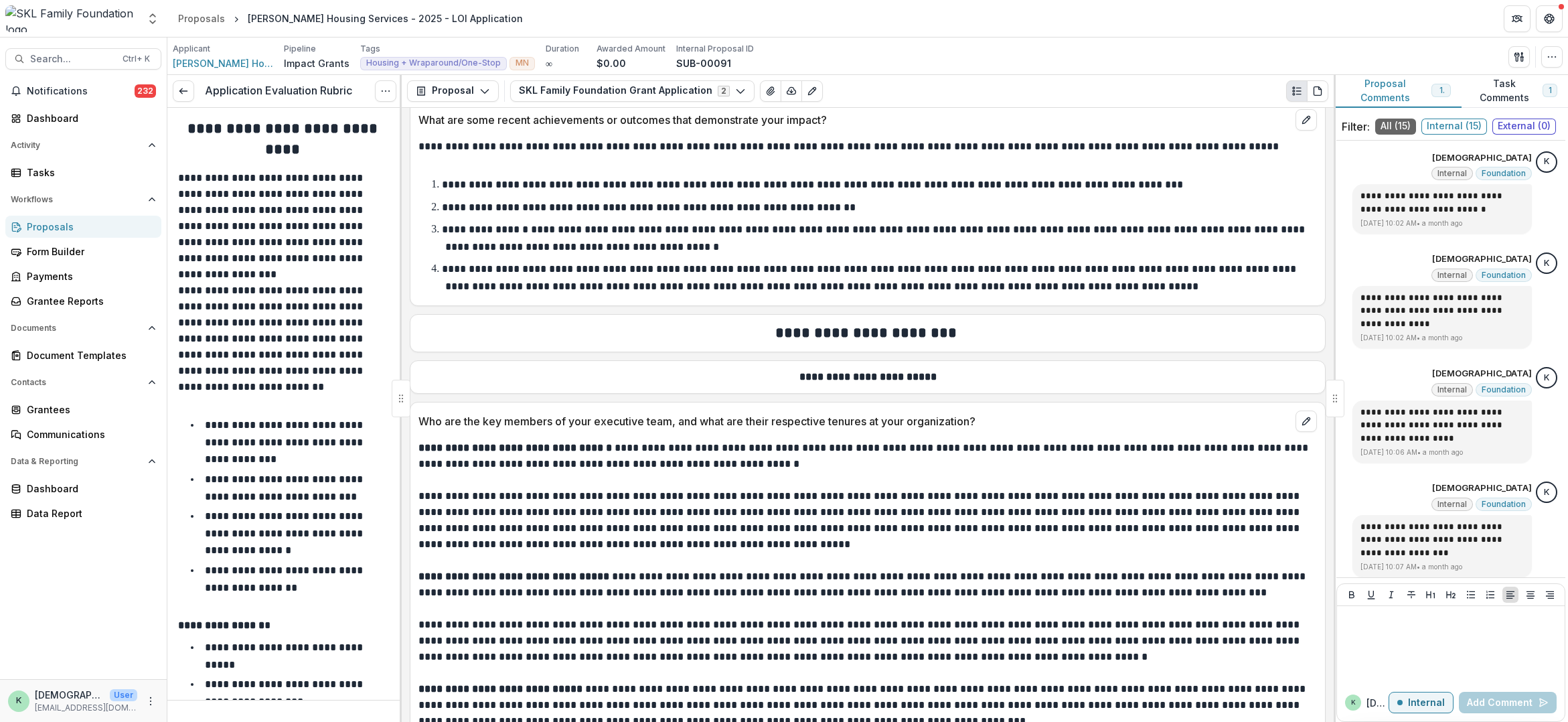
scroll to position [5758, 0]
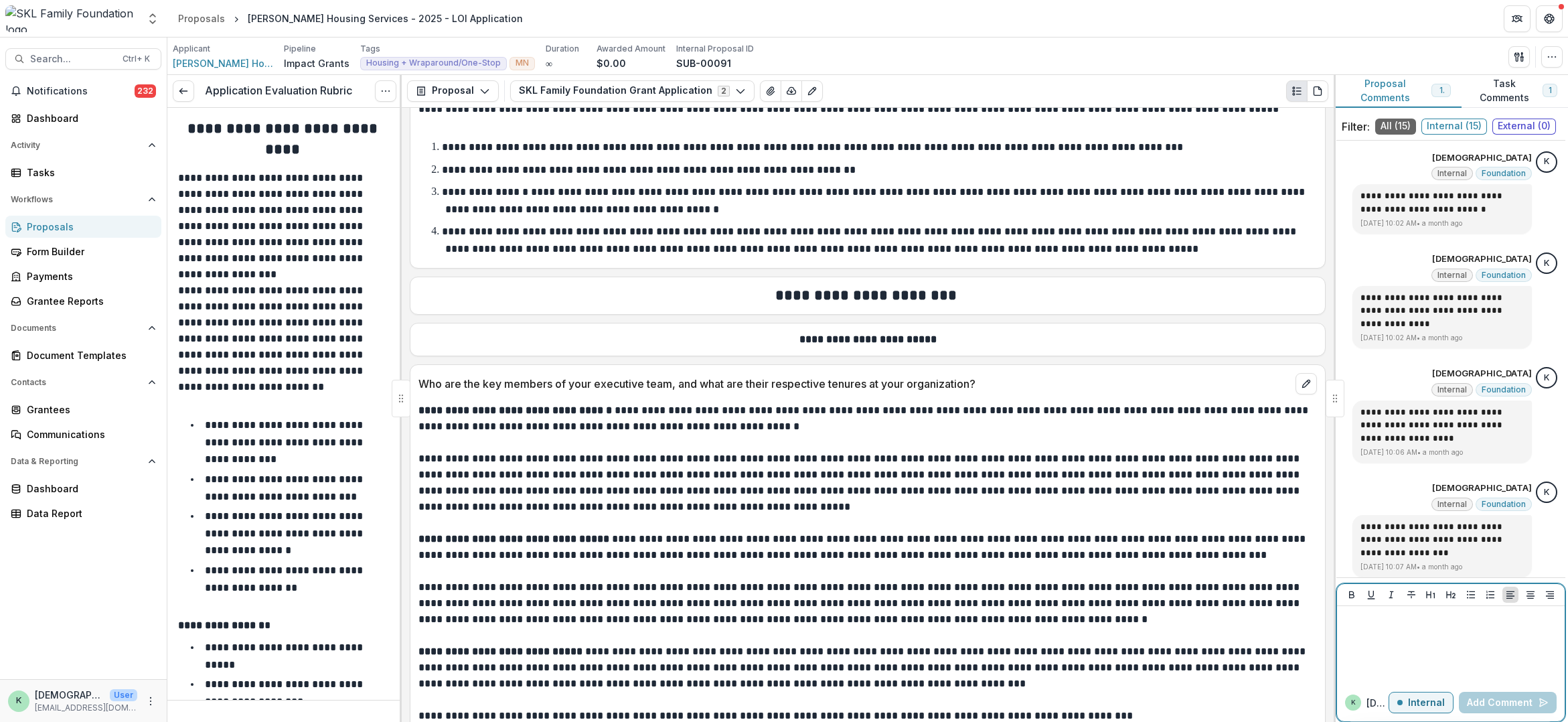
click at [1393, 625] on p at bounding box center [1449, 618] width 213 height 14
click at [1523, 708] on button "Add Comment" at bounding box center [1508, 703] width 98 height 22
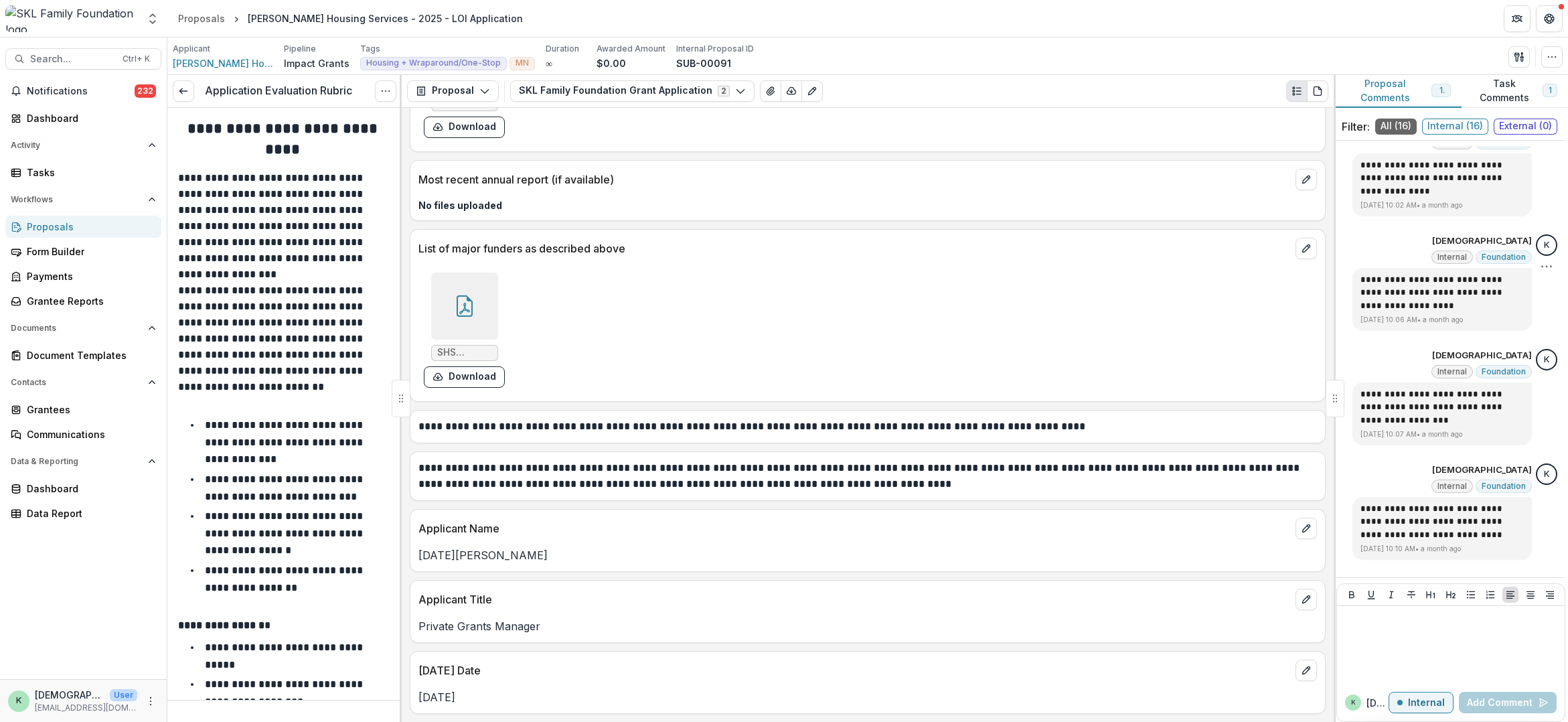
scroll to position [134, 0]
drag, startPoint x: 1556, startPoint y: 229, endPoint x: 1549, endPoint y: 191, distance: 38.6
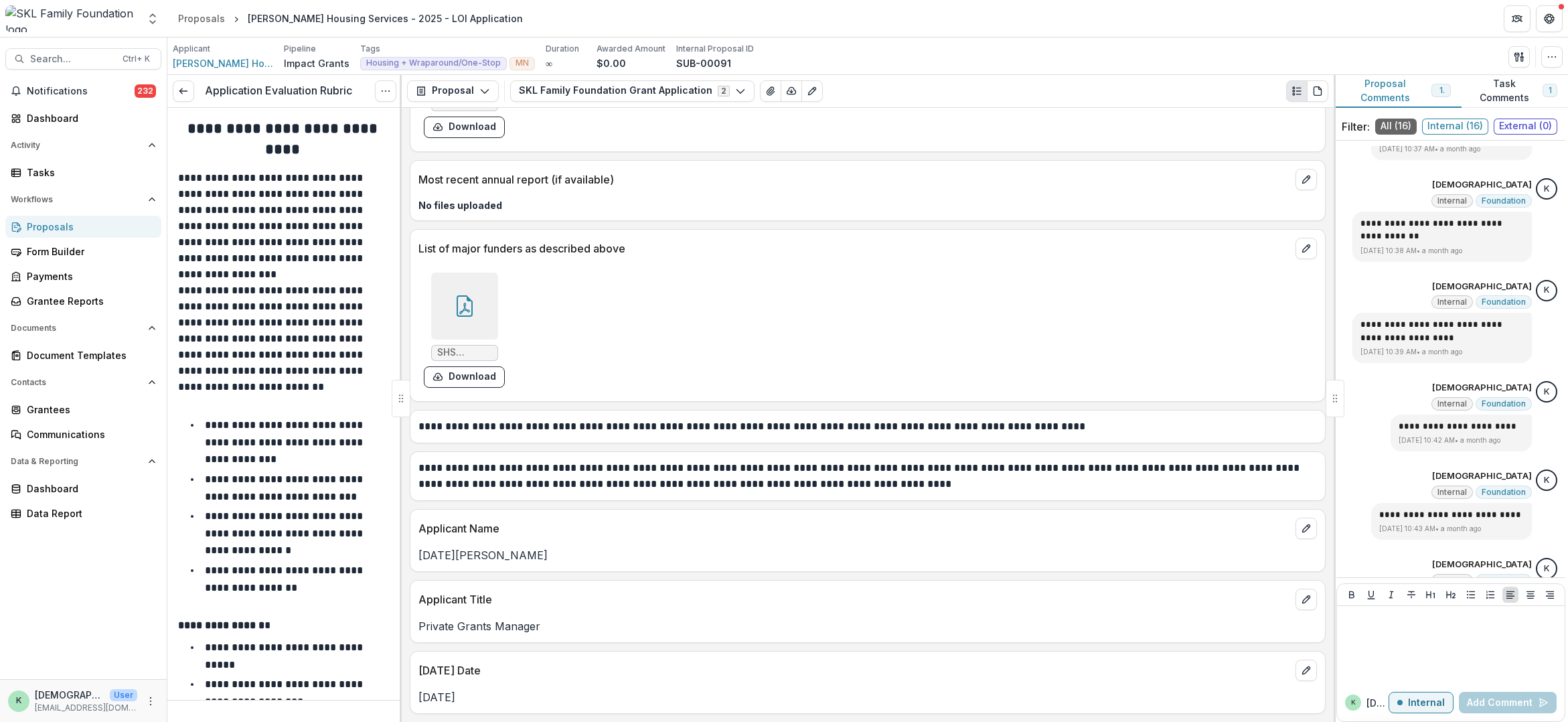
scroll to position [621, 0]
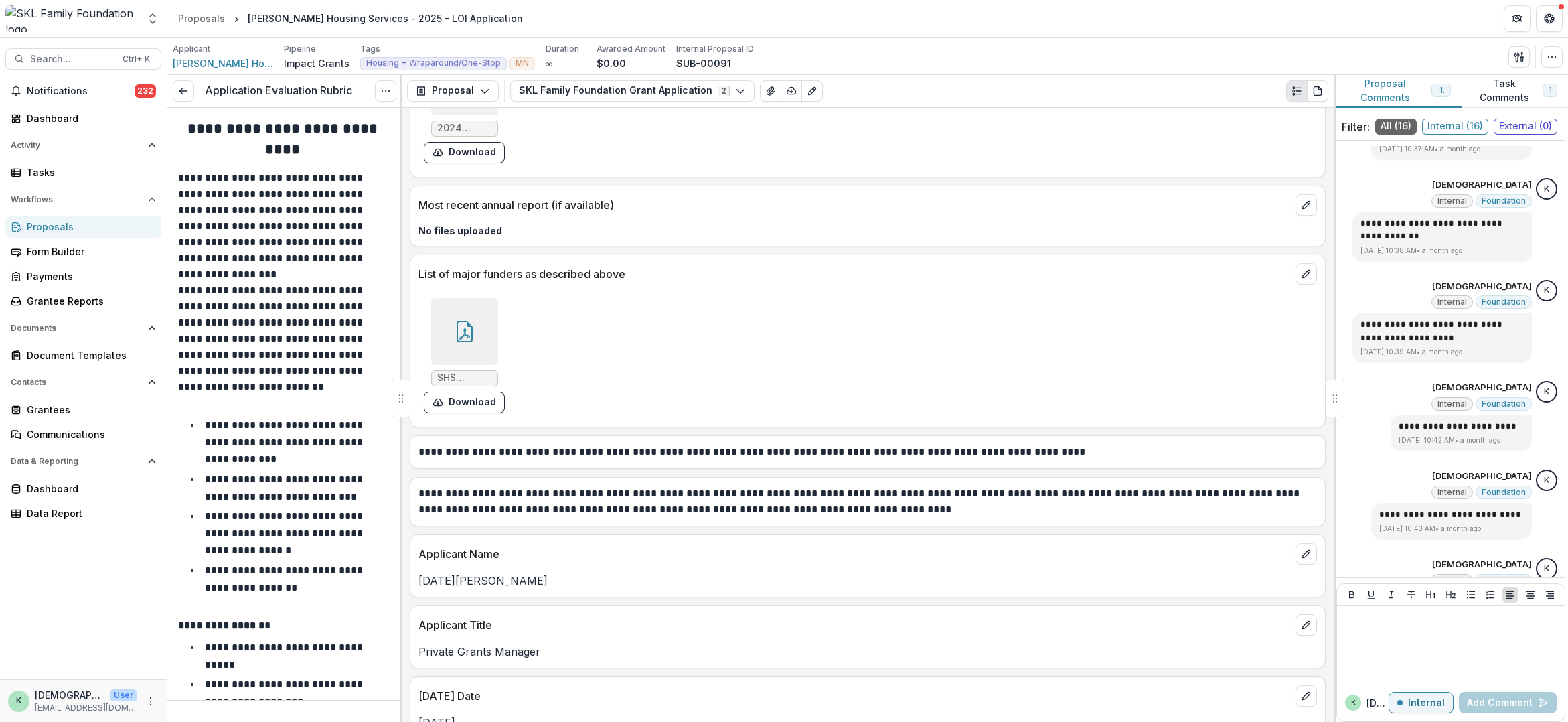
click at [65, 230] on div "Proposals" at bounding box center [88, 227] width 124 height 14
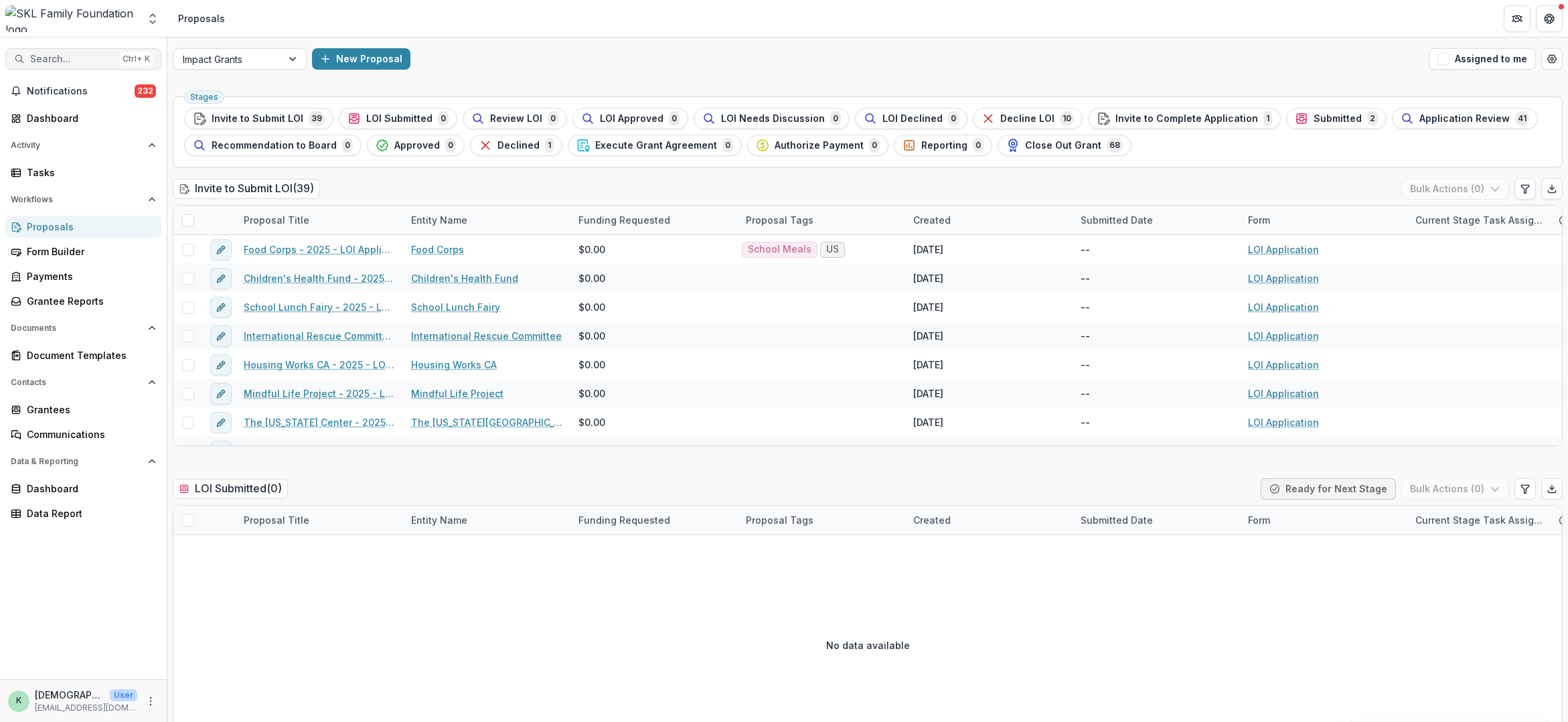
click at [41, 63] on span "Search..." at bounding box center [72, 59] width 84 height 12
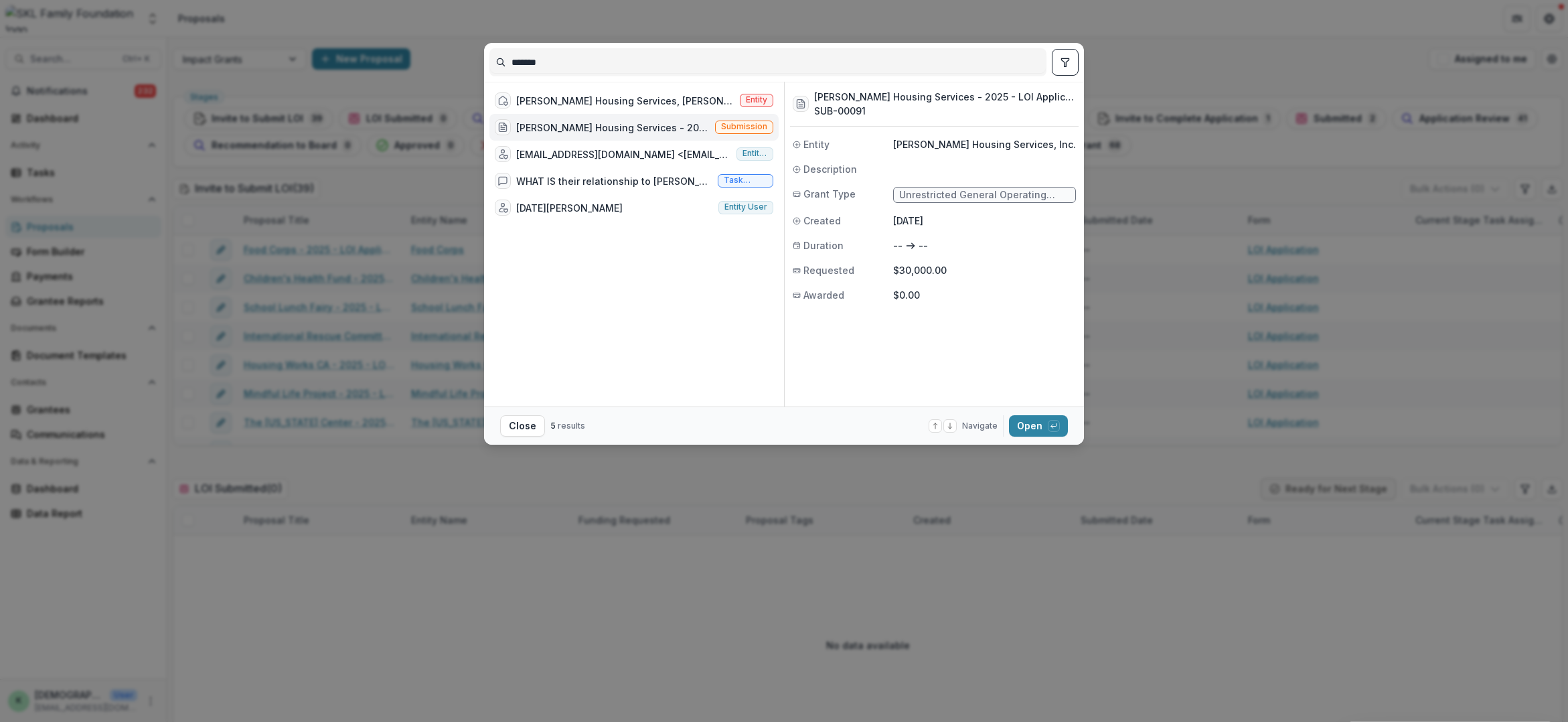
drag, startPoint x: 555, startPoint y: 65, endPoint x: 345, endPoint y: 37, distance: 211.9
click at [349, 37] on div "******* [PERSON_NAME] Housing Services, [PERSON_NAME] Housing, [PERSON_NAME], S…" at bounding box center [784, 361] width 1568 height 722
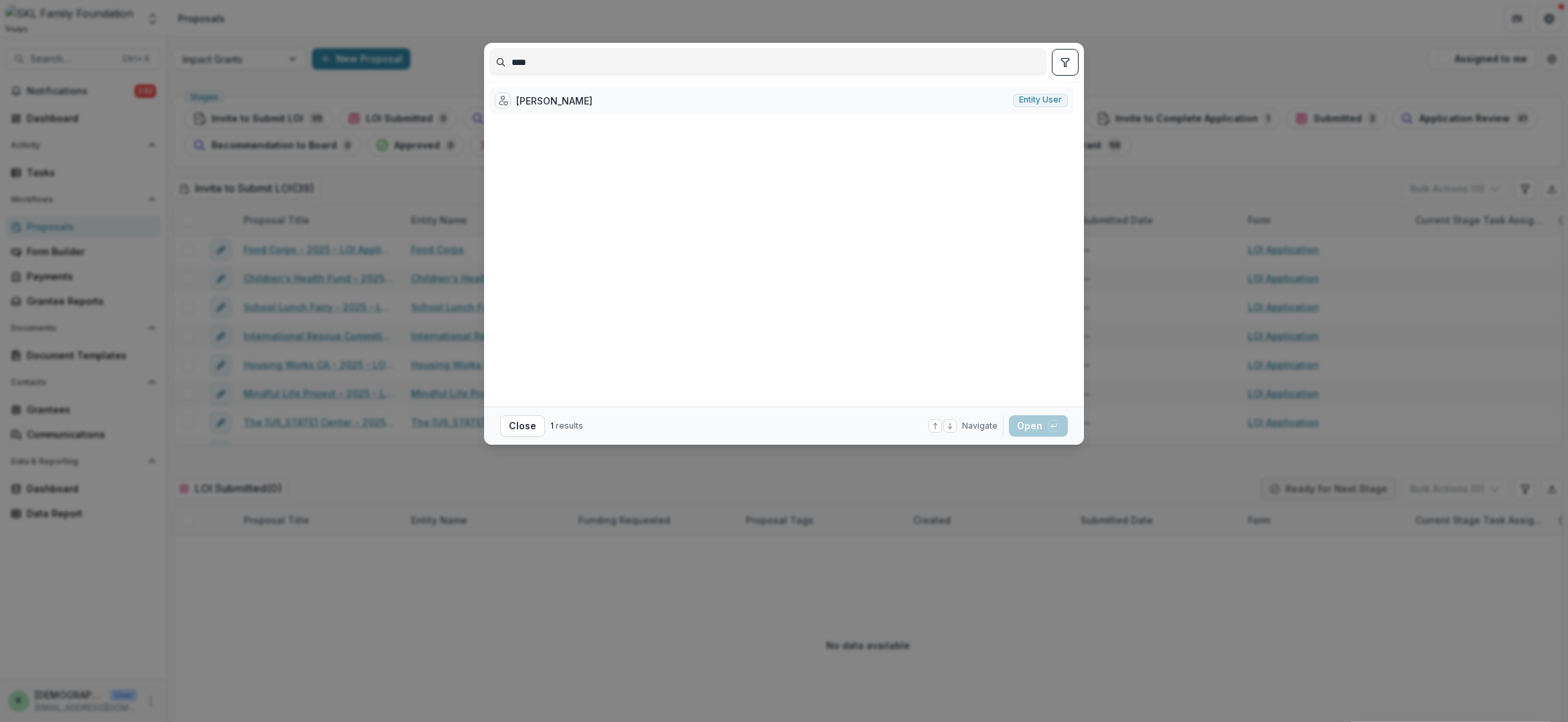
type input "****"
click at [632, 104] on div "[PERSON_NAME] Entity user" at bounding box center [782, 100] width 584 height 27
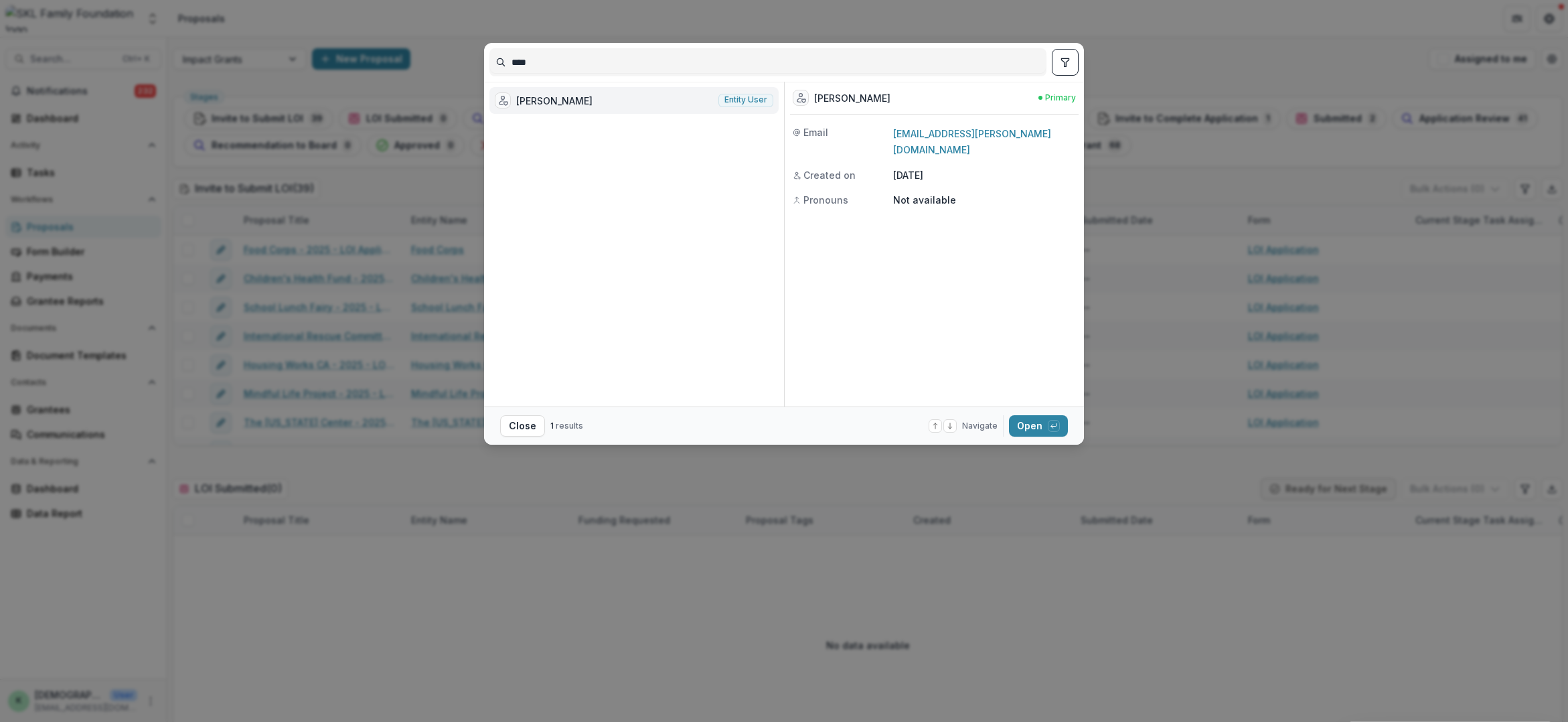
click at [677, 12] on div "**** [PERSON_NAME] Entity user [GEOGRAPHIC_DATA][PERSON_NAME] Primary Email [EM…" at bounding box center [784, 361] width 1568 height 722
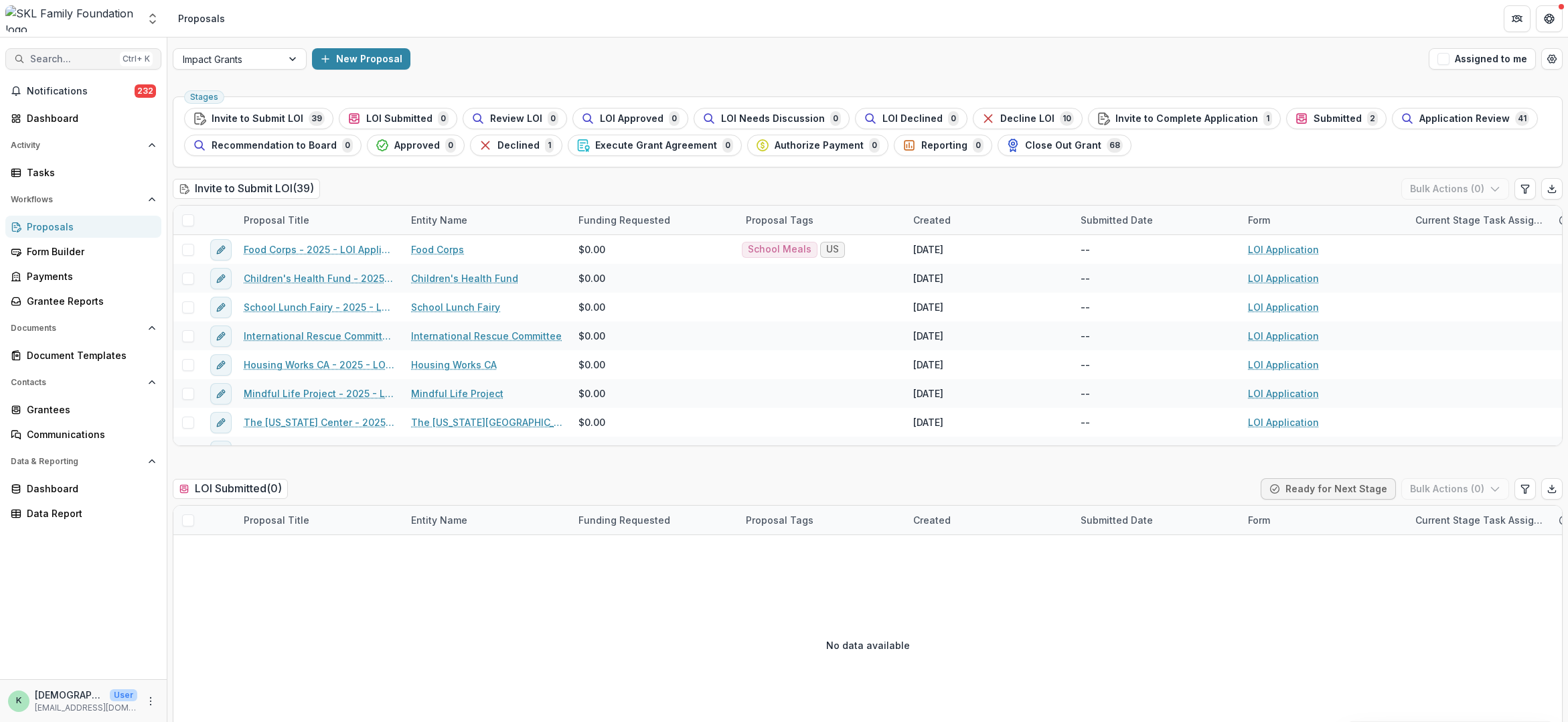
click at [70, 61] on span "Search..." at bounding box center [72, 59] width 84 height 12
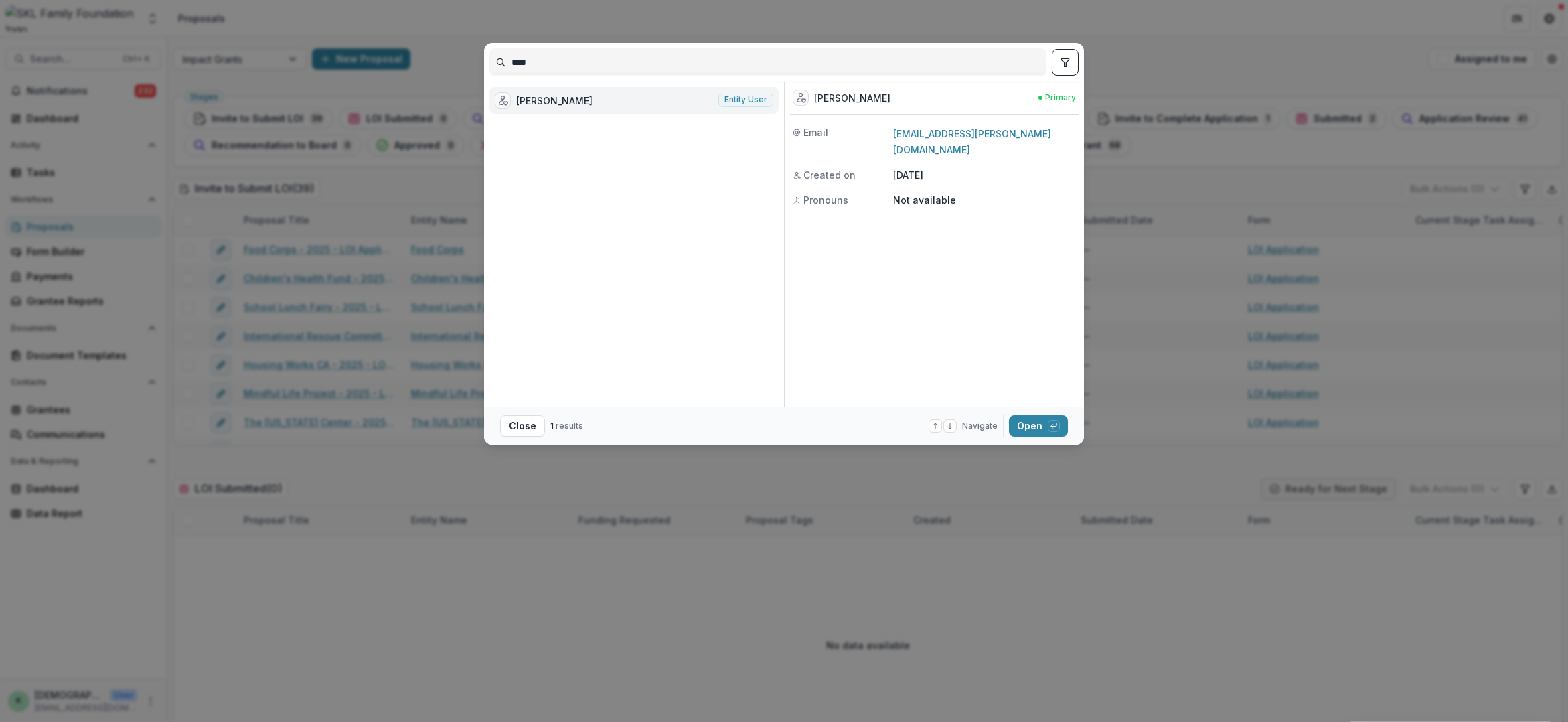
click at [538, 17] on div "**** [PERSON_NAME] Entity user [GEOGRAPHIC_DATA][PERSON_NAME] Primary Email [EM…" at bounding box center [784, 361] width 1568 height 722
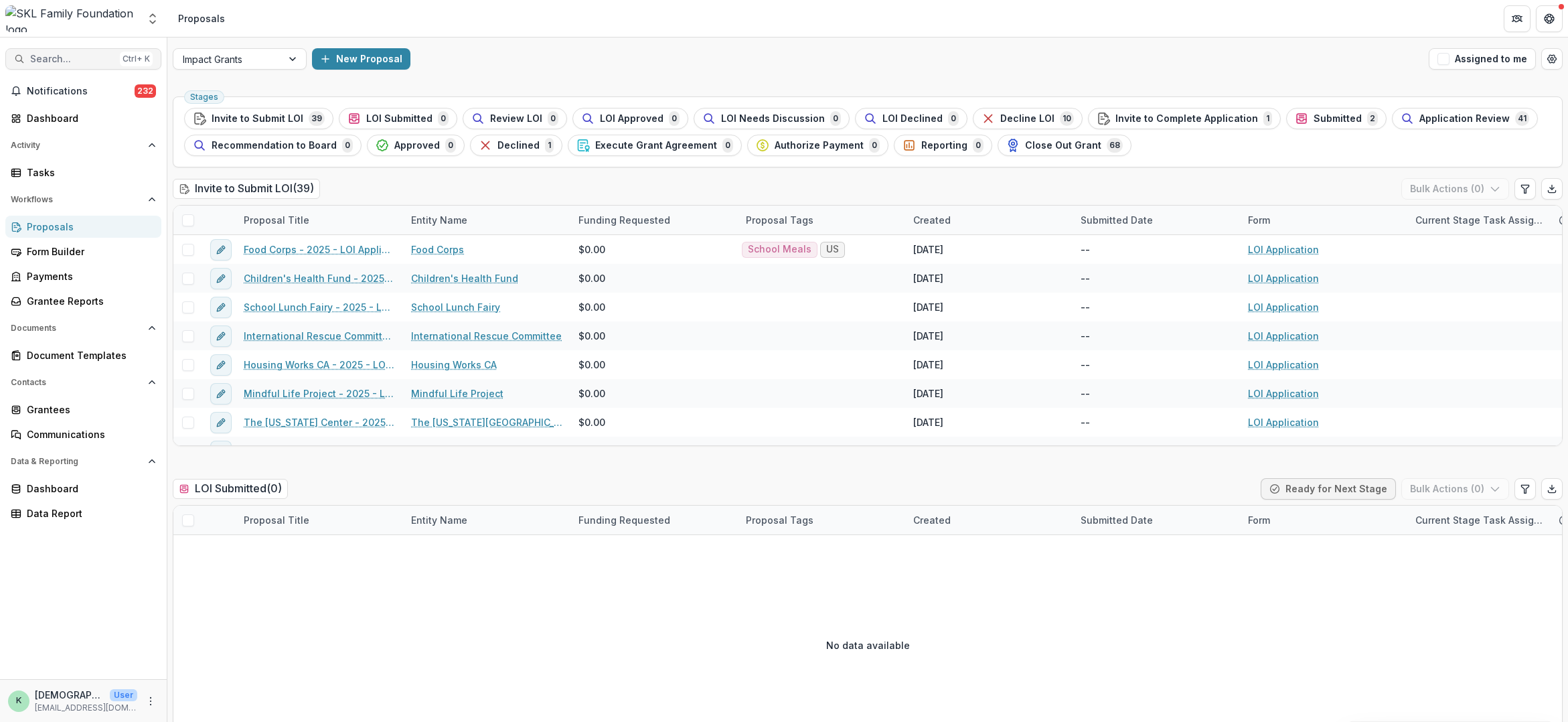
click at [62, 58] on span "Search..." at bounding box center [72, 59] width 84 height 12
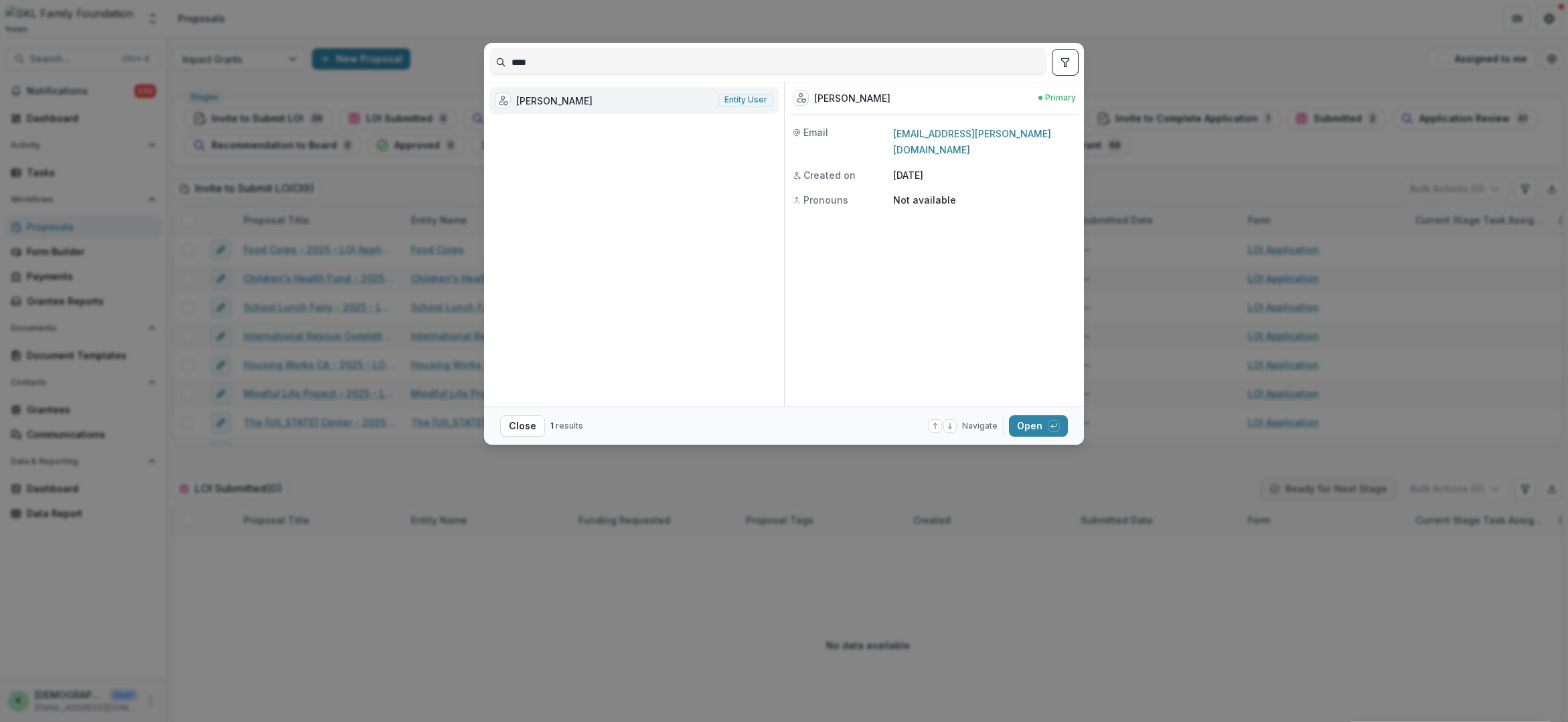
click at [573, 101] on div "[PERSON_NAME]" at bounding box center [555, 101] width 76 height 14
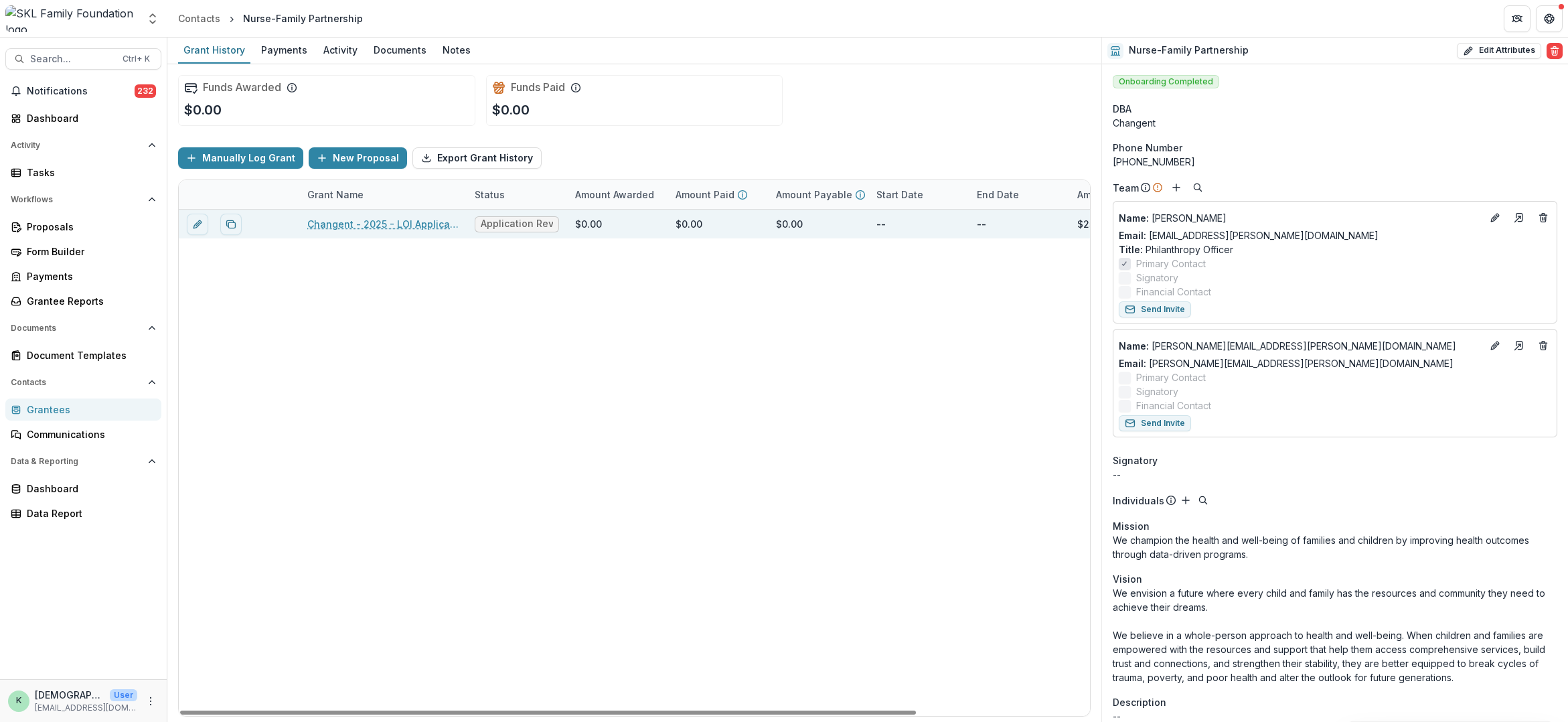
click at [380, 226] on link "Changent - 2025 - LOI Application" at bounding box center [383, 224] width 151 height 14
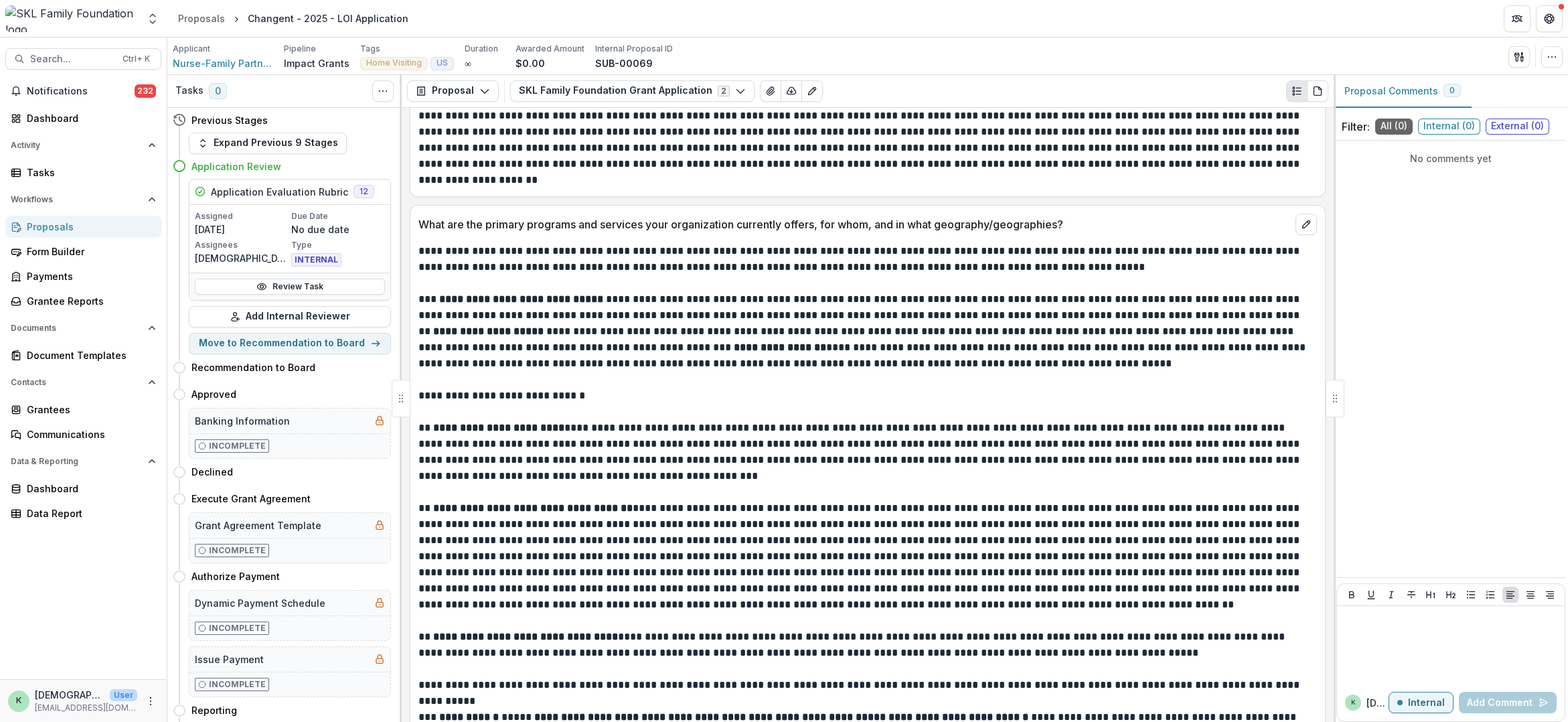
scroll to position [1272, 0]
